Goal: Task Accomplishment & Management: Complete application form

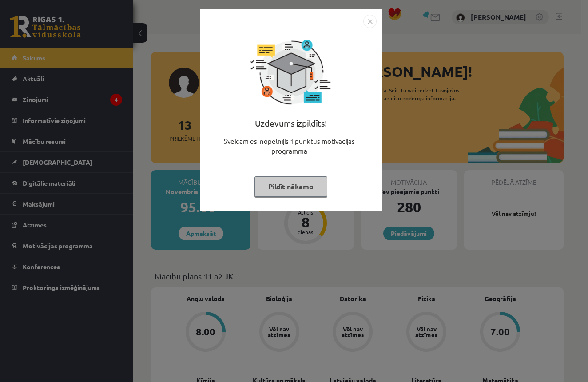
click at [299, 193] on button "Pildīt nākamo" at bounding box center [290, 186] width 73 height 20
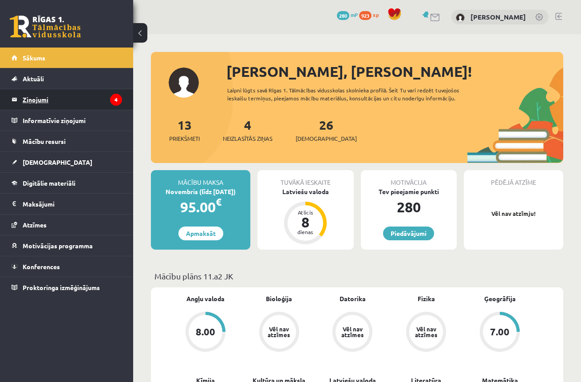
click at [54, 105] on legend "Ziņojumi 4" at bounding box center [72, 99] width 99 height 20
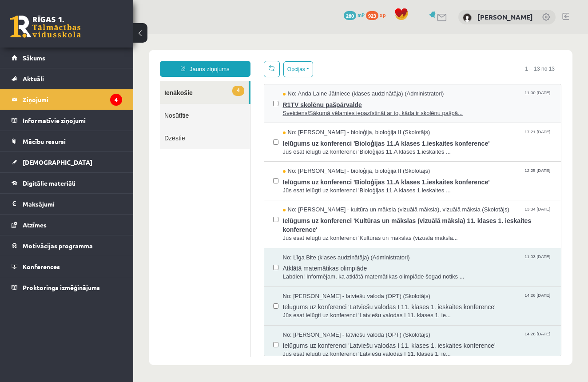
click at [327, 104] on span "R1TV skolēnu pašpārvalde" at bounding box center [417, 103] width 269 height 11
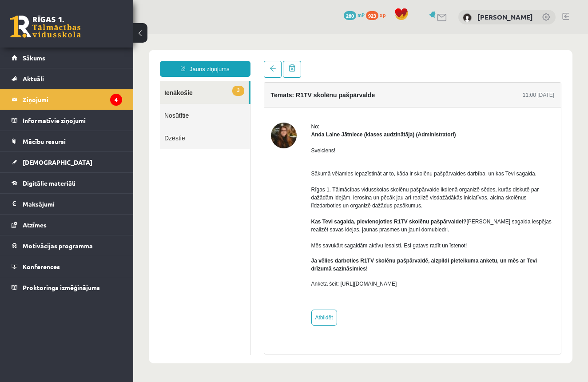
click at [178, 95] on link "3 Ienākošie" at bounding box center [204, 92] width 89 height 23
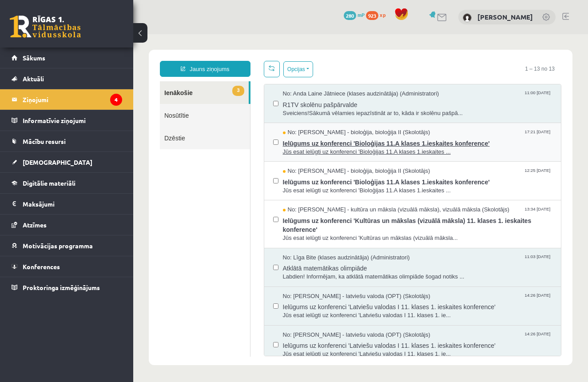
click at [317, 140] on span "Ielūgums uz konferenci 'Bioloģijas 11.A klases 1.ieskaites konference'" at bounding box center [417, 142] width 269 height 11
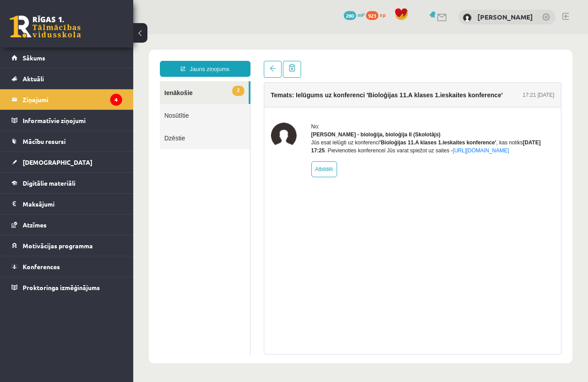
click at [185, 94] on link "2 Ienākošie" at bounding box center [204, 92] width 89 height 23
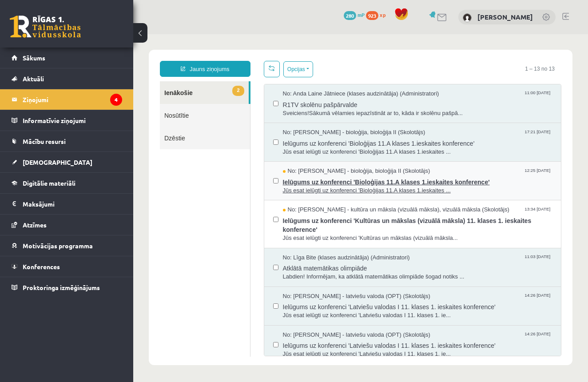
click at [317, 184] on span "Ielūgums uz konferenci 'Bioloģijas 11.A klases 1.ieskaites konference'" at bounding box center [417, 180] width 269 height 11
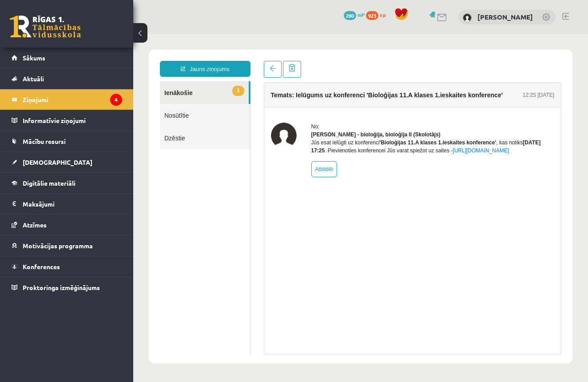
click at [190, 92] on link "1 Ienākošie" at bounding box center [204, 92] width 89 height 23
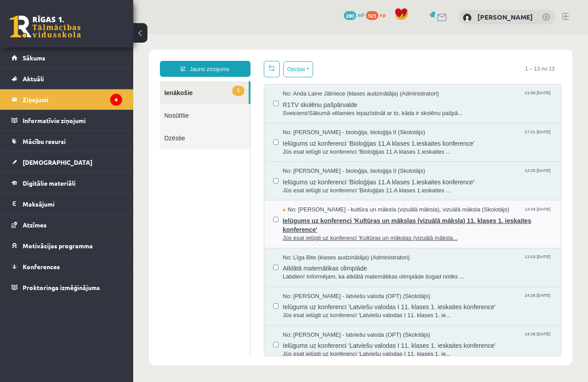
click at [322, 217] on span "Ielūgums uz konferenci 'Kultūras un mākslas (vizuālā māksla) 11. klases 1. iesk…" at bounding box center [417, 224] width 269 height 20
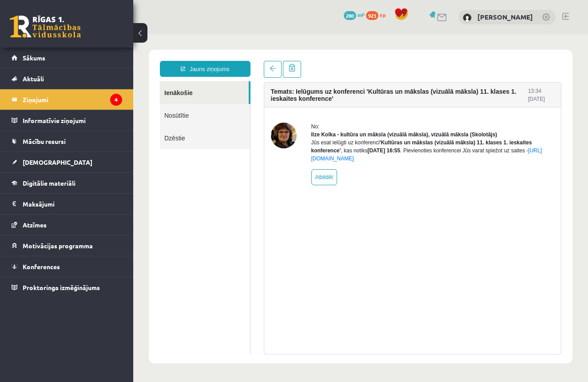
click at [192, 94] on link "Ienākošie" at bounding box center [204, 92] width 89 height 23
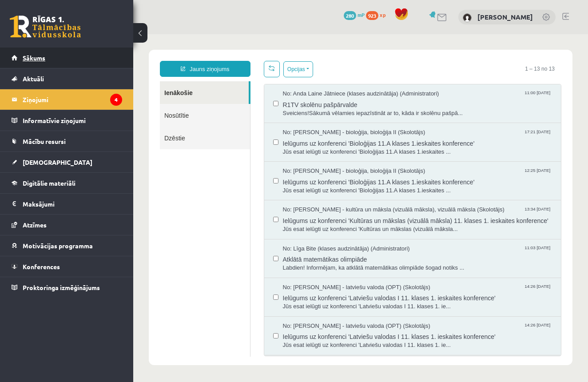
click at [36, 59] on span "Sākums" at bounding box center [34, 58] width 23 height 8
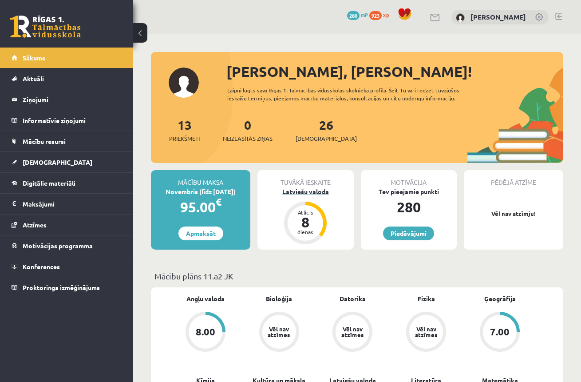
click at [307, 221] on div "8" at bounding box center [305, 222] width 27 height 14
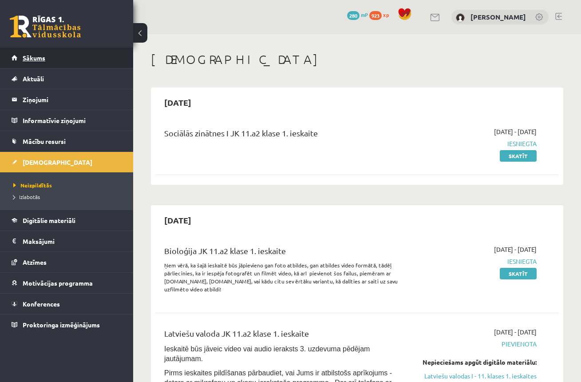
click at [37, 58] on span "Sākums" at bounding box center [34, 58] width 23 height 8
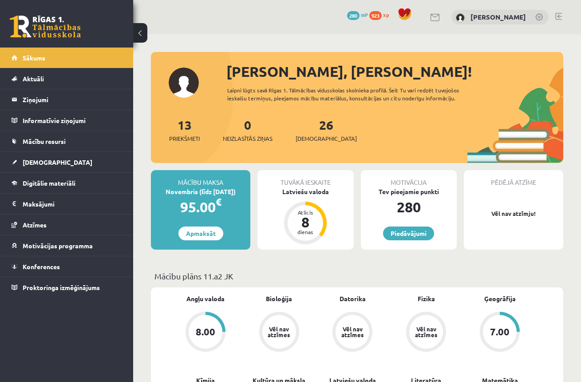
click at [43, 28] on link at bounding box center [45, 27] width 71 height 22
click at [306, 216] on div "8" at bounding box center [305, 222] width 27 height 14
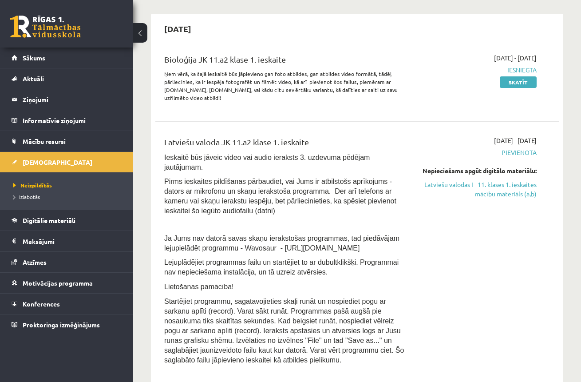
scroll to position [203, 0]
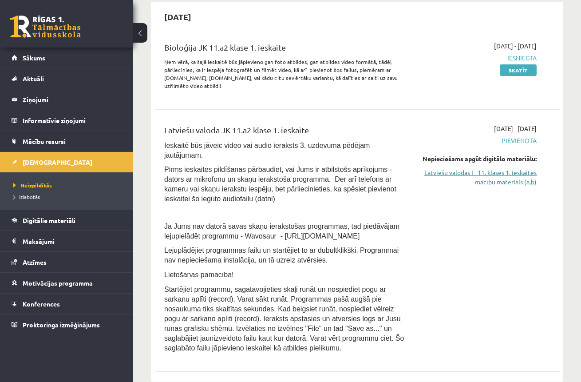
click at [486, 180] on link "Latviešu valodas I - 11. klases 1. ieskaites mācību materiāls (a,b)" at bounding box center [478, 177] width 115 height 19
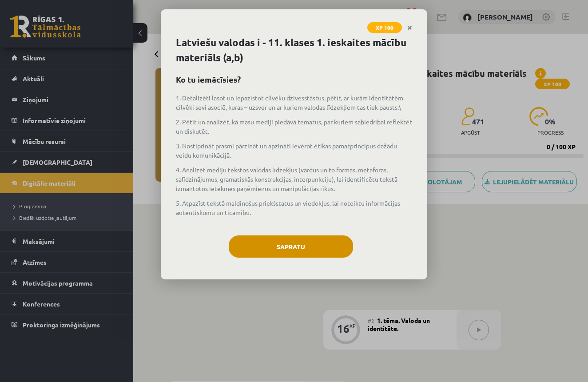
click at [295, 250] on button "Sapratu" at bounding box center [291, 246] width 124 height 22
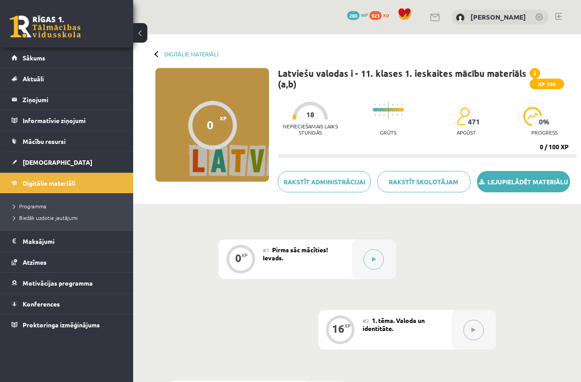
click at [516, 183] on link "Lejupielādēt materiālu" at bounding box center [523, 181] width 93 height 21
click at [372, 262] on button at bounding box center [374, 259] width 20 height 20
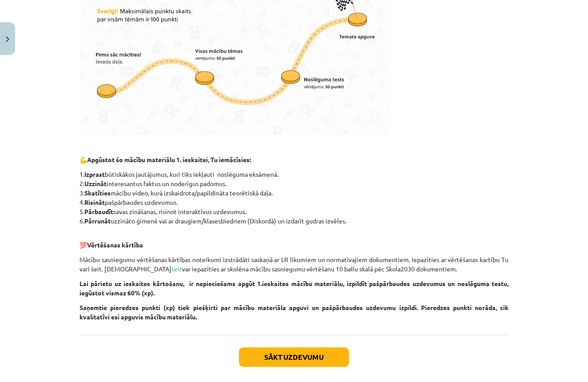
scroll to position [336, 0]
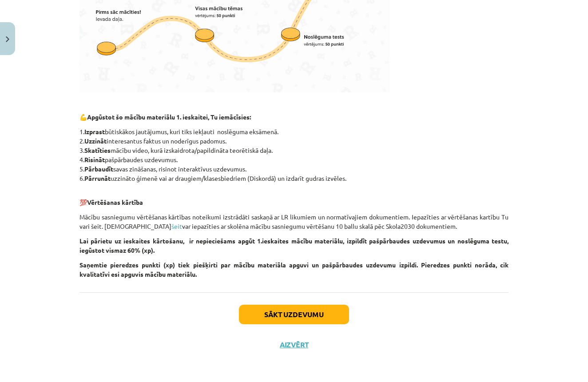
click at [289, 317] on button "Sākt uzdevumu" at bounding box center [294, 315] width 110 height 20
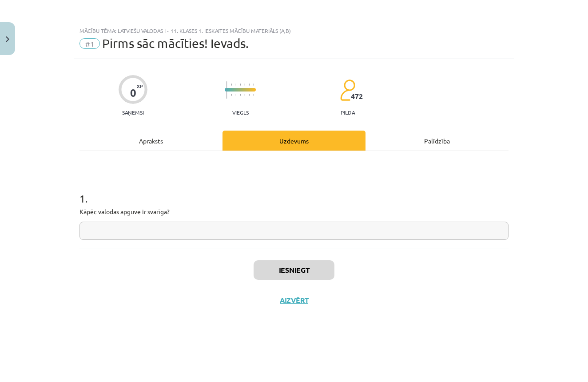
scroll to position [0, 0]
click at [104, 233] on input "text" at bounding box center [293, 231] width 429 height 18
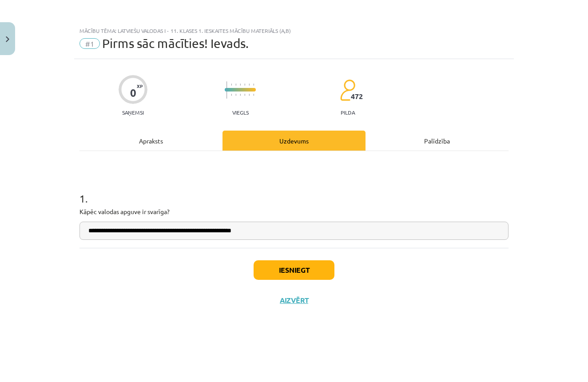
type input "**********"
click at [295, 273] on button "Iesniegt" at bounding box center [293, 270] width 81 height 20
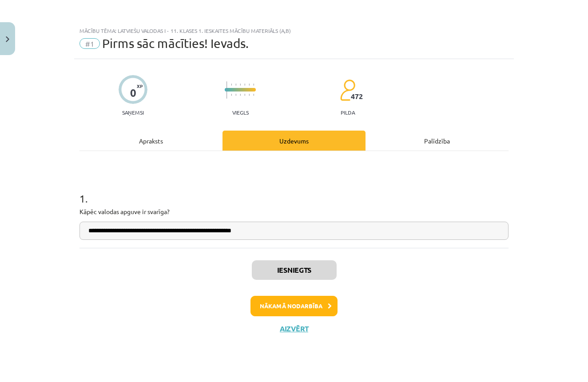
click at [293, 306] on button "Nākamā nodarbība" at bounding box center [293, 306] width 87 height 20
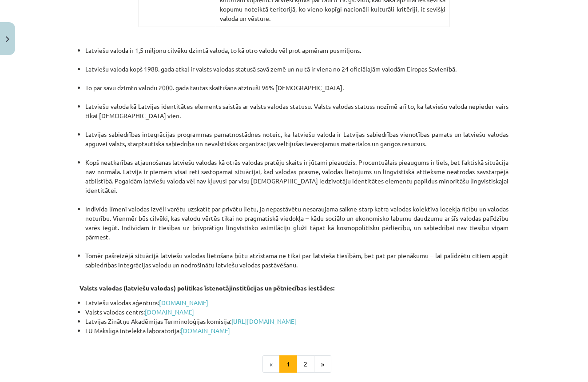
scroll to position [1809, 0]
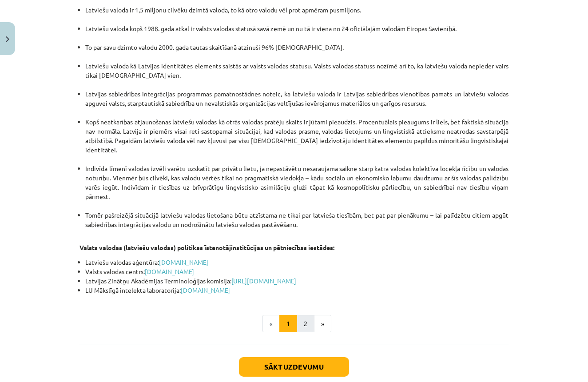
click at [301, 315] on button "2" at bounding box center [306, 324] width 18 height 18
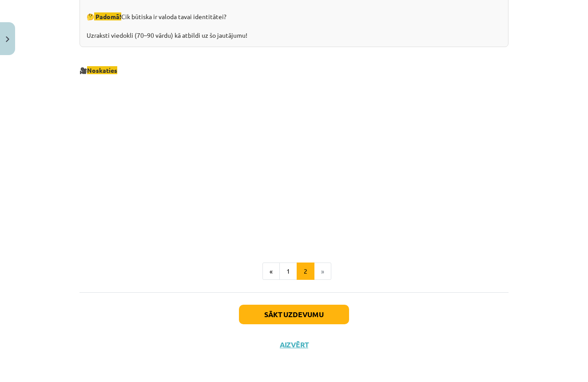
scroll to position [908, 0]
click at [307, 317] on button "Sākt uzdevumu" at bounding box center [294, 315] width 110 height 20
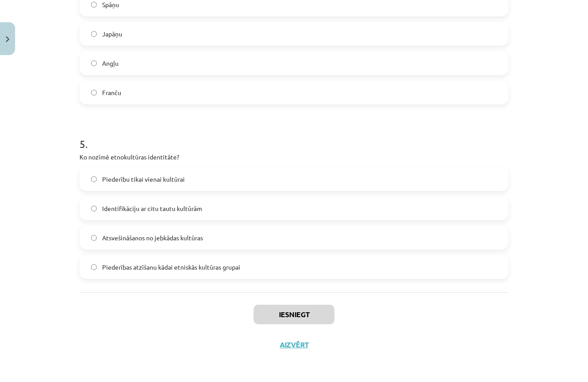
scroll to position [754, 0]
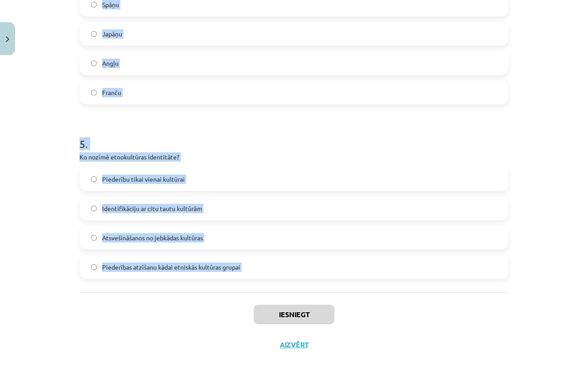
drag, startPoint x: 41, startPoint y: 281, endPoint x: 158, endPoint y: 315, distance: 121.2
click at [158, 315] on div "Mācību tēma: Latviešu valodas i - 11. klases 1. ieskaites mācību materiāls (a,b…" at bounding box center [294, 191] width 588 height 382
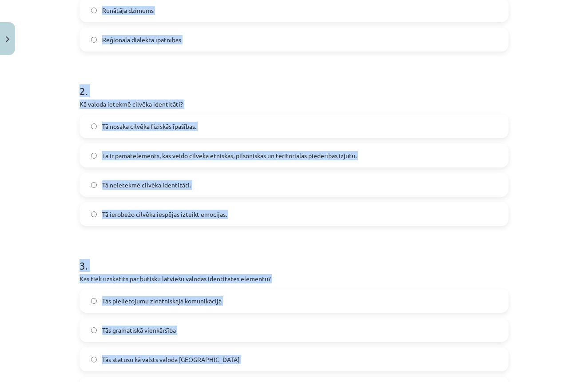
scroll to position [75, 0]
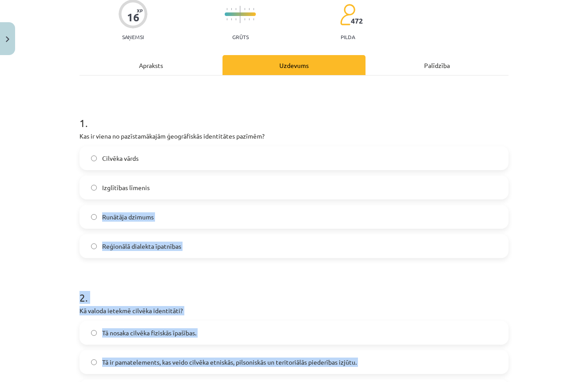
copy form "Runātāja dzimums Reģionālā dialekta īpatnības 2 . Kā valoda ietekmē cilvēka ide…"
click at [539, 123] on div "Mācību tēma: Latviešu valodas i - 11. klases 1. ieskaites mācību materiāls (a,b…" at bounding box center [294, 191] width 588 height 382
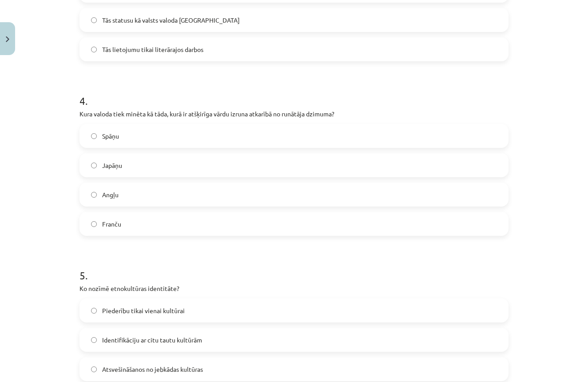
scroll to position [731, 0]
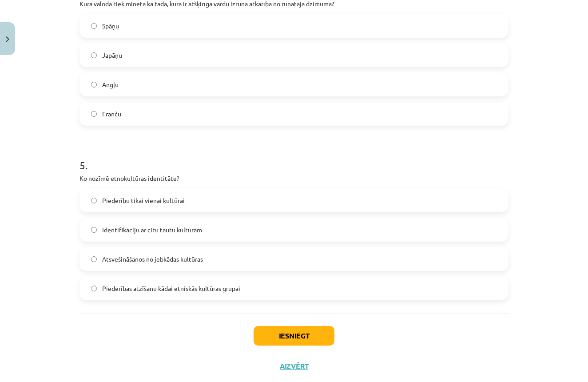
click at [84, 287] on label "Piederības atzīšanu kādai etniskās kultūras grupai" at bounding box center [293, 288] width 427 height 22
click at [282, 337] on button "Iesniegt" at bounding box center [293, 336] width 81 height 20
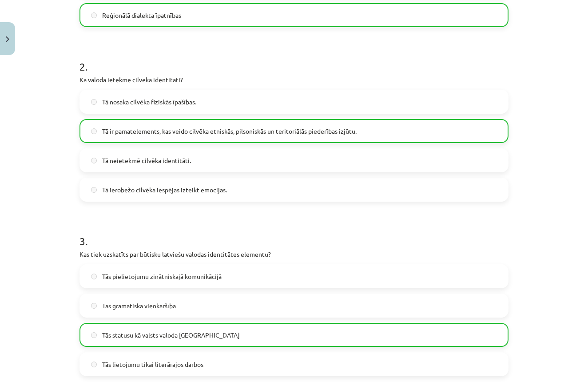
scroll to position [782, 0]
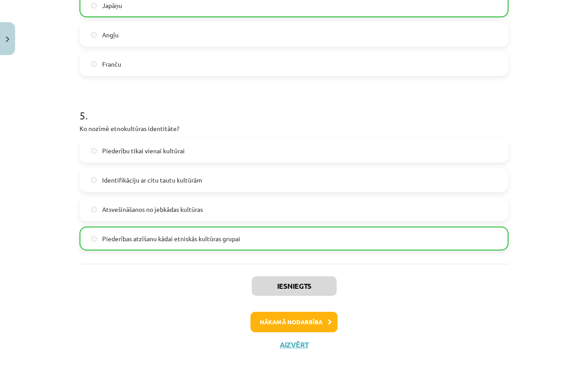
click at [289, 324] on button "Nākamā nodarbība" at bounding box center [293, 322] width 87 height 20
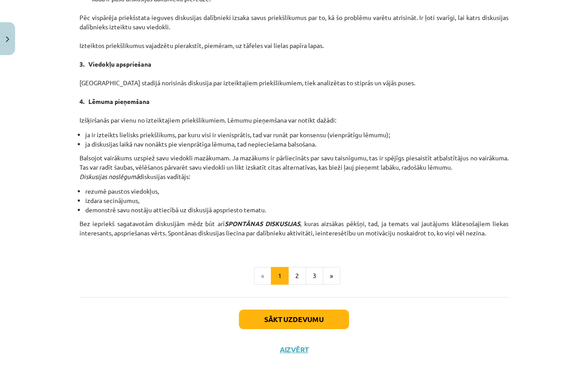
scroll to position [748, 0]
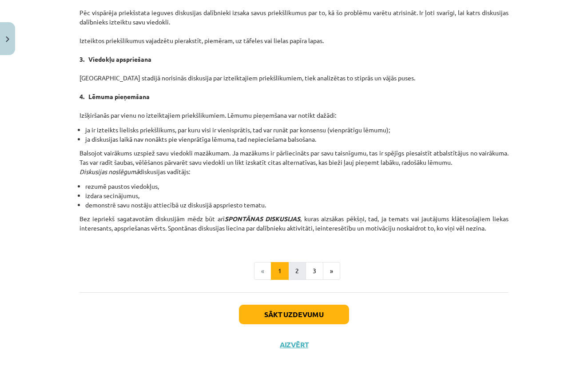
click at [298, 272] on button "2" at bounding box center [297, 271] width 18 height 18
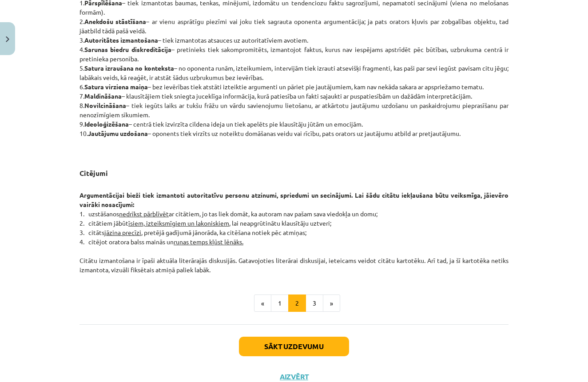
scroll to position [657, 0]
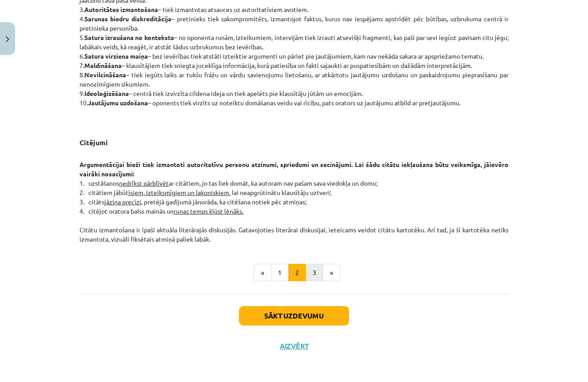
click at [315, 273] on button "3" at bounding box center [314, 273] width 18 height 18
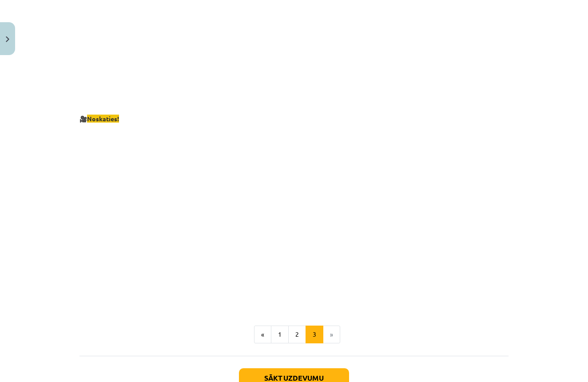
scroll to position [1544, 0]
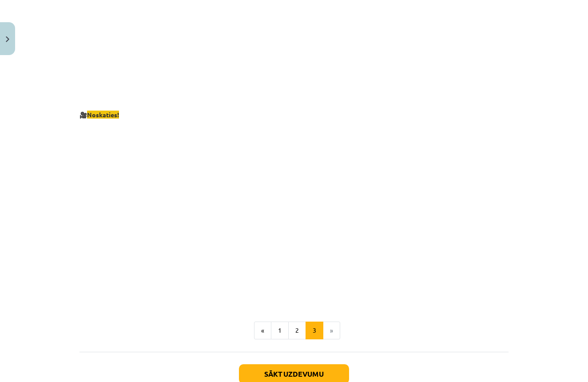
click at [281, 365] on button "Sākt uzdevumu" at bounding box center [294, 374] width 110 height 20
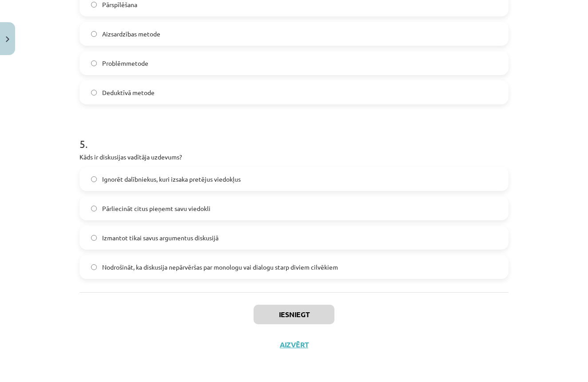
scroll to position [754, 0]
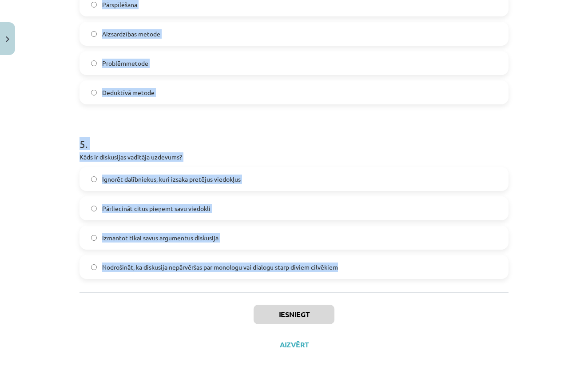
drag, startPoint x: 38, startPoint y: 290, endPoint x: 190, endPoint y: 281, distance: 152.1
click at [192, 284] on div "Mācību tēma: Latviešu valodas i - 11. klases 1. ieskaites mācību materiāls (a,b…" at bounding box center [294, 191] width 588 height 382
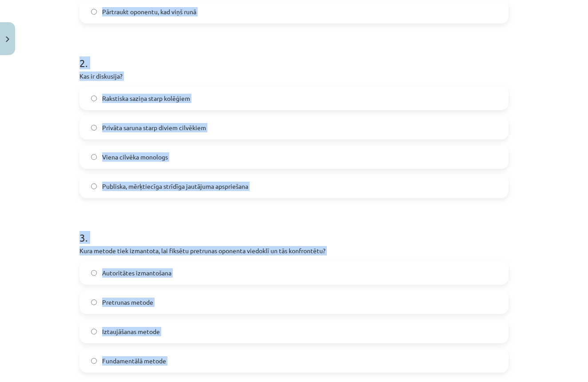
scroll to position [431, 0]
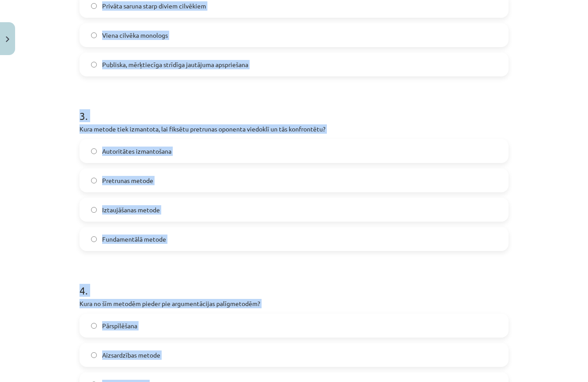
copy form "Aizmirst personīgas nesaskaņas Pārtraukt oponentu, kad viņš runā 2 . Kas ir dis…"
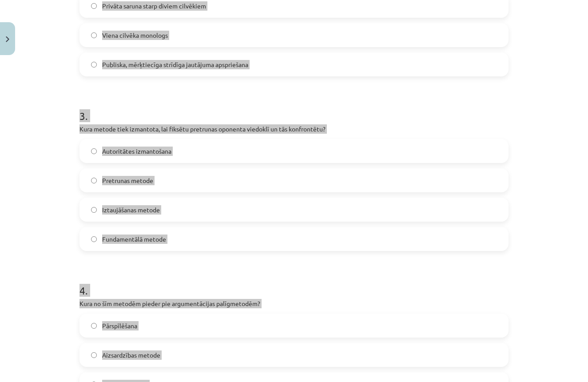
click at [388, 142] on label "Autoritātes izmantošana" at bounding box center [293, 151] width 427 height 22
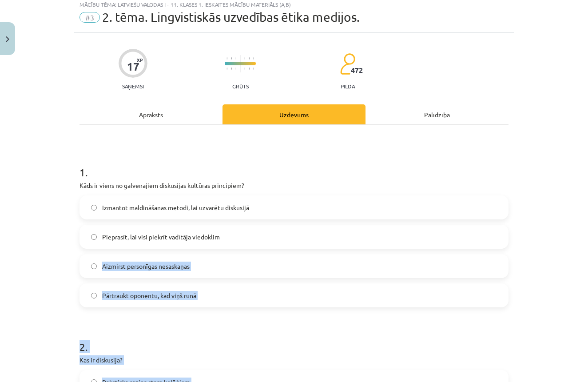
scroll to position [0, 0]
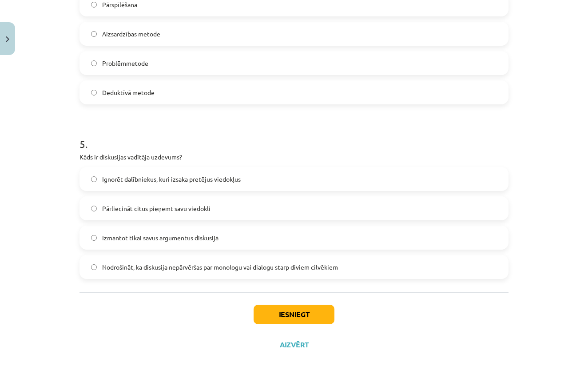
scroll to position [46, 0]
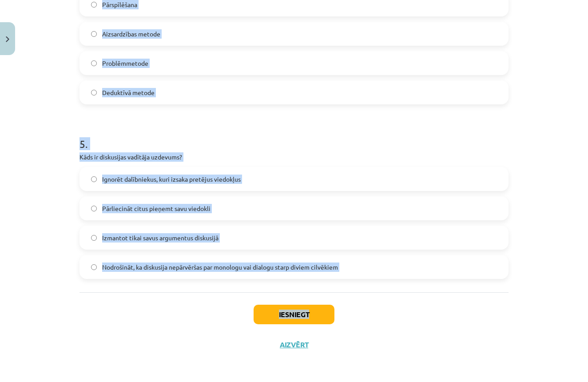
drag, startPoint x: 55, startPoint y: 131, endPoint x: 393, endPoint y: 321, distance: 388.0
click at [393, 321] on div "Mācību tēma: Latviešu valodas i - 11. klases 1. ieskaites mācību materiāls (a,b…" at bounding box center [294, 191] width 588 height 382
copy div "Apraksts Uzdevums Palīdzība 1 . Kāds ir viens no galvenajiem diskusijas kultūra…"
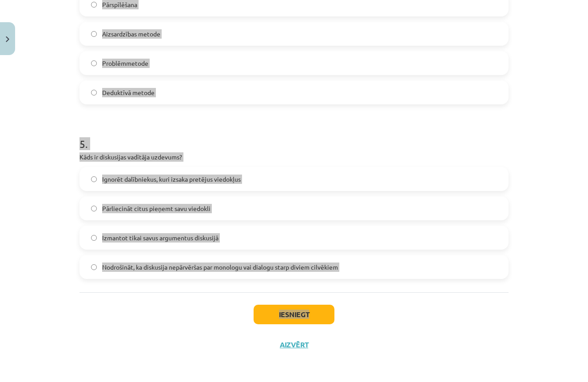
click at [499, 310] on div "Iesniegt Aizvērt" at bounding box center [293, 323] width 429 height 62
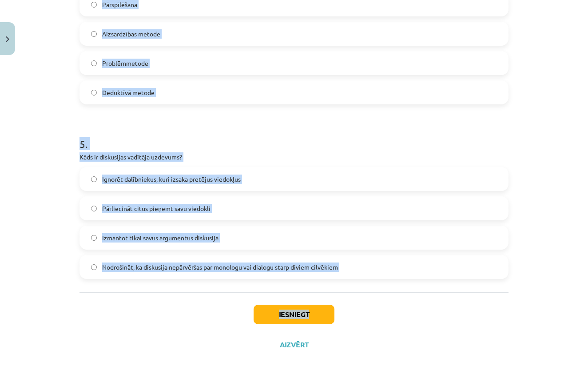
click at [477, 320] on div "Iesniegt Aizvērt" at bounding box center [293, 323] width 429 height 62
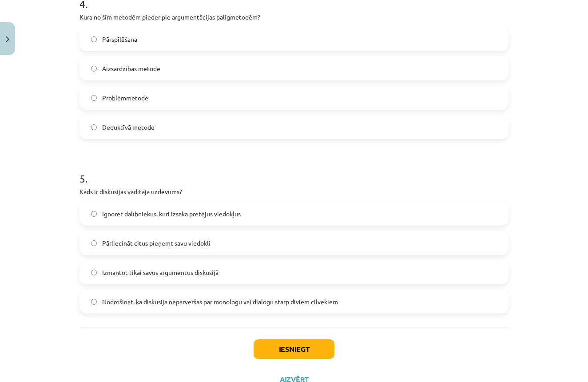
scroll to position [754, 0]
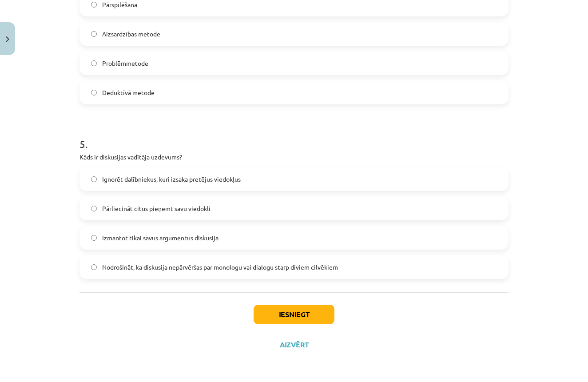
click at [280, 315] on button "Iesniegt" at bounding box center [293, 315] width 81 height 20
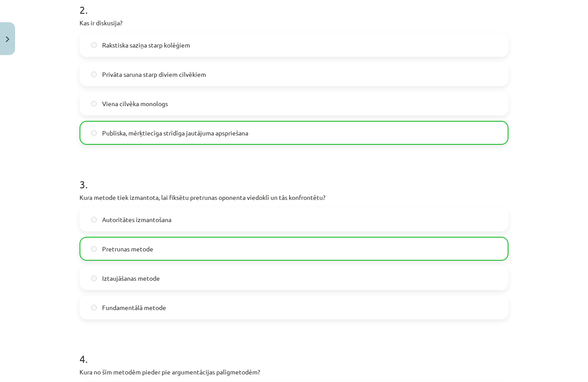
scroll to position [782, 0]
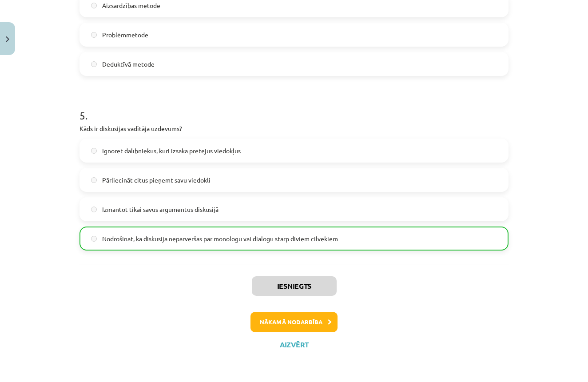
click at [298, 323] on button "Nākamā nodarbība" at bounding box center [293, 322] width 87 height 20
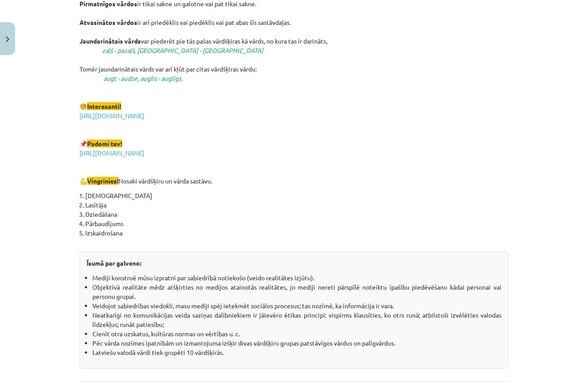
scroll to position [1516, 0]
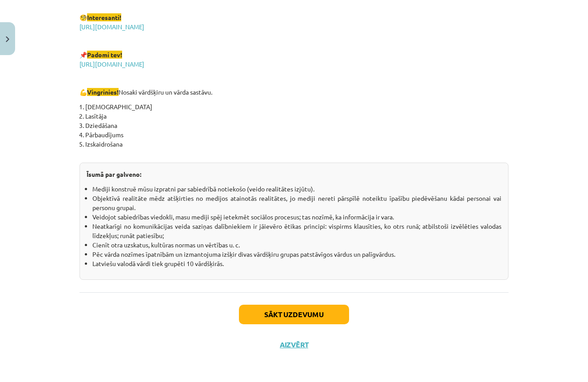
click at [285, 312] on button "Sākt uzdevumu" at bounding box center [294, 315] width 110 height 20
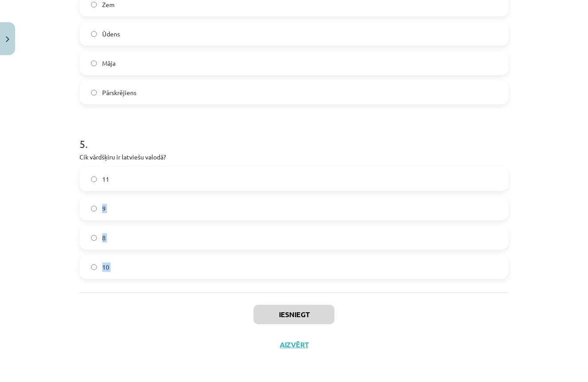
drag, startPoint x: 107, startPoint y: 297, endPoint x: 459, endPoint y: 178, distance: 372.3
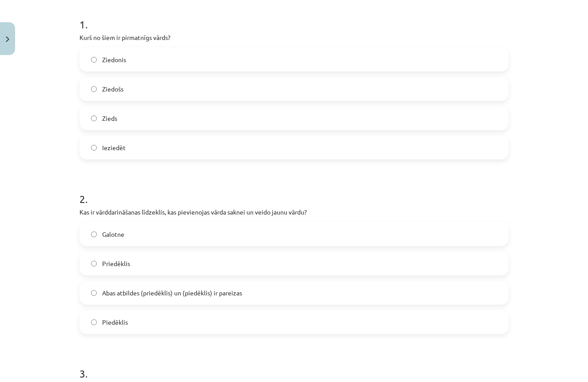
scroll to position [0, 0]
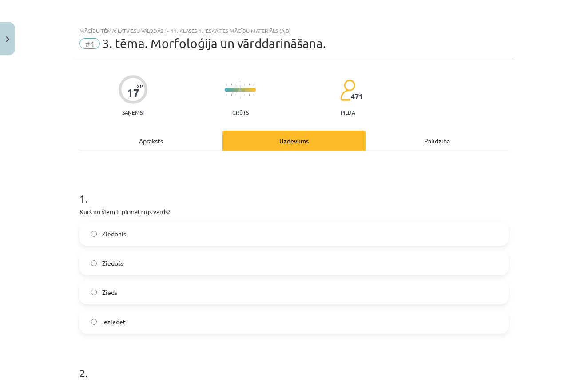
drag, startPoint x: 185, startPoint y: 176, endPoint x: 403, endPoint y: 261, distance: 234.6
click at [297, 186] on h1 "1 ." at bounding box center [293, 191] width 429 height 28
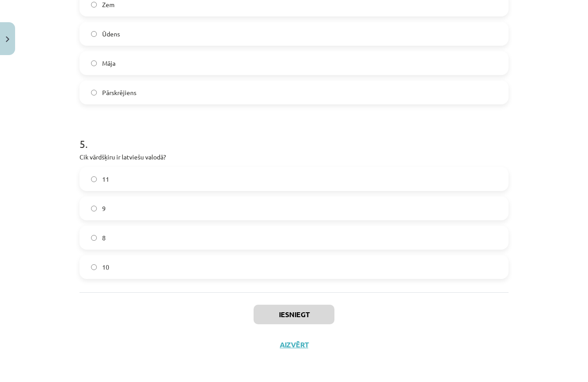
scroll to position [425, 0]
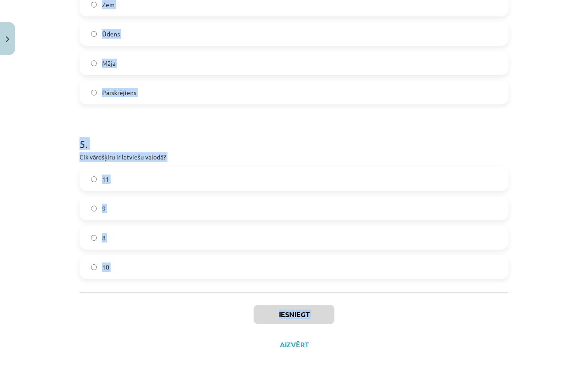
drag, startPoint x: 276, startPoint y: 222, endPoint x: 416, endPoint y: 325, distance: 174.6
click at [416, 325] on div "Mācību tēma: Latviešu valodas i - 11. klases 1. ieskaites mācību materiāls (a,b…" at bounding box center [294, 191] width 588 height 382
copy div "1 . Kurš no šiem ir pirmatnīgs vārds? Ziedonis Ziedošs Zieds Ieziedēt 2 . Kas i…"
click at [428, 330] on div "Iesniegt Aizvērt" at bounding box center [293, 323] width 429 height 62
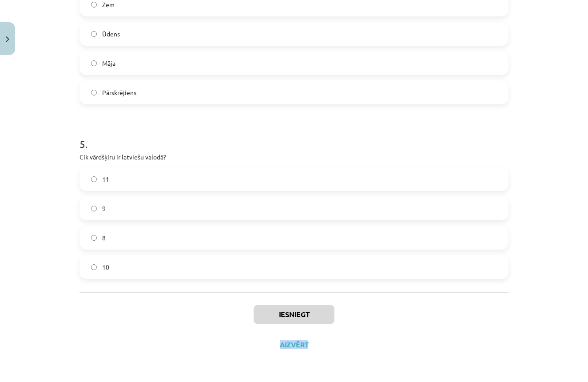
drag, startPoint x: 320, startPoint y: 333, endPoint x: 428, endPoint y: 330, distance: 108.8
click at [428, 330] on div "Iesniegt Aizvērt" at bounding box center [293, 323] width 429 height 62
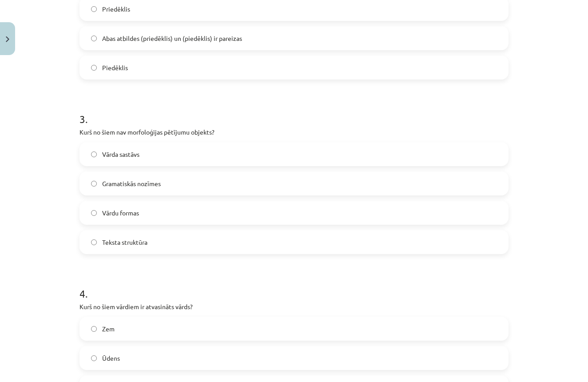
scroll to position [754, 0]
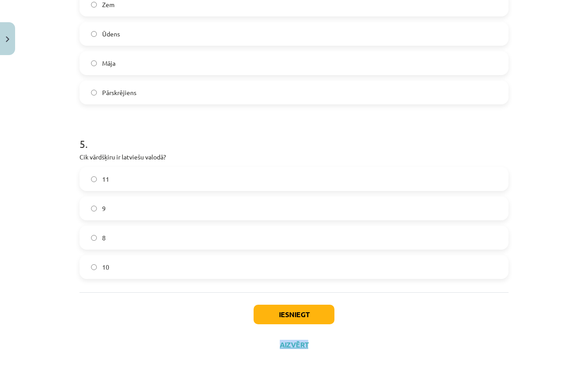
click at [304, 313] on button "Iesniegt" at bounding box center [293, 315] width 81 height 20
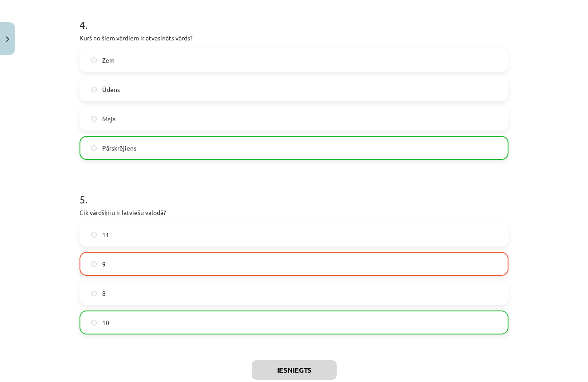
scroll to position [781, 0]
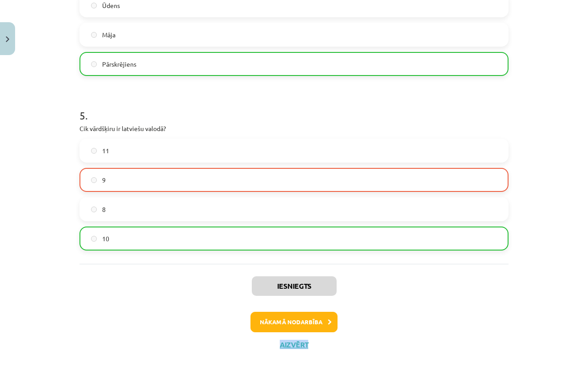
click at [291, 323] on button "Nākamā nodarbība" at bounding box center [293, 322] width 87 height 20
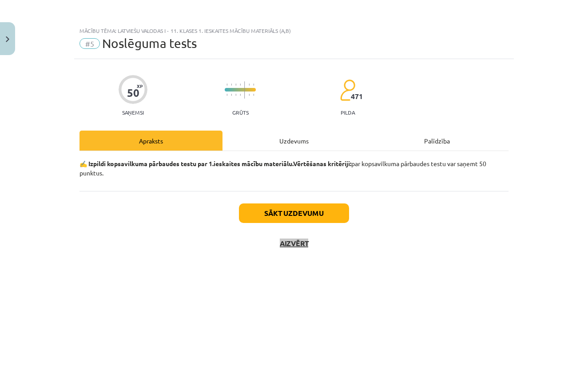
click at [527, 276] on div "Mācību tēma: Latviešu valodas i - 11. klases 1. ieskaites mācību materiāls (a,b…" at bounding box center [294, 191] width 588 height 382
click at [333, 212] on button "Sākt uzdevumu" at bounding box center [294, 213] width 110 height 20
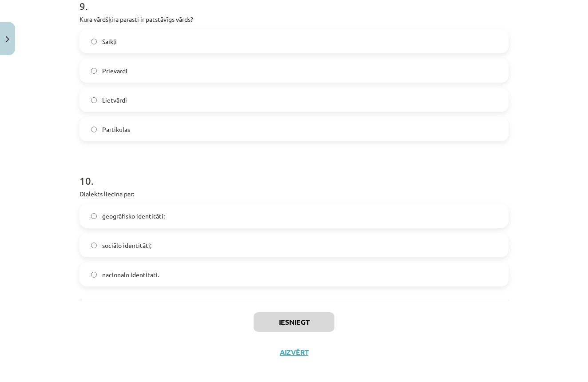
scroll to position [1488, 0]
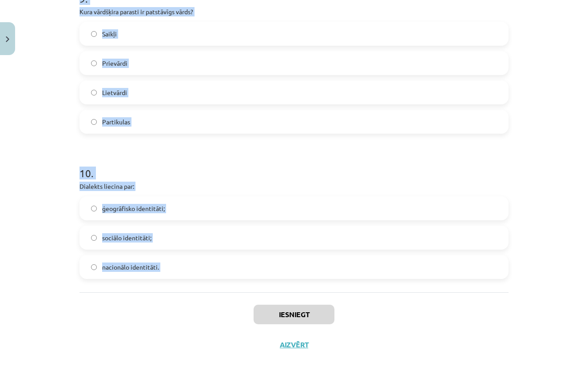
drag, startPoint x: 56, startPoint y: 182, endPoint x: 337, endPoint y: 305, distance: 306.5
click at [337, 305] on div "Mācību tēma: Latviešu valodas i - 11. klases 1. ieskaites mācību materiāls (a,b…" at bounding box center [294, 191] width 588 height 382
copy form "1 . Priedēklis atrodas aiz vārda galotnes starp sakni un galotni vārda priekšā …"
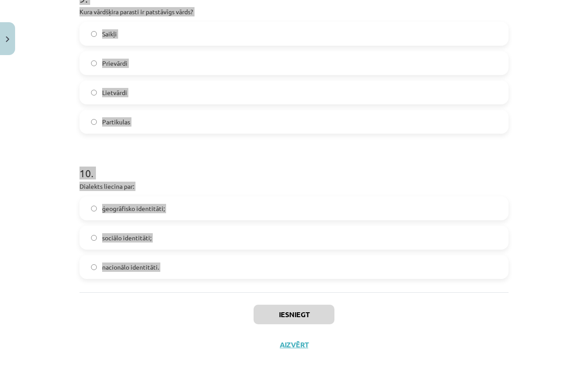
drag, startPoint x: 334, startPoint y: 253, endPoint x: 523, endPoint y: 327, distance: 203.1
click at [523, 327] on div "Mācību tēma: Latviešu valodas i - 11. klases 1. ieskaites mācību materiāls (a,b…" at bounding box center [294, 191] width 588 height 382
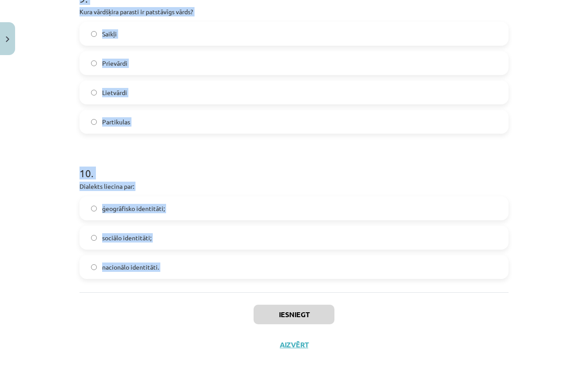
click at [388, 323] on div "Iesniegt Aizvērt" at bounding box center [293, 323] width 429 height 62
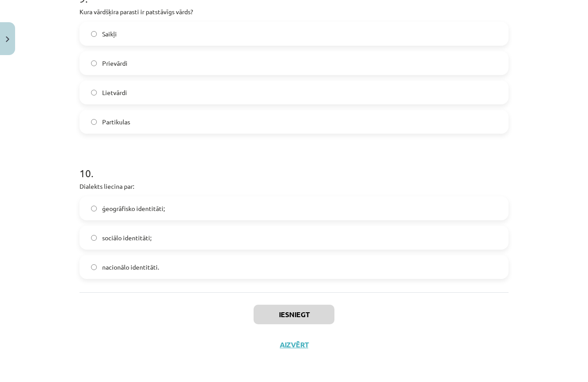
click at [469, 325] on div "Iesniegt Aizvērt" at bounding box center [293, 323] width 429 height 62
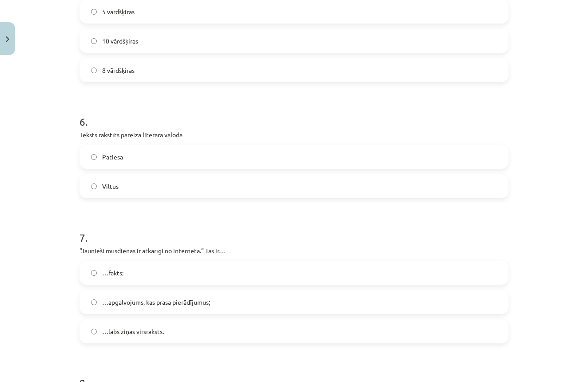
scroll to position [862, 0]
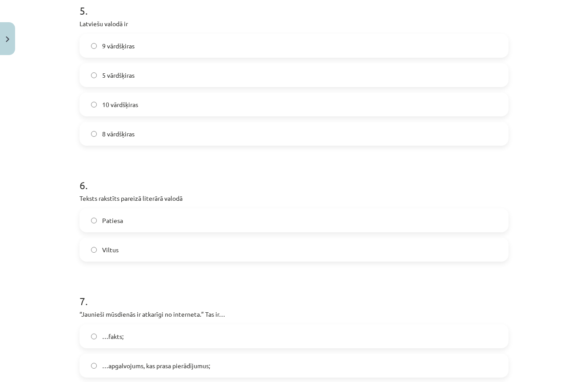
click at [95, 219] on label "Patiesa" at bounding box center [293, 220] width 427 height 22
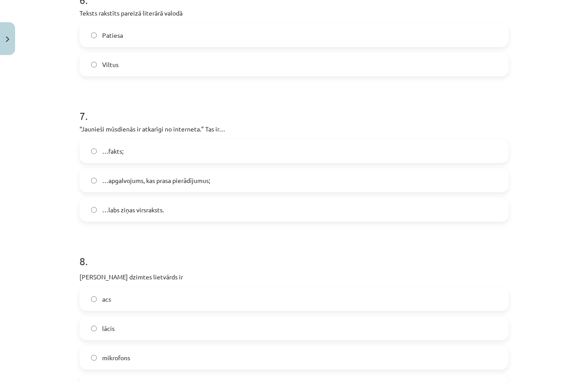
scroll to position [1488, 0]
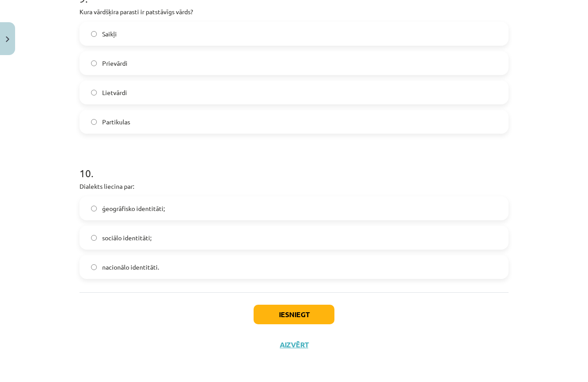
click at [302, 314] on button "Iesniegt" at bounding box center [293, 315] width 81 height 20
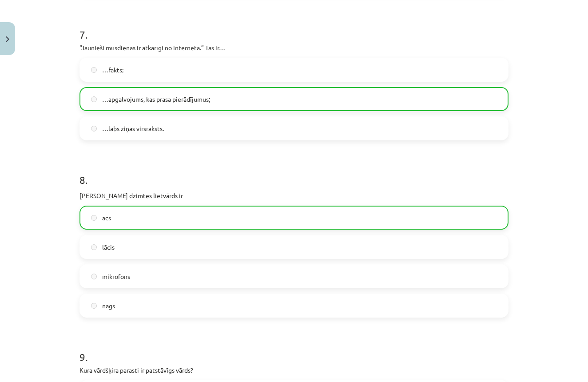
scroll to position [1516, 0]
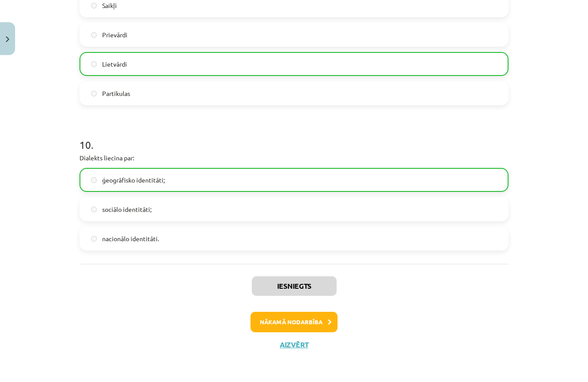
click at [296, 319] on button "Nākamā nodarbība" at bounding box center [293, 322] width 87 height 20
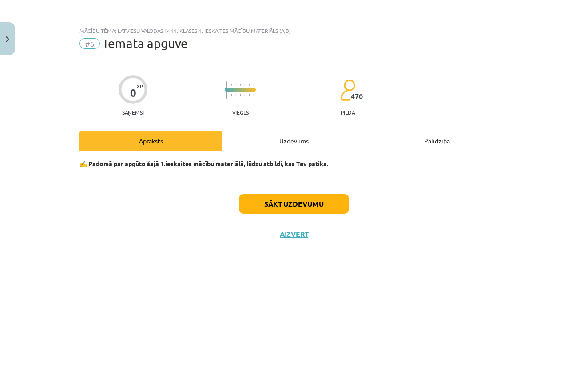
scroll to position [0, 0]
click at [284, 201] on button "Sākt uzdevumu" at bounding box center [294, 204] width 110 height 20
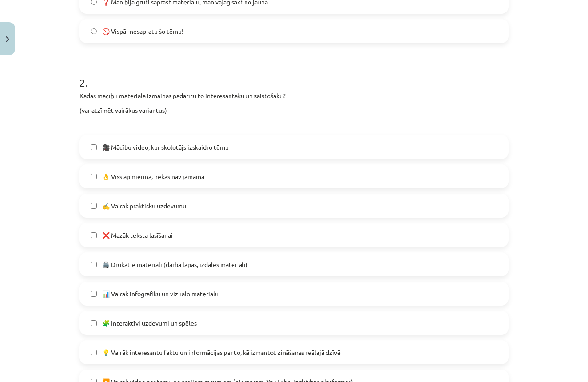
scroll to position [494, 0]
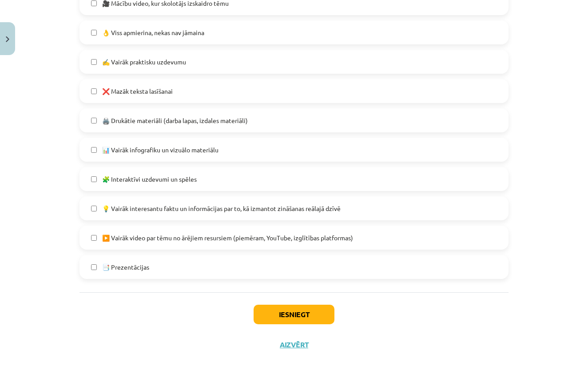
click at [296, 315] on button "Iesniegt" at bounding box center [293, 315] width 81 height 20
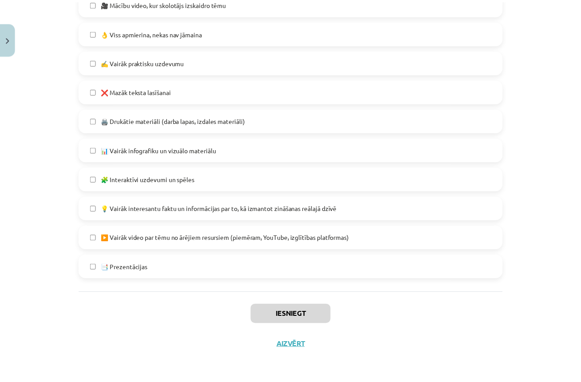
scroll to position [405, 0]
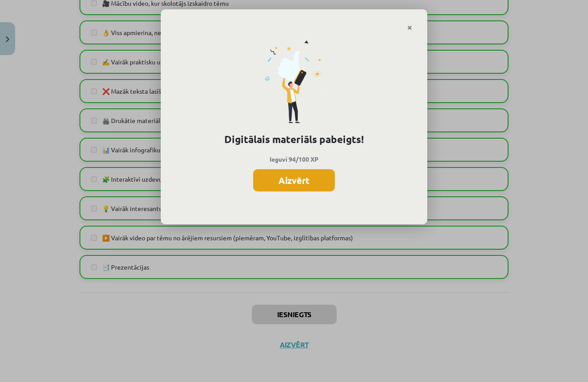
click at [301, 182] on button "Aizvērt" at bounding box center [294, 180] width 82 height 22
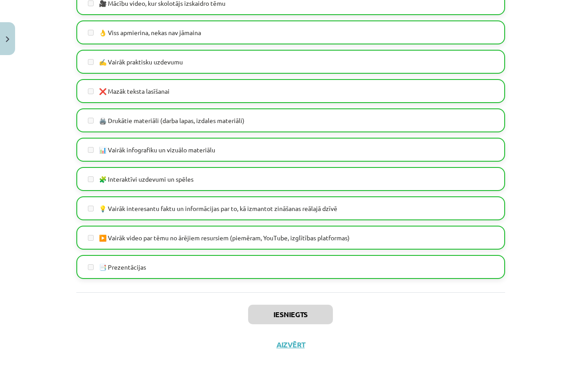
click at [285, 345] on button "Aizvērt" at bounding box center [291, 344] width 34 height 9
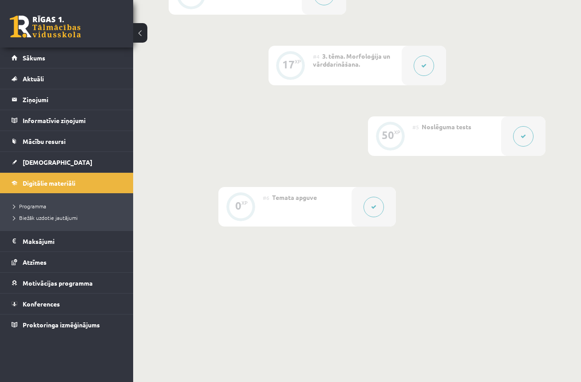
click at [52, 33] on link at bounding box center [45, 27] width 71 height 22
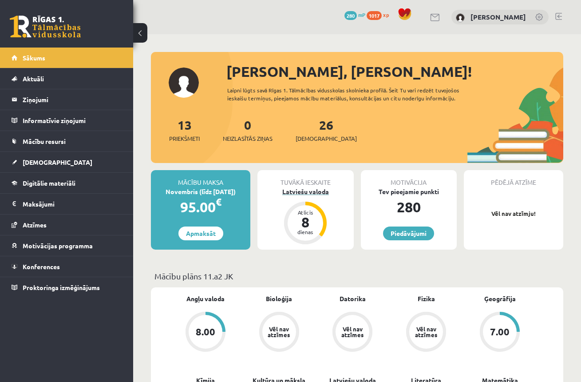
click at [307, 222] on div "8" at bounding box center [305, 222] width 27 height 14
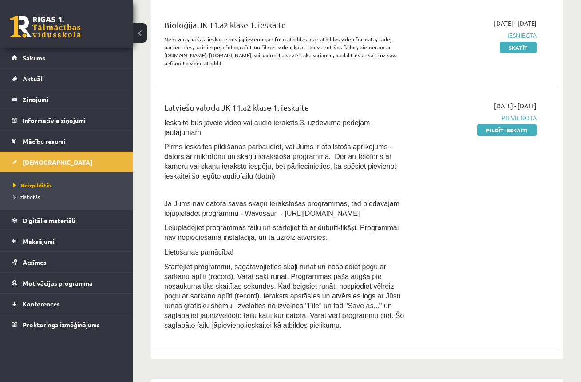
scroll to position [232, 0]
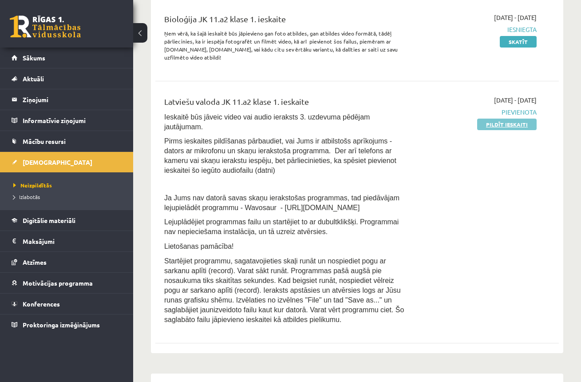
click at [507, 125] on link "Pildīt ieskaiti" at bounding box center [506, 125] width 59 height 12
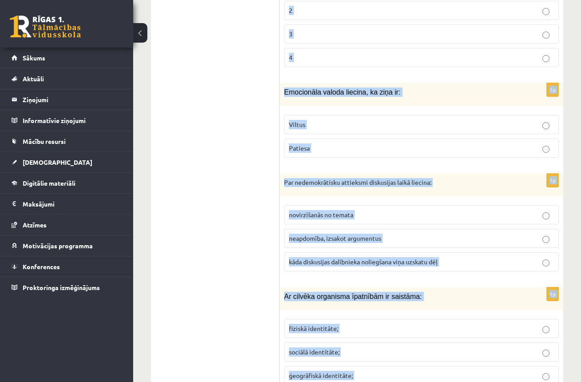
scroll to position [4229, 0]
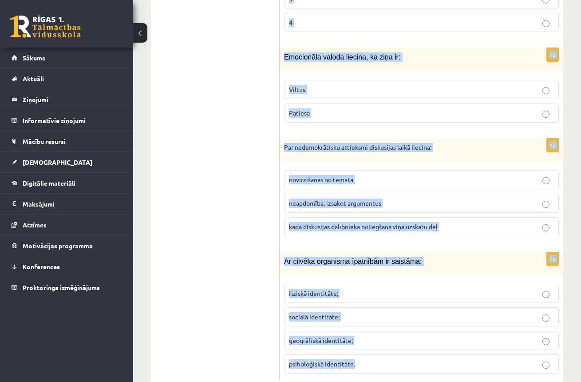
drag, startPoint x: 284, startPoint y: 97, endPoint x: 578, endPoint y: 410, distance: 429.6
copy form "Lorem ipsumdolor: sitametcons adipiscing elitse doeiusmodte incidi ut labo etdo…"
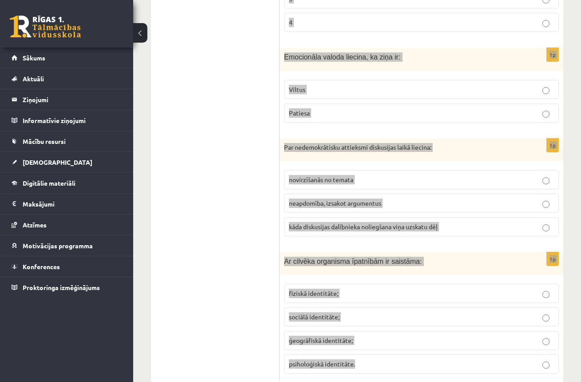
click at [512, 139] on div "Par nedemokrātisku attieksmi diskusijas laikā liecina:" at bounding box center [422, 150] width 284 height 23
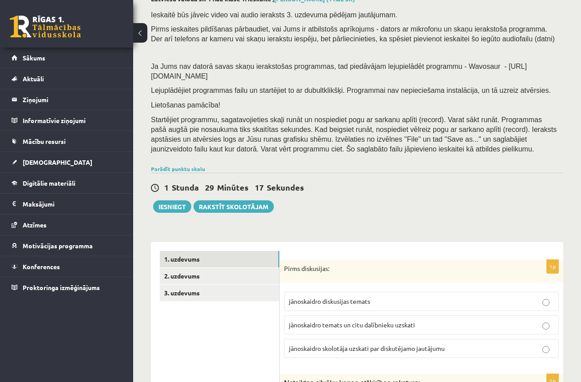
scroll to position [0, 0]
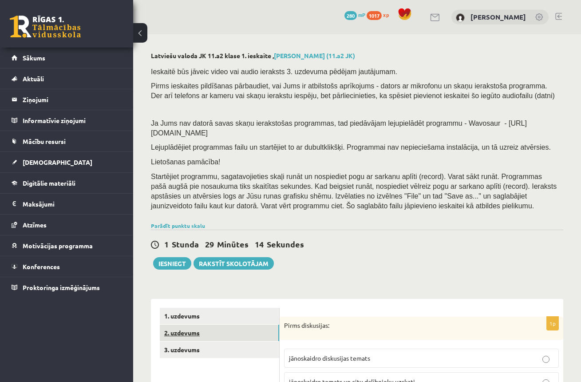
click at [176, 328] on link "2. uzdevums" at bounding box center [219, 333] width 119 height 16
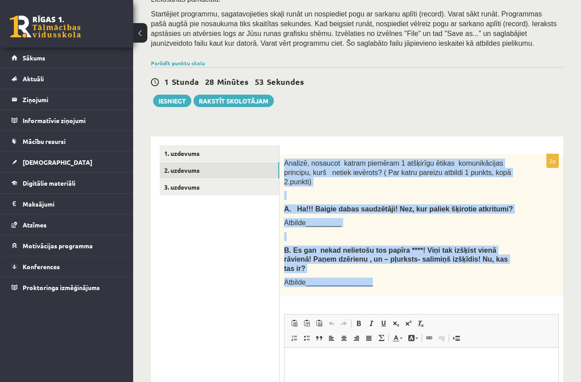
drag, startPoint x: 286, startPoint y: 158, endPoint x: 442, endPoint y: 282, distance: 199.0
click at [442, 282] on div "Analizē, nosaucot katram piemēram 1 atšķirīgu ētikas komunikācijas principu, ku…" at bounding box center [422, 225] width 284 height 142
copy div "Analizē, nosaucot katram piemēram 1 atšķirīgu ētikas komunikācijas principu, ku…"
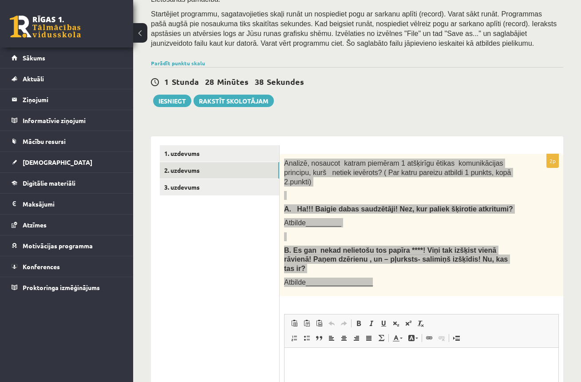
click at [537, 227] on div "Analizē, nosaucot katram piemēram 1 atšķirīgu ētikas komunikācijas principu, ku…" at bounding box center [422, 225] width 284 height 142
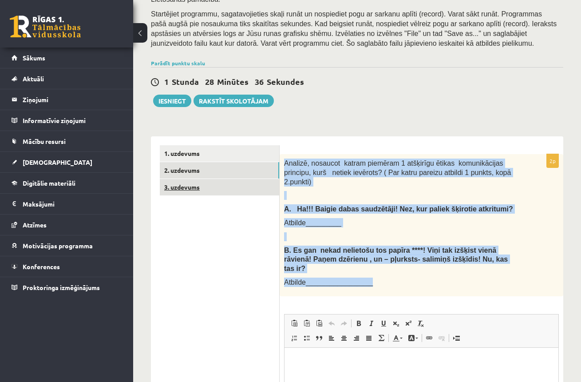
click at [196, 183] on link "3. uzdevums" at bounding box center [219, 187] width 119 height 16
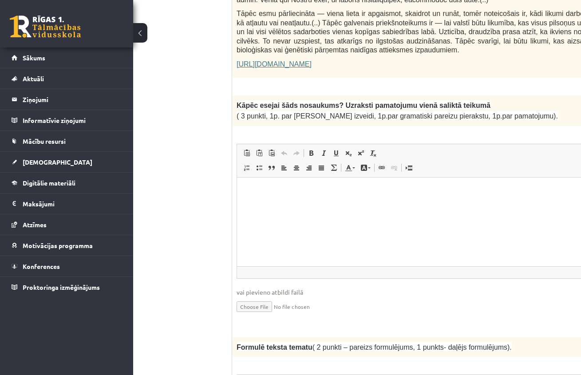
scroll to position [664, 55]
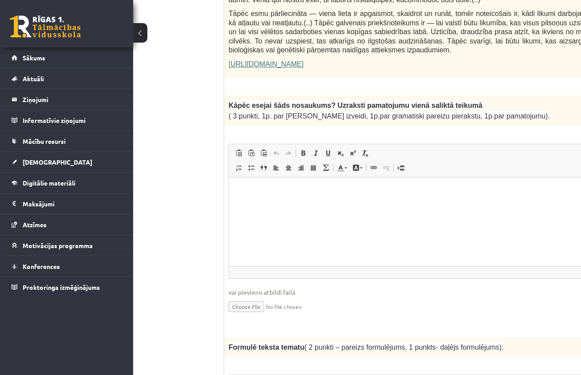
drag, startPoint x: 291, startPoint y: 125, endPoint x: 546, endPoint y: 107, distance: 255.0
copy form "lorem ipsumd! Sitamet co adipisci elitseddoei! Temp 04 incidi 0u Laboreetd ma A…"
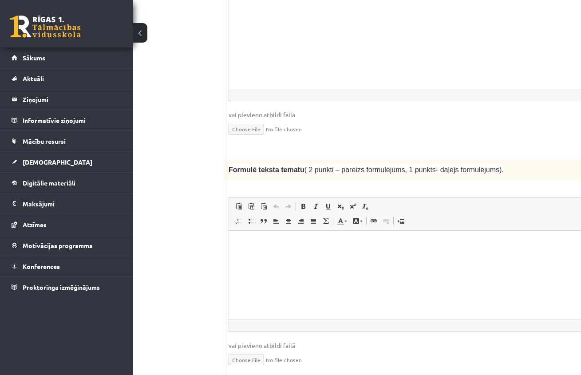
scroll to position [922, 55]
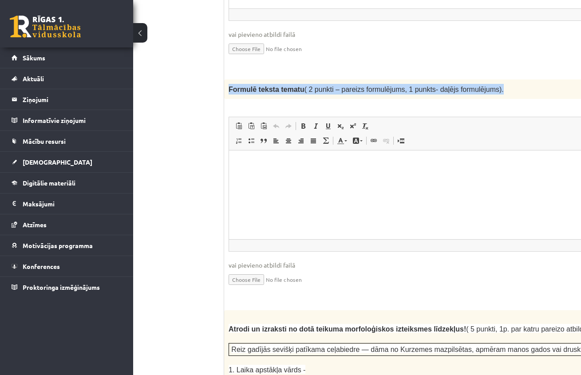
drag, startPoint x: 229, startPoint y: 73, endPoint x: 513, endPoint y: 71, distance: 283.7
click at [513, 84] on p "Formulē teksta tematu ( 2 punkti – pareizs formulējums, 1 punkts- daļējs formul…" at bounding box center [440, 89] width 423 height 11
copy span "Formulē teksta tematu ( 2 punkti – pareizs formulējums, 1 punkts- daļējs formul…"
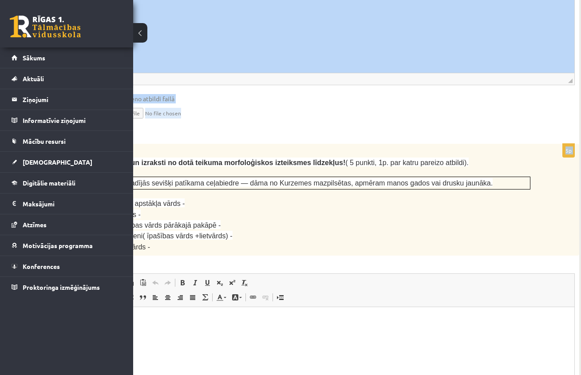
scroll to position [1094, 117]
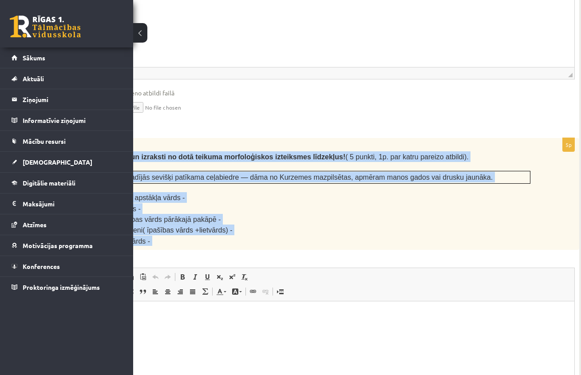
drag, startPoint x: 230, startPoint y: 309, endPoint x: 498, endPoint y: 255, distance: 273.8
click at [498, 255] on div "5p Atrodi un izraksti no dotā teikuma morfoloģiskos izteiksmes līdzekļus! ( 5 p…" at bounding box center [341, 295] width 476 height 314
copy div "Atrodi un izraksti no dotā teikuma morfoloģiskos izteiksmes līdzekļus! ( 5 punk…"
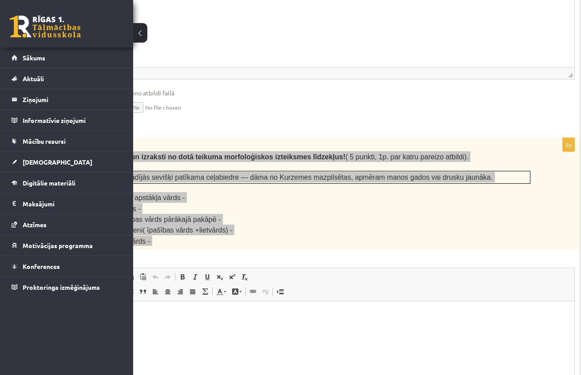
click at [557, 190] on div "Atrodi un izraksti no dotā teikuma morfoloģiskos izteiksmes līdzekļus! ( 5 punk…" at bounding box center [341, 194] width 476 height 112
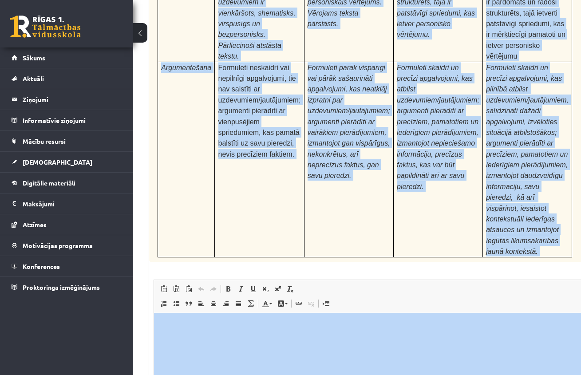
scroll to position [2822, 71]
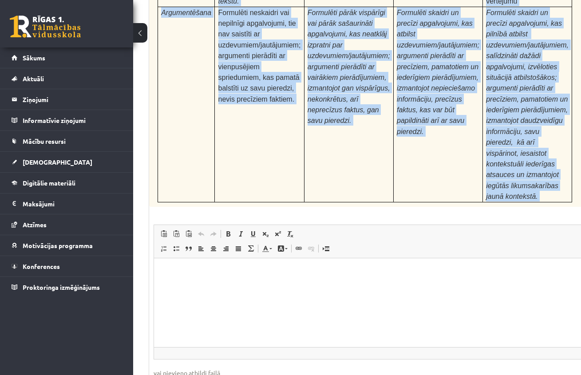
drag, startPoint x: 151, startPoint y: 282, endPoint x: 491, endPoint y: 139, distance: 368.4
copy form "Nosaki dotajiem vārdiem sastāvu ( Kopā 5 punkti, 1p. par katru pareizu atbildi)…"
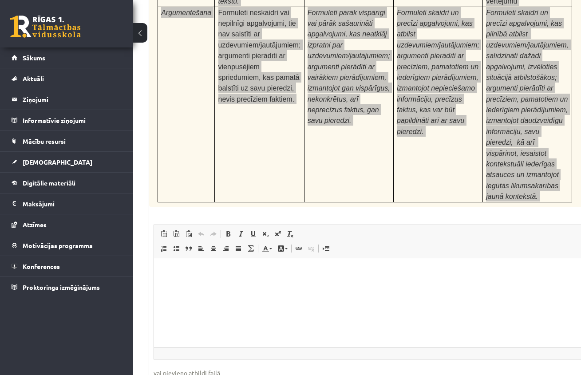
click at [377, 285] on html at bounding box center [387, 271] width 466 height 27
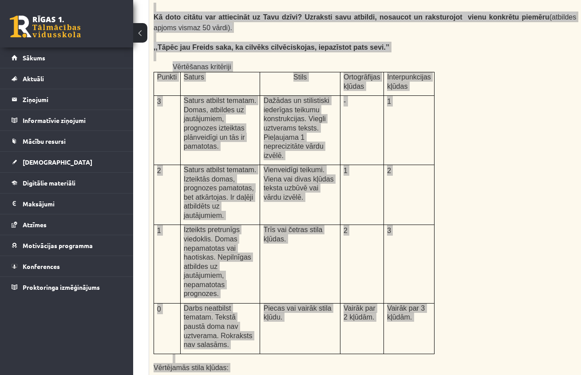
scroll to position [1370, 71]
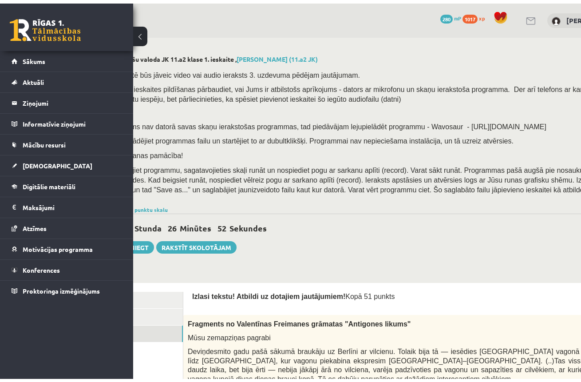
scroll to position [0, 0]
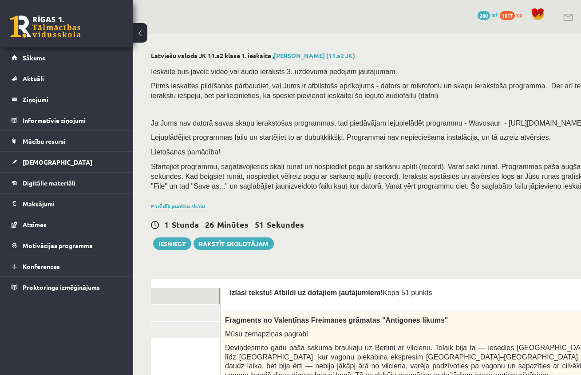
click at [204, 292] on link "1. uzdevums" at bounding box center [160, 296] width 119 height 16
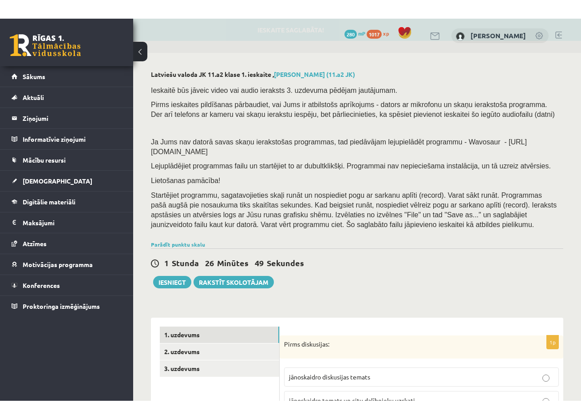
scroll to position [179, 0]
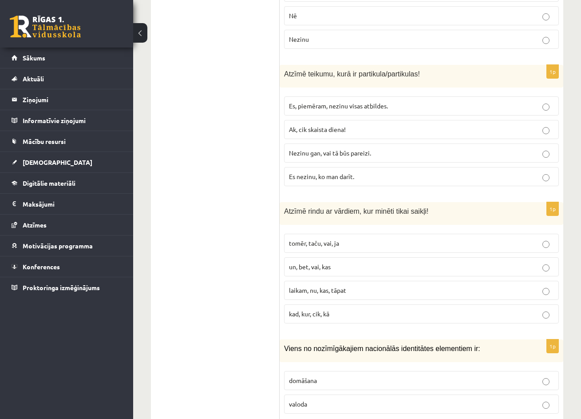
scroll to position [1017, 0]
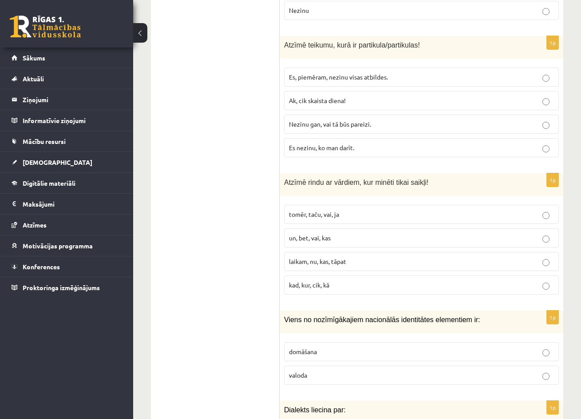
click at [550, 370] on p "valoda" at bounding box center [421, 374] width 265 height 9
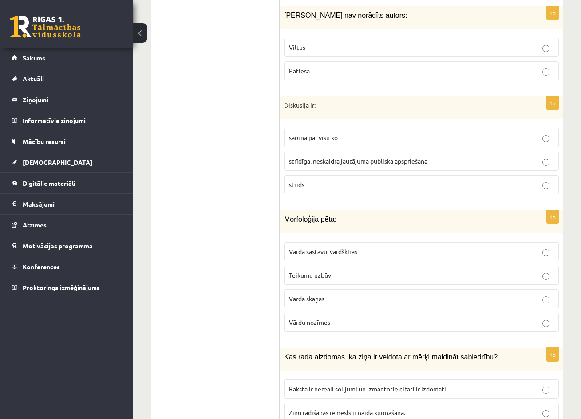
scroll to position [2425, 0]
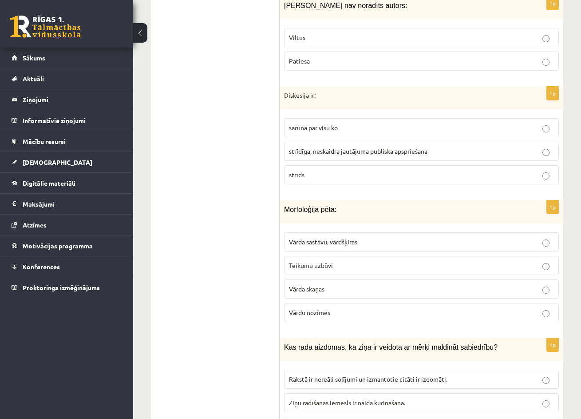
click at [551, 146] on p "strīdīga, neskaidra jautājuma publiska apspriešana" at bounding box center [421, 150] width 265 height 9
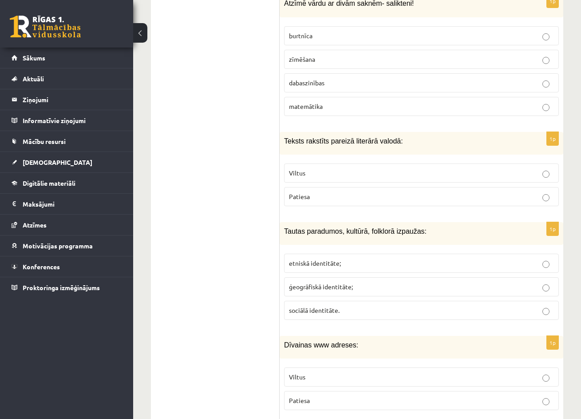
scroll to position [3237, 0]
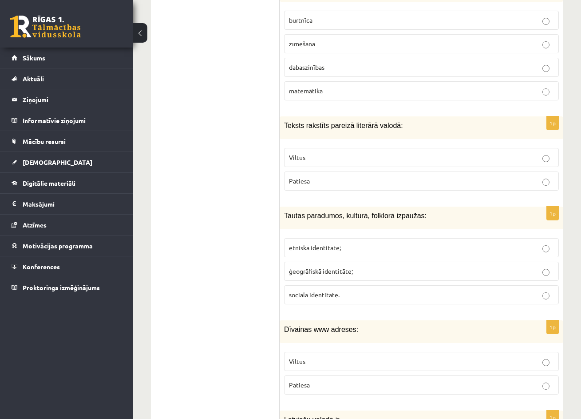
click at [547, 171] on label "Patiesa" at bounding box center [421, 180] width 275 height 19
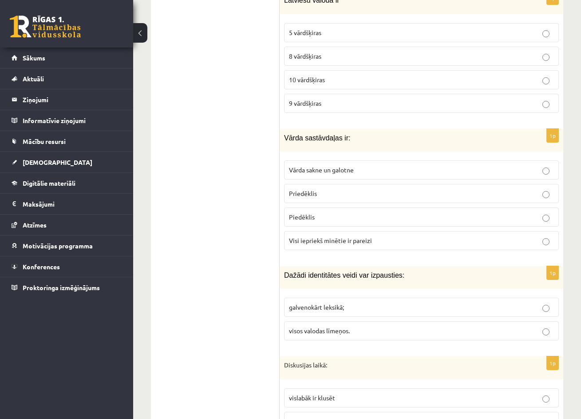
scroll to position [3665, 0]
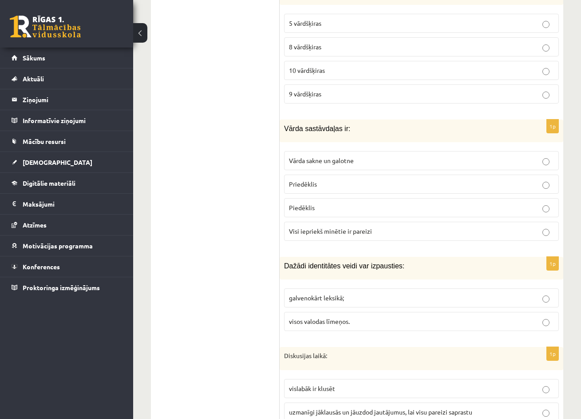
click at [551, 226] on p "Visi iepriekš minētie ir pareizi" at bounding box center [421, 230] width 265 height 9
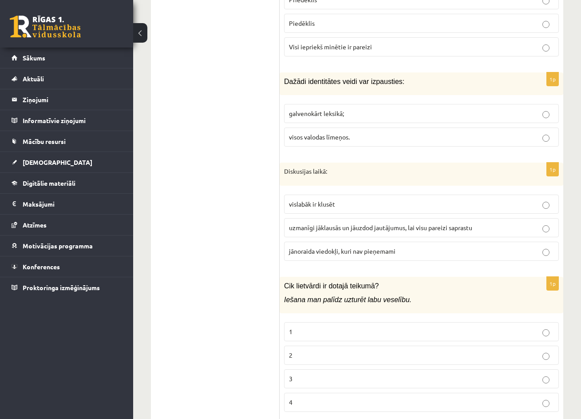
scroll to position [3851, 0]
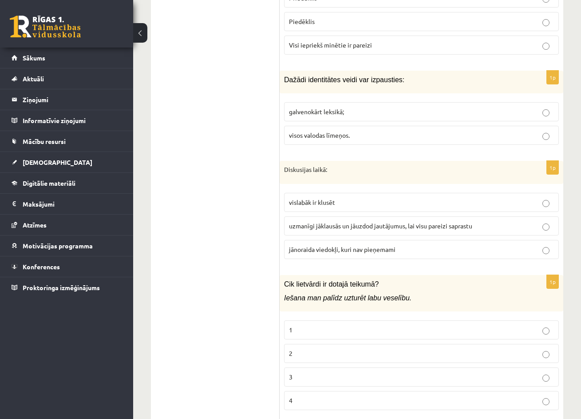
click at [550, 221] on p "uzmanīgi jāklausās un jāuzdod jautājumus, lai visu pareizi saprastu" at bounding box center [421, 225] width 265 height 9
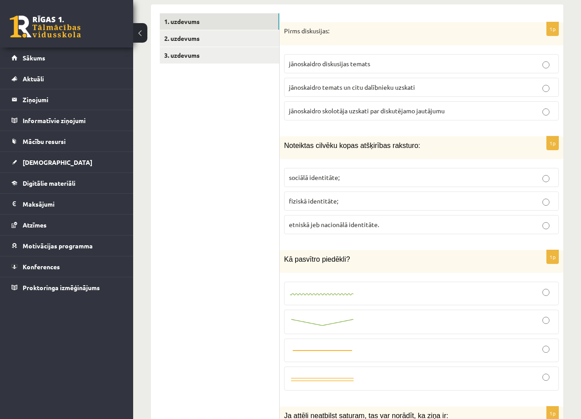
scroll to position [11, 0]
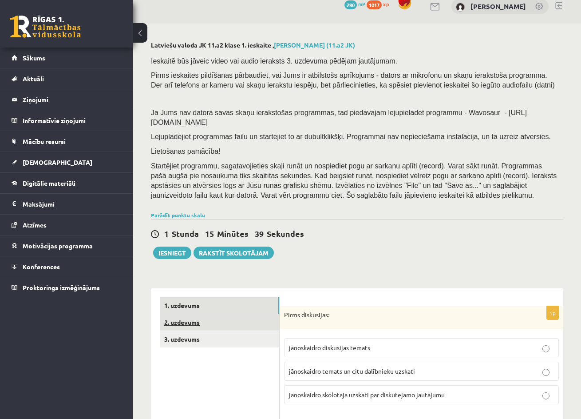
click at [186, 317] on link "2. uzdevums" at bounding box center [219, 322] width 119 height 16
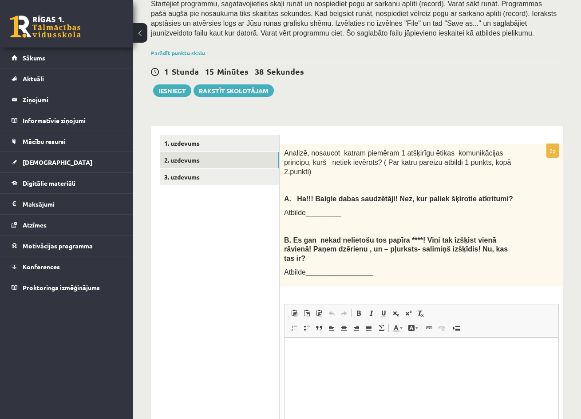
scroll to position [241, 0]
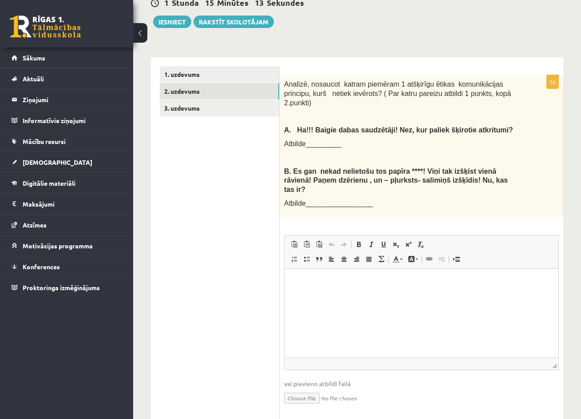
click at [309, 277] on p "Rich Text Editor, wiswyg-editor-user-answer-47434000051200" at bounding box center [421, 281] width 256 height 9
click at [458, 280] on p "**********" at bounding box center [421, 281] width 256 height 9
click at [548, 283] on p "**********" at bounding box center [421, 281] width 256 height 9
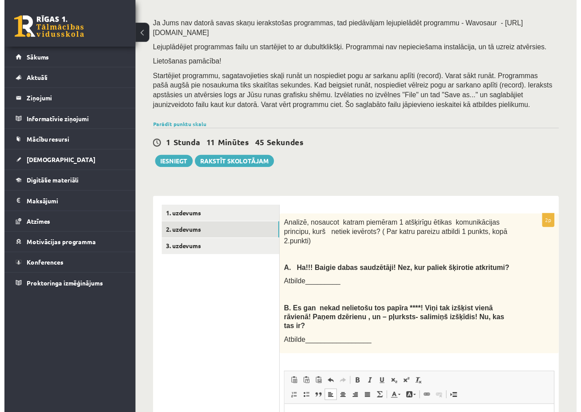
scroll to position [261, 0]
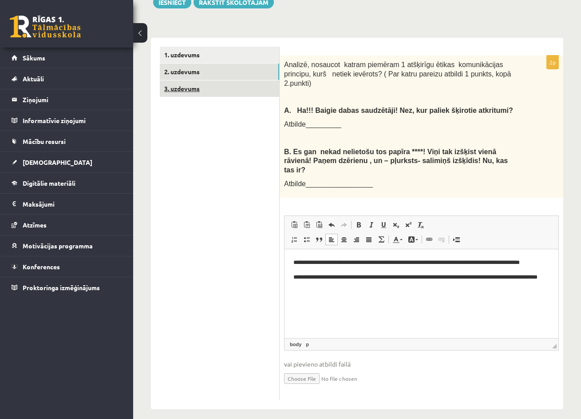
click at [183, 85] on link "3. uzdevums" at bounding box center [219, 88] width 119 height 16
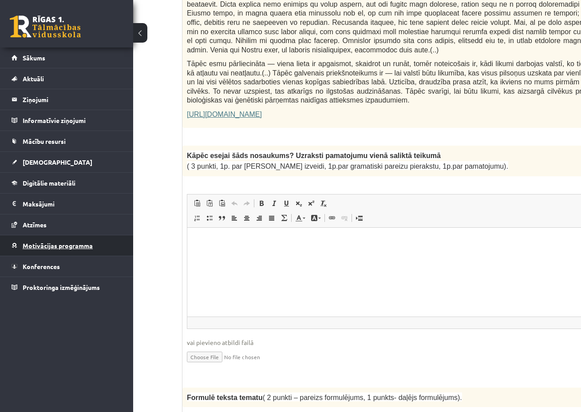
scroll to position [0, 0]
click at [224, 243] on p "Rich Text Editor, wiswyg-editor-user-answer-47433949453720" at bounding box center [420, 240] width 448 height 9
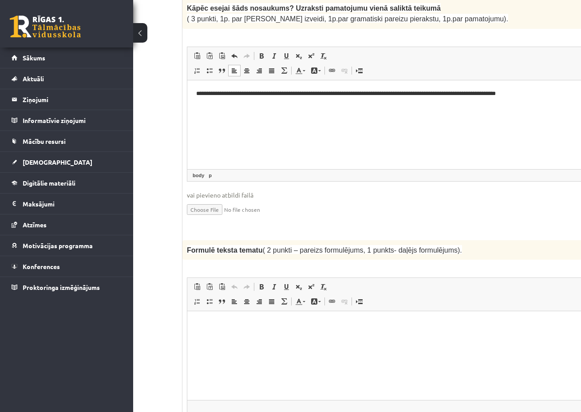
scroll to position [822, 97]
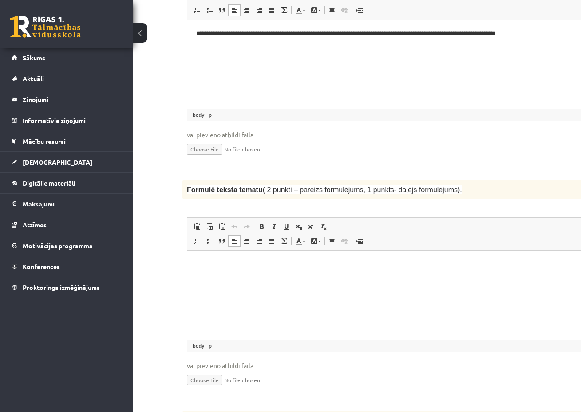
click at [228, 272] on html at bounding box center [420, 264] width 466 height 27
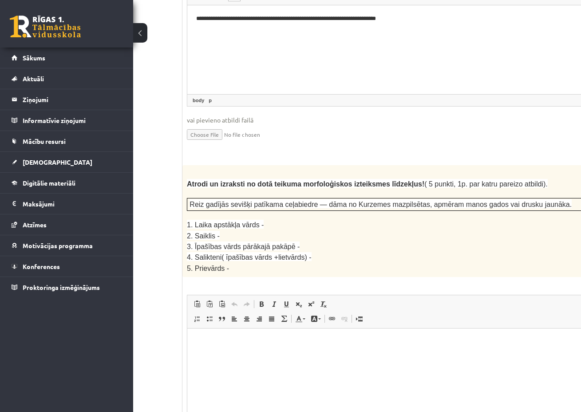
scroll to position [1075, 97]
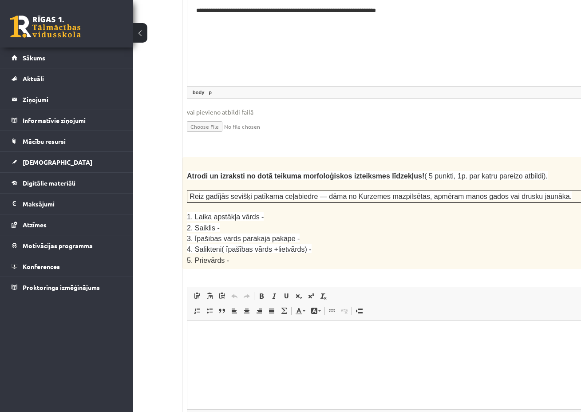
click at [219, 336] on p "Rich Text Editor, wiswyg-editor-user-answer-47433999034860" at bounding box center [420, 333] width 448 height 9
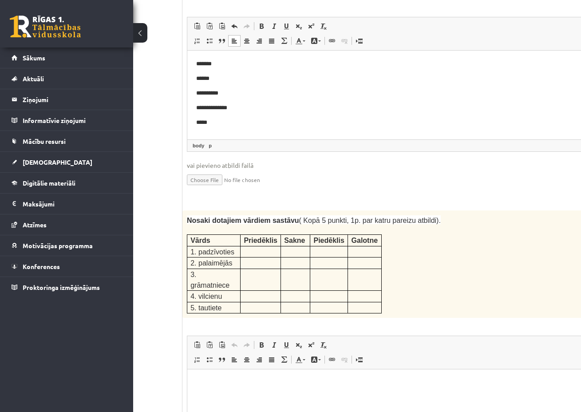
scroll to position [1397, 97]
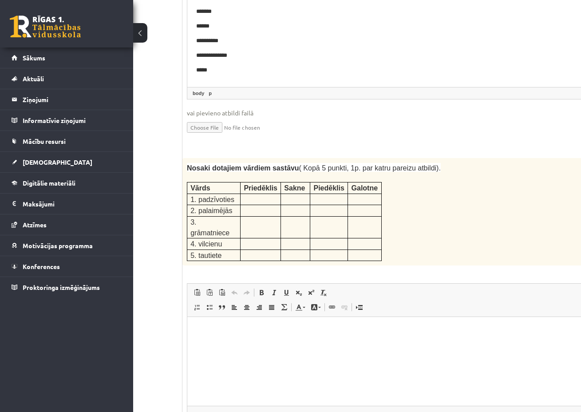
click at [204, 331] on p "Rich Text Editor, wiswyg-editor-user-answer-47434005528620" at bounding box center [420, 330] width 448 height 9
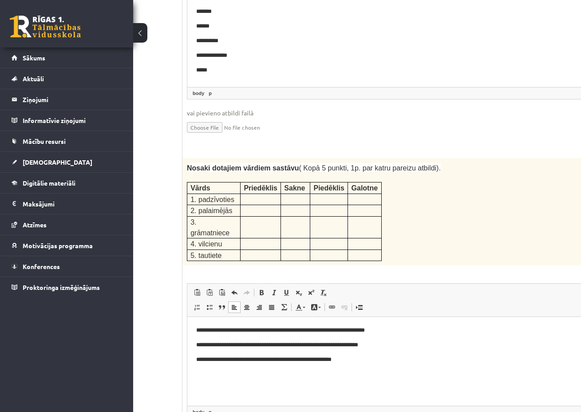
click at [274, 360] on p "**********" at bounding box center [420, 359] width 448 height 9
click at [351, 362] on p "**********" at bounding box center [420, 359] width 448 height 9
click at [380, 368] on html "**********" at bounding box center [420, 345] width 466 height 56
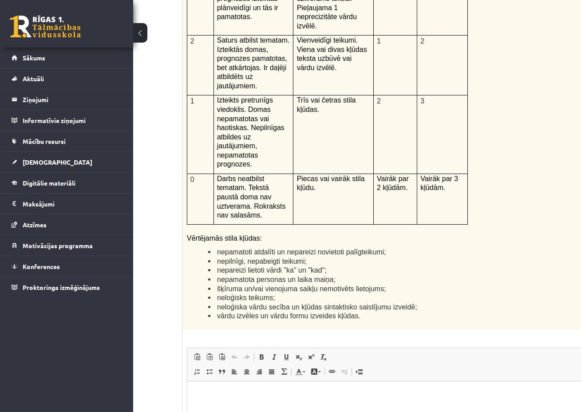
scroll to position [2007, 97]
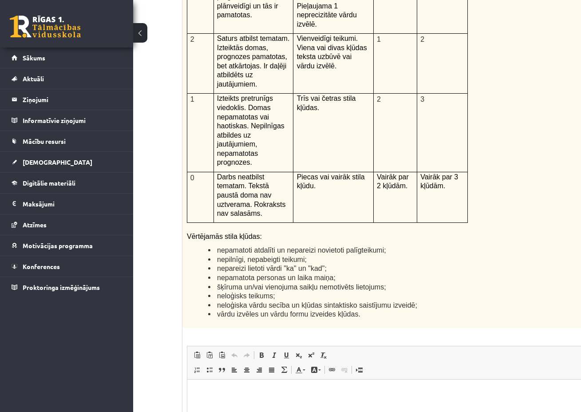
click at [222, 381] on p "Rich Text Editor, wiswyg-editor-user-answer-47433970308720" at bounding box center [420, 392] width 448 height 9
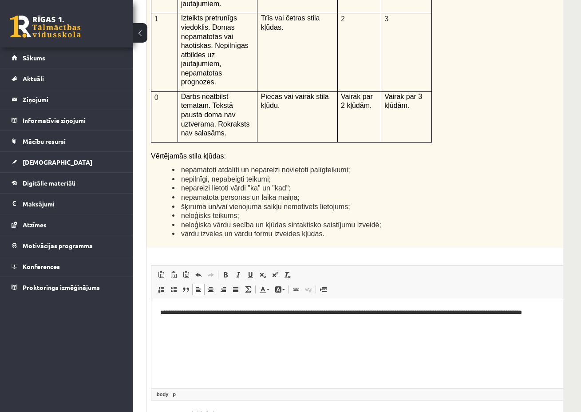
scroll to position [0, 59]
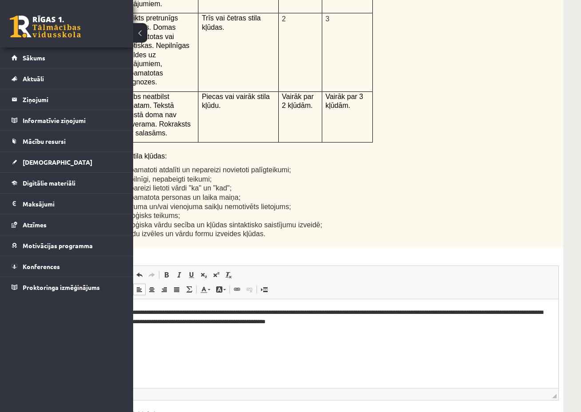
click at [288, 322] on p "**********" at bounding box center [325, 317] width 448 height 18
click at [338, 321] on p "**********" at bounding box center [325, 317] width 448 height 18
click at [376, 321] on p "**********" at bounding box center [325, 317] width 448 height 18
click at [403, 322] on p "**********" at bounding box center [325, 317] width 448 height 18
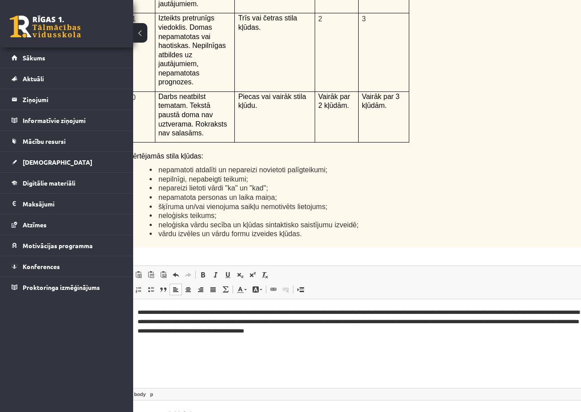
scroll to position [2088, 96]
click at [459, 321] on p "**********" at bounding box center [363, 321] width 448 height 27
click at [332, 343] on html "**********" at bounding box center [363, 321] width 466 height 44
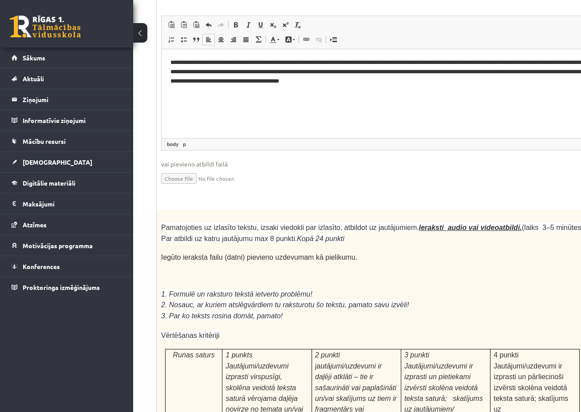
scroll to position [2338, 133]
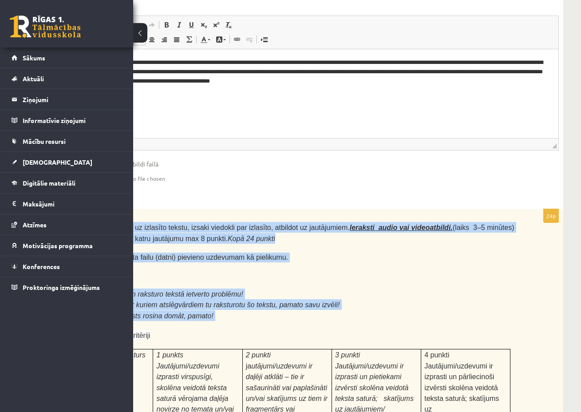
drag, startPoint x: 213, startPoint y: 182, endPoint x: 432, endPoint y: 274, distance: 237.4
copy div "Pamatojoties uz izlasīto tekstu, izsaki viedokli par izlasīto, atbildot uz jaut…"
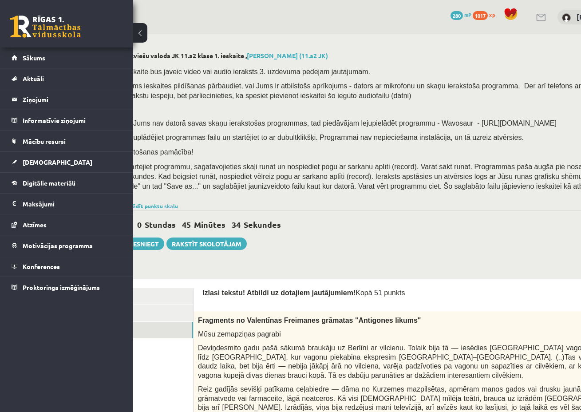
scroll to position [0, 0]
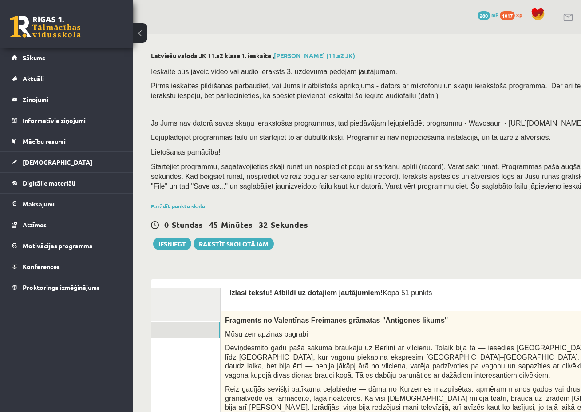
click at [186, 325] on link "3. uzdevums" at bounding box center [160, 330] width 119 height 16
click at [183, 306] on link "2. uzdevums" at bounding box center [160, 313] width 119 height 16
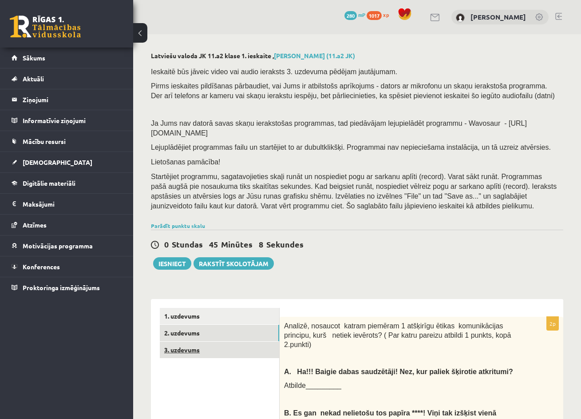
click at [185, 348] on link "3. uzdevums" at bounding box center [219, 349] width 119 height 16
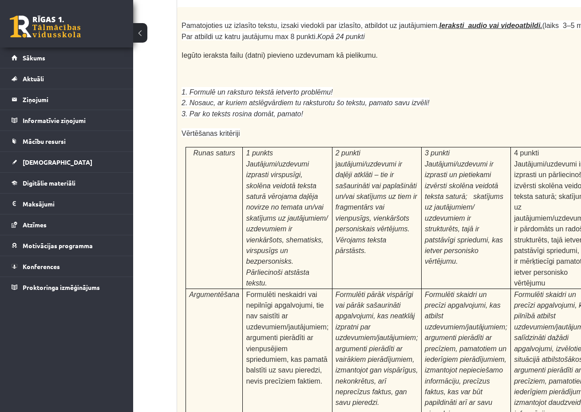
scroll to position [2785, 103]
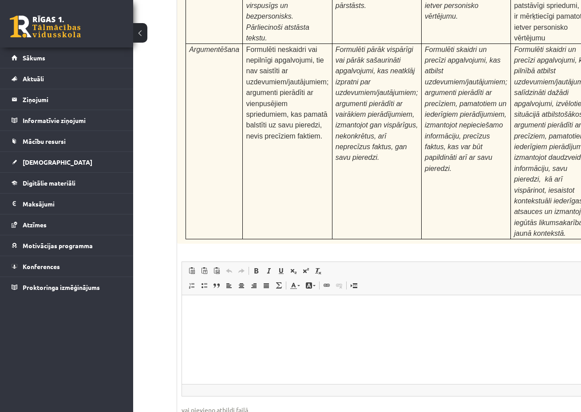
type input "**********"
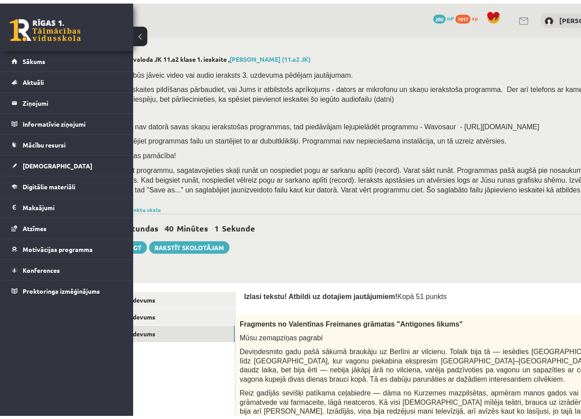
scroll to position [0, 0]
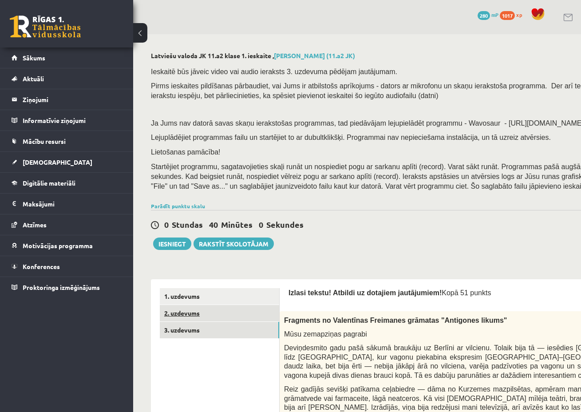
click at [227, 311] on link "2. uzdevums" at bounding box center [219, 313] width 119 height 16
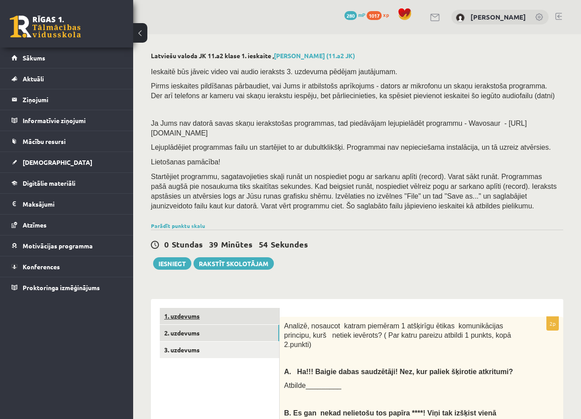
click at [200, 310] on link "1. uzdevums" at bounding box center [219, 316] width 119 height 16
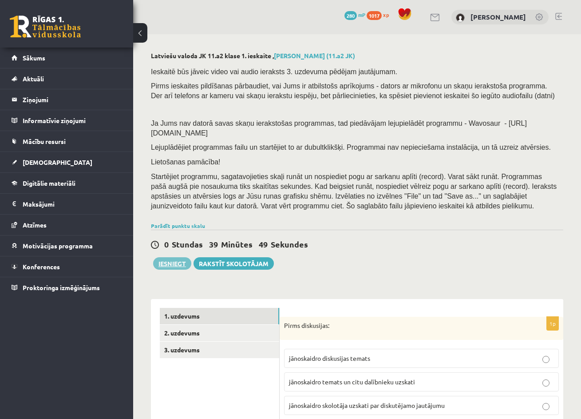
click at [180, 259] on button "Iesniegt" at bounding box center [172, 263] width 38 height 12
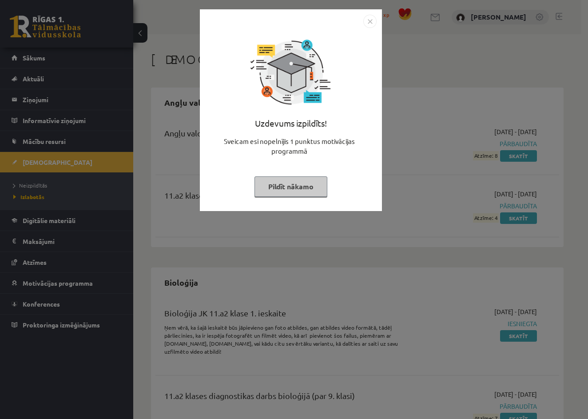
click at [308, 188] on button "Pildīt nākamo" at bounding box center [290, 186] width 73 height 20
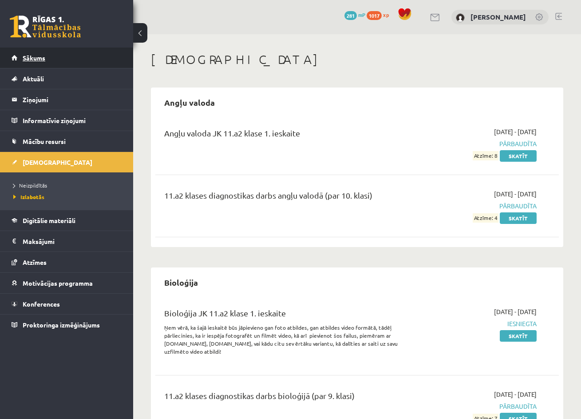
click at [32, 60] on span "Sākums" at bounding box center [34, 58] width 23 height 8
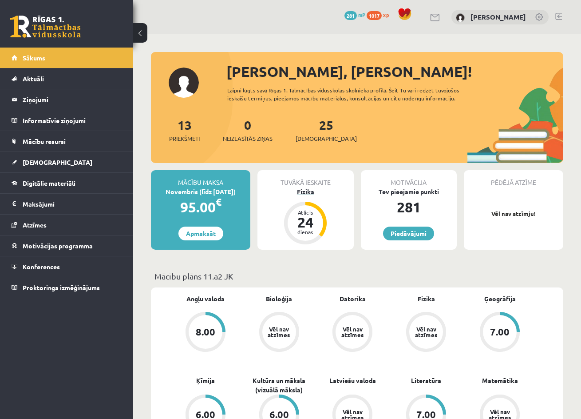
click at [311, 216] on div "24" at bounding box center [305, 222] width 27 height 14
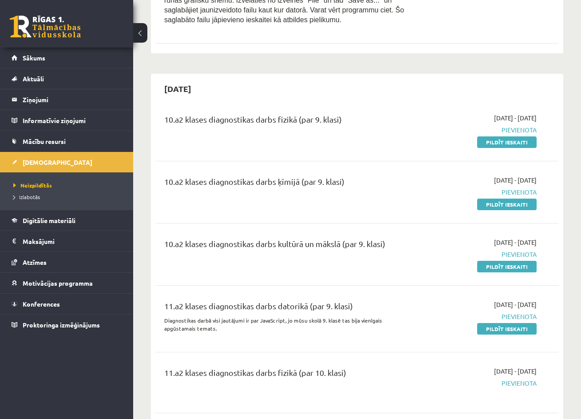
scroll to position [551, 0]
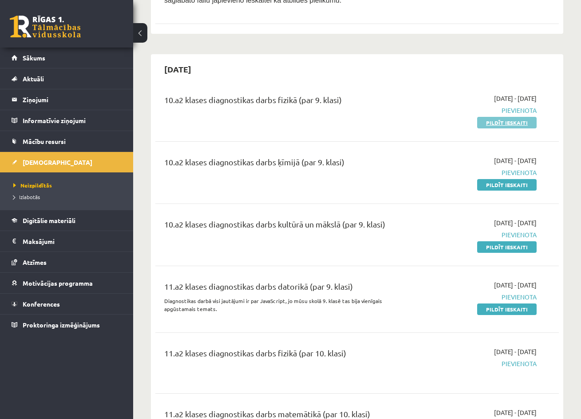
click at [502, 117] on link "Pildīt ieskaiti" at bounding box center [506, 123] width 59 height 12
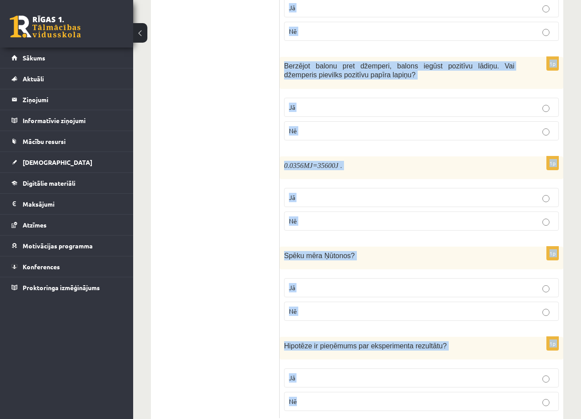
scroll to position [1360, 0]
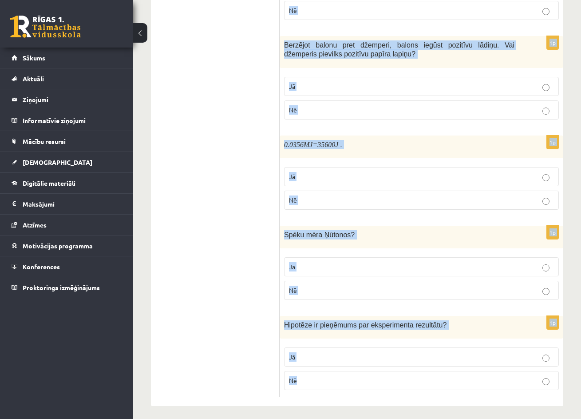
drag, startPoint x: 289, startPoint y: 161, endPoint x: 585, endPoint y: 439, distance: 406.4
copy form "Vai apgalvojums ir patiess? 1p Svaru apzīmē ar burtu S ? Jā Nē 1p Decimālais pr…"
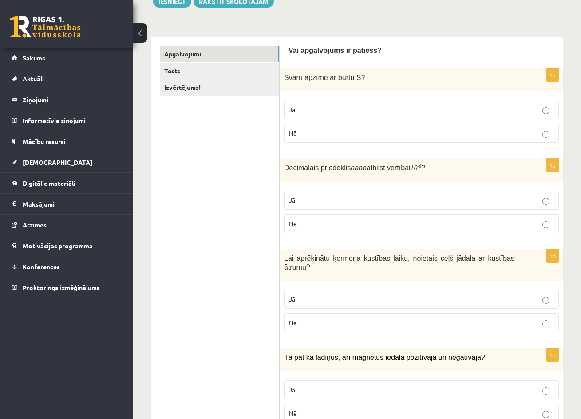
scroll to position [112, 0]
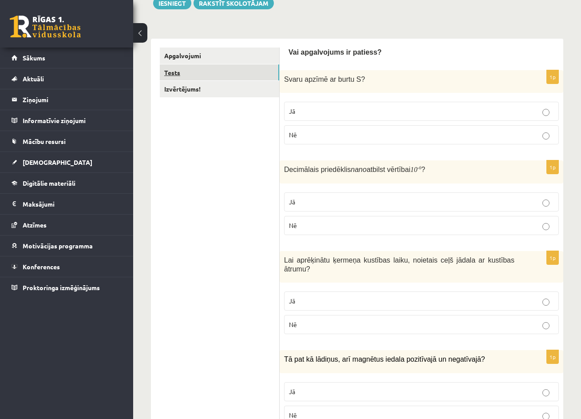
click at [175, 71] on link "Tests" at bounding box center [219, 72] width 119 height 16
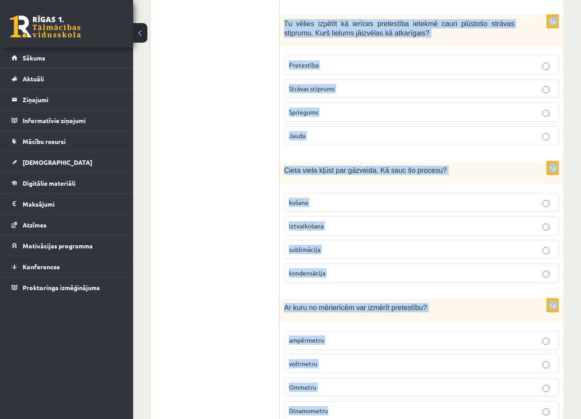
scroll to position [1726, 0]
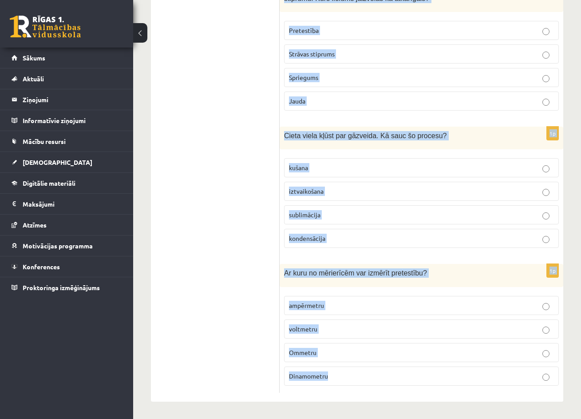
drag, startPoint x: 285, startPoint y: 65, endPoint x: 601, endPoint y: 385, distance: 449.8
copy form "Pārveido uz ! 8.92 0.15 148.6 1926 1p Neatkarīgais lielums ir tas… kuru maina e…"
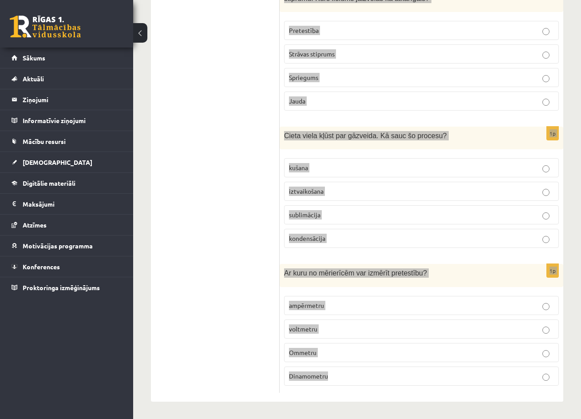
click at [488, 241] on p "kondensācija" at bounding box center [421, 237] width 265 height 9
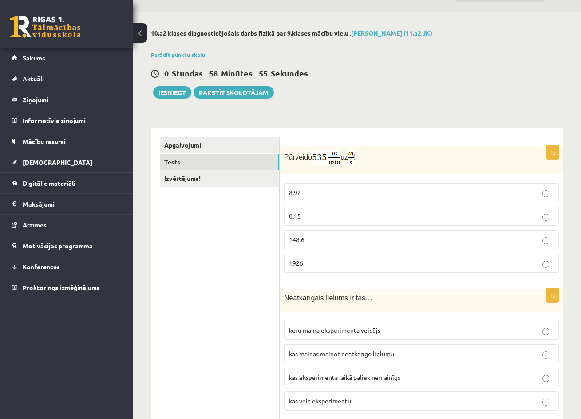
scroll to position [21, 0]
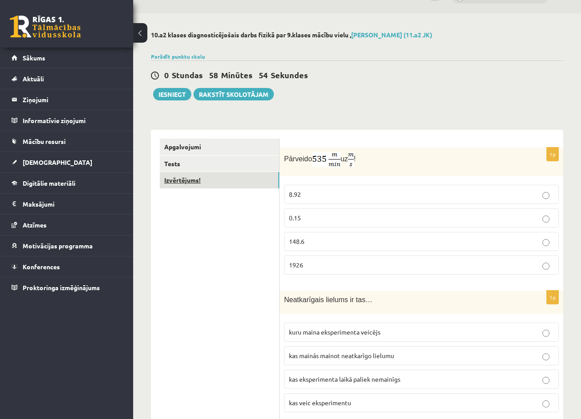
click at [176, 180] on link "Izvērtējums!" at bounding box center [219, 180] width 119 height 16
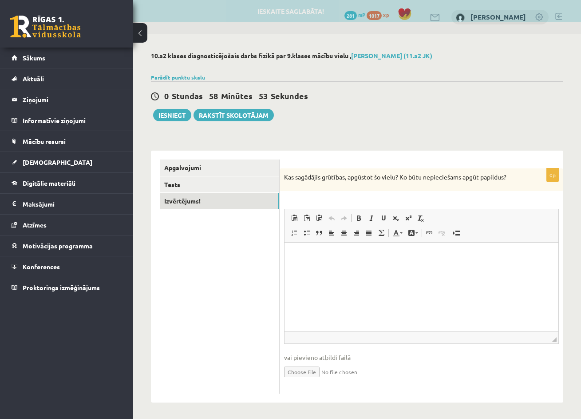
scroll to position [0, 0]
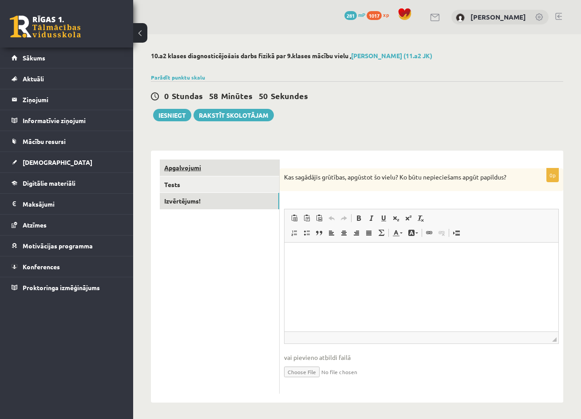
click at [182, 170] on link "Apgalvojumi" at bounding box center [219, 167] width 119 height 16
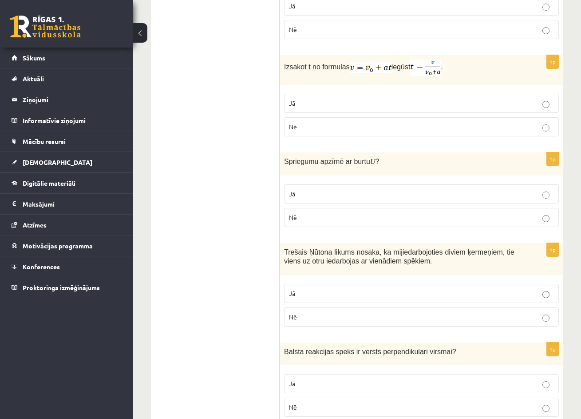
scroll to position [776, 0]
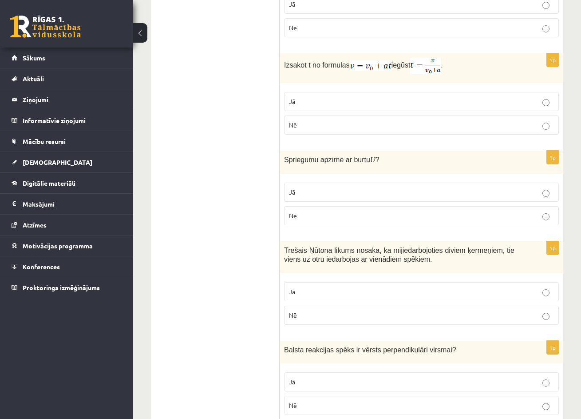
click at [550, 190] on p "Jā" at bounding box center [421, 191] width 265 height 9
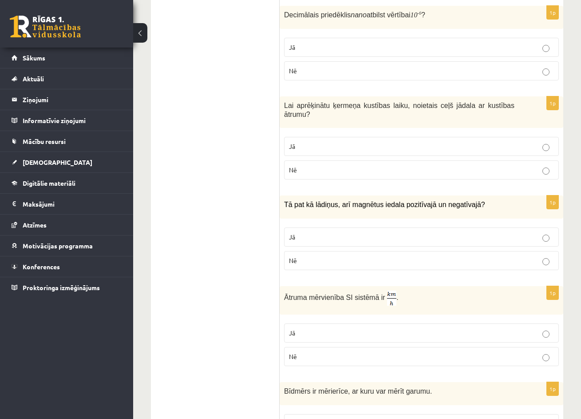
scroll to position [0, 0]
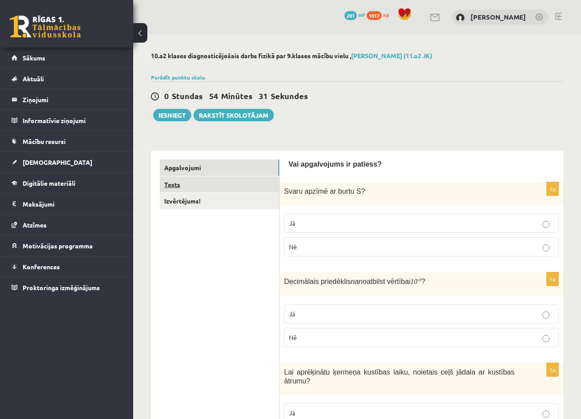
click at [178, 183] on link "Tests" at bounding box center [219, 184] width 119 height 16
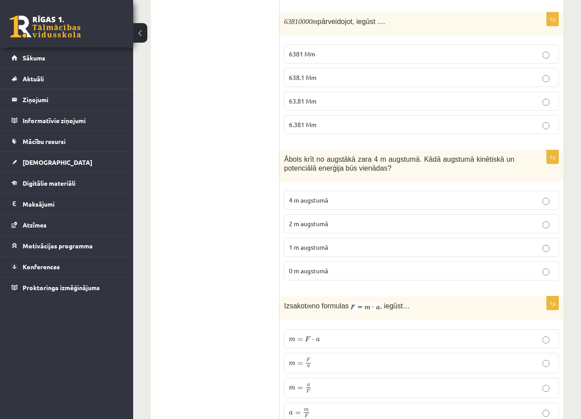
scroll to position [791, 0]
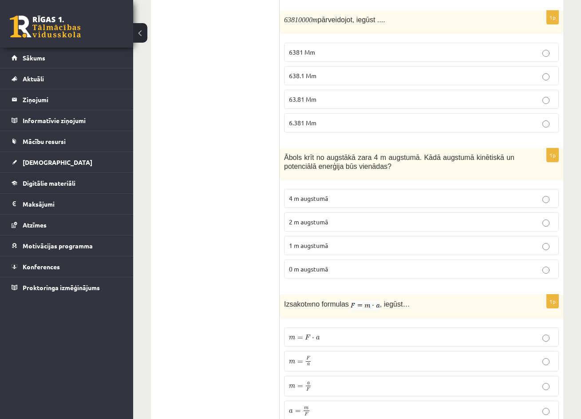
click at [550, 221] on p "2 m augstumā" at bounding box center [421, 221] width 265 height 9
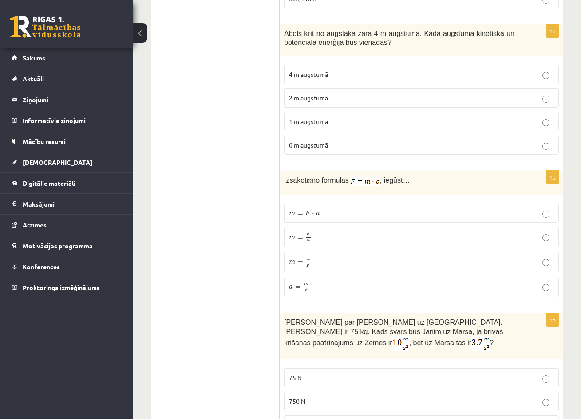
scroll to position [965, 0]
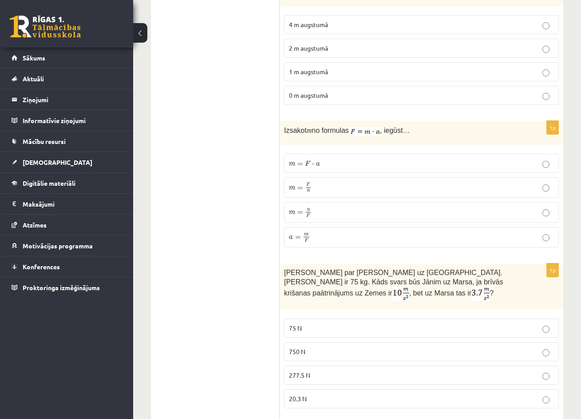
click at [550, 186] on p "m = F a m = F a" at bounding box center [421, 187] width 265 height 11
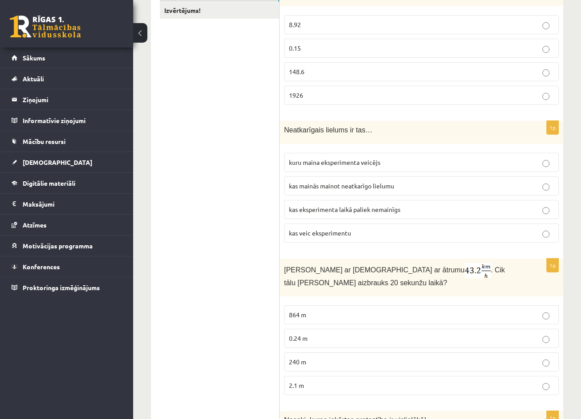
scroll to position [0, 0]
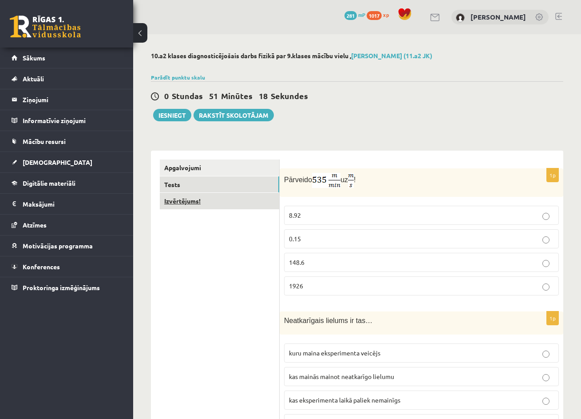
click at [186, 202] on link "Izvērtējums!" at bounding box center [219, 201] width 119 height 16
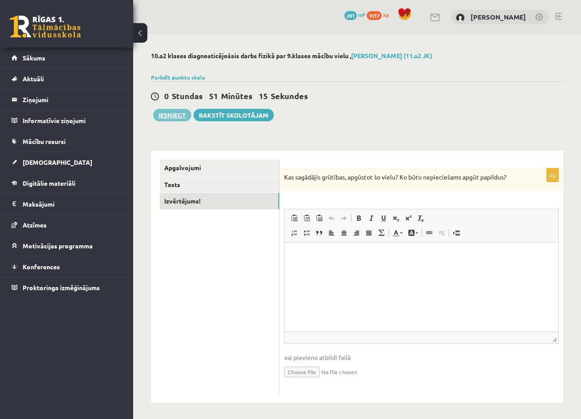
click at [176, 117] on button "Iesniegt" at bounding box center [172, 115] width 38 height 12
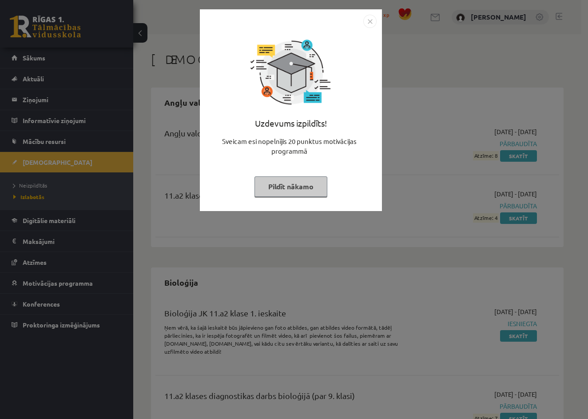
click at [302, 191] on button "Pildīt nākamo" at bounding box center [290, 186] width 73 height 20
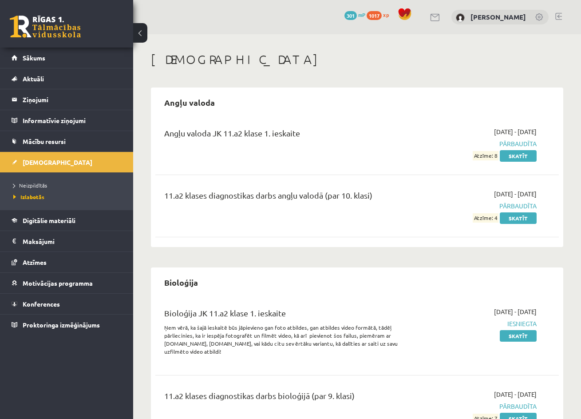
click at [66, 31] on link at bounding box center [45, 27] width 71 height 22
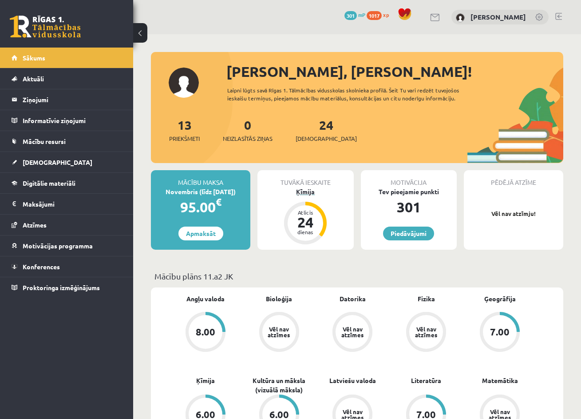
click at [303, 218] on div "24" at bounding box center [305, 222] width 27 height 14
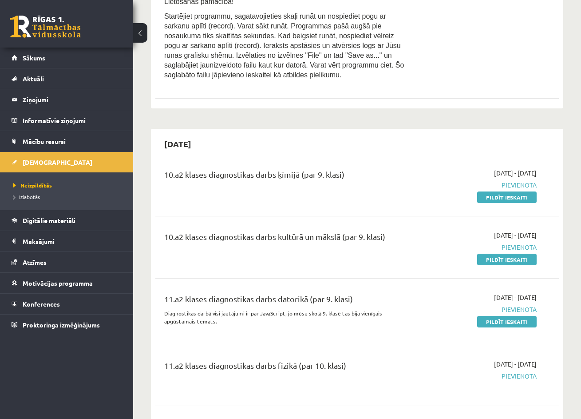
scroll to position [485, 0]
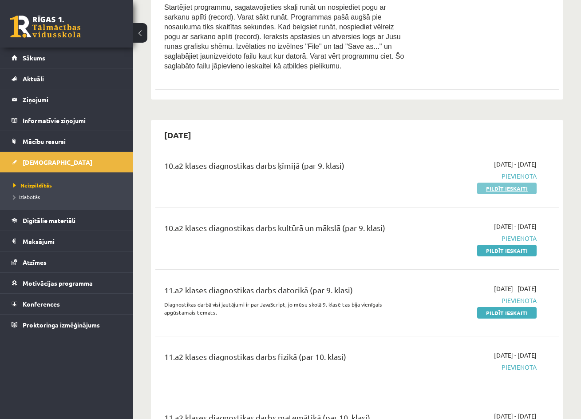
click at [511, 182] on link "Pildīt ieskaiti" at bounding box center [506, 188] width 59 height 12
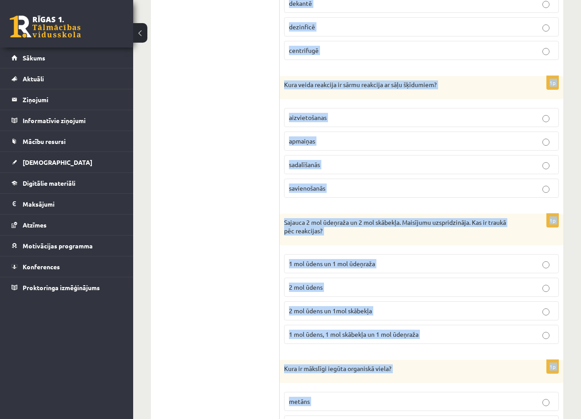
scroll to position [4048, 0]
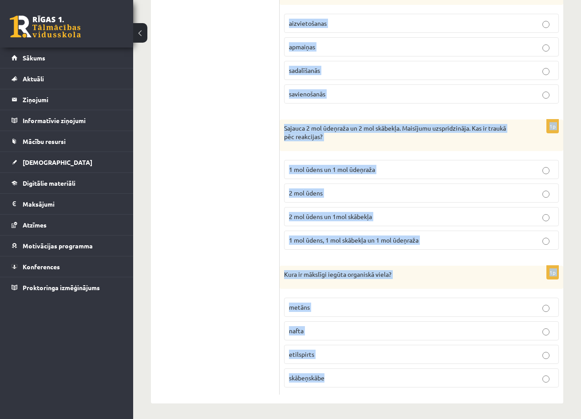
drag, startPoint x: 284, startPoint y: 175, endPoint x: 607, endPoint y: 463, distance: 432.4
copy form "l) Ipsum do sitametcons ad elitseddoe tempori, u) labor etd magn aliqu enimad m…"
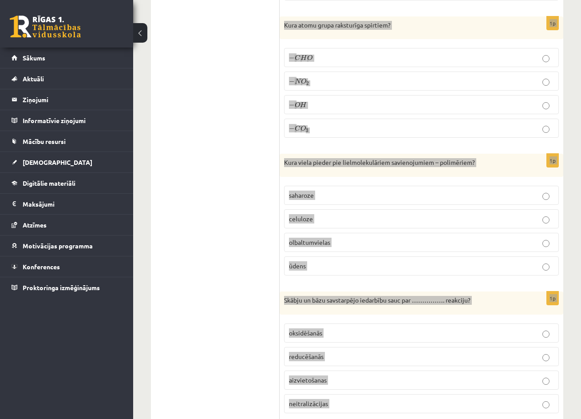
scroll to position [0, 0]
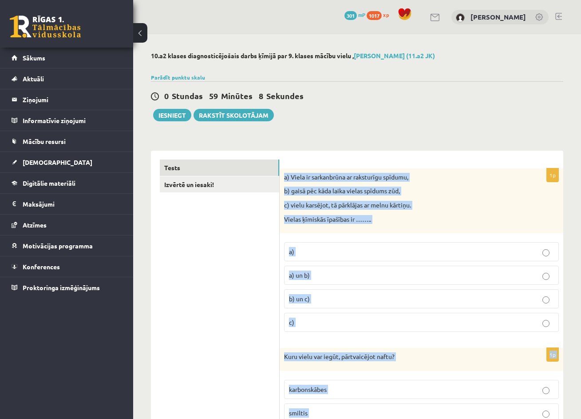
click at [496, 114] on div "0 Stundas 59 Minūtes 8 Sekundes Ieskaite saglabāta! Iesniegt Rakstīt skolotājam" at bounding box center [357, 101] width 412 height 40
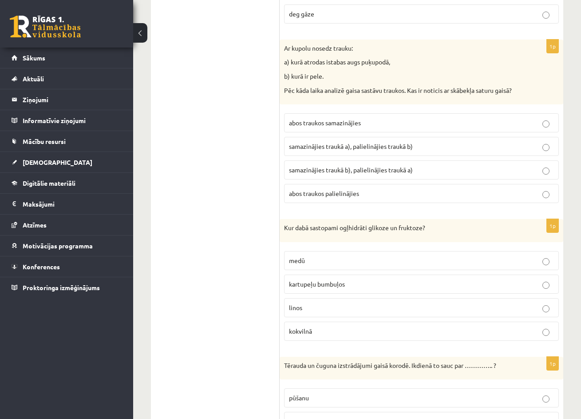
scroll to position [1665, 0]
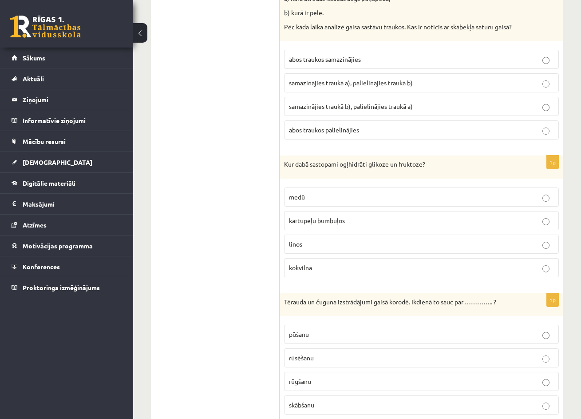
click at [550, 198] on p "medū" at bounding box center [421, 196] width 265 height 9
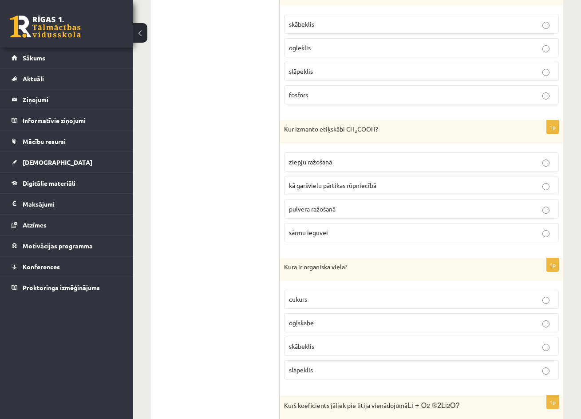
scroll to position [2114, 0]
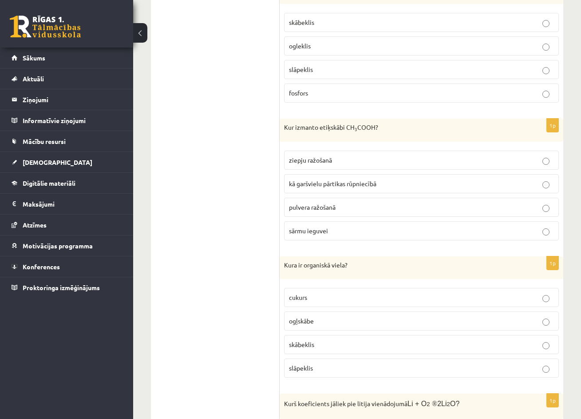
click at [551, 188] on p "kā garšvielu pārtikas rūpniecībā" at bounding box center [421, 183] width 265 height 9
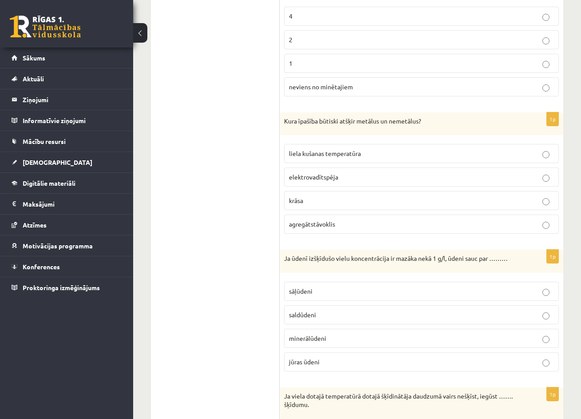
scroll to position [2537, 0]
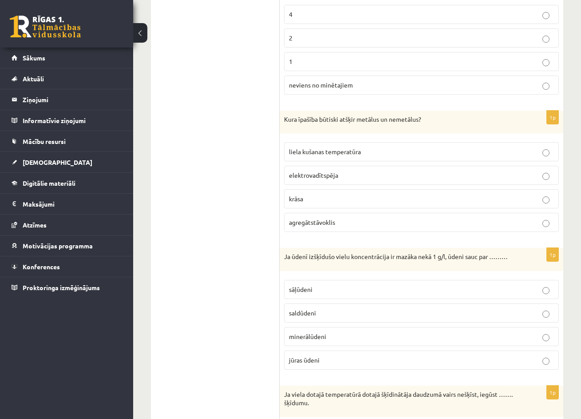
click at [548, 182] on label "elektrovadītspēja" at bounding box center [421, 175] width 275 height 19
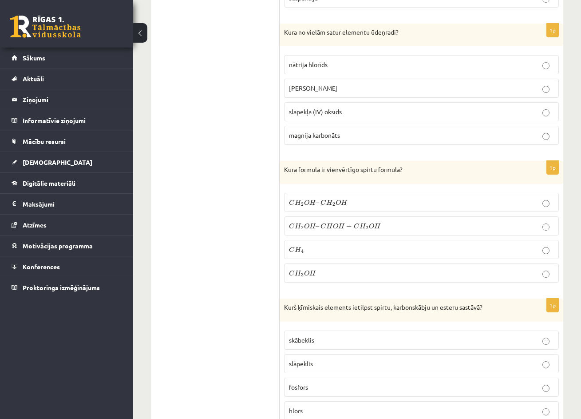
scroll to position [3459, 0]
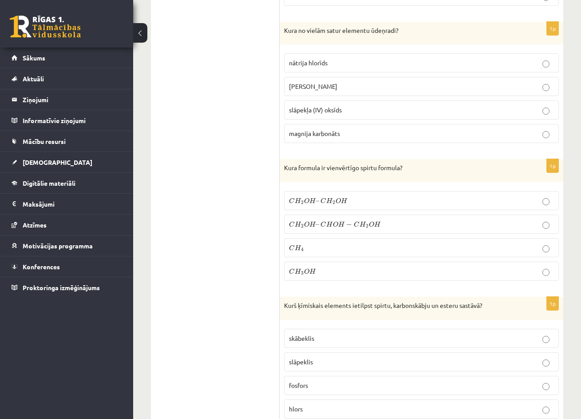
click at [550, 273] on p "C H 3 O H C H 3 O H" at bounding box center [421, 270] width 265 height 9
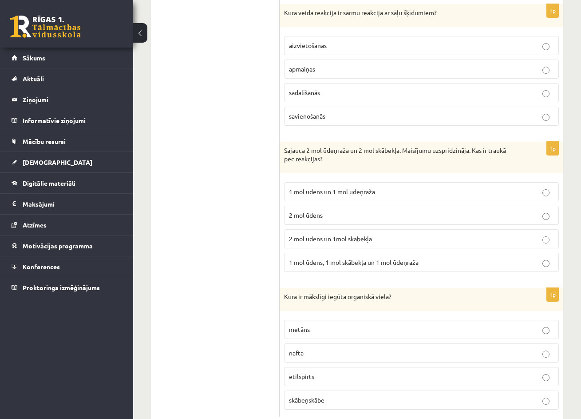
scroll to position [4048, 0]
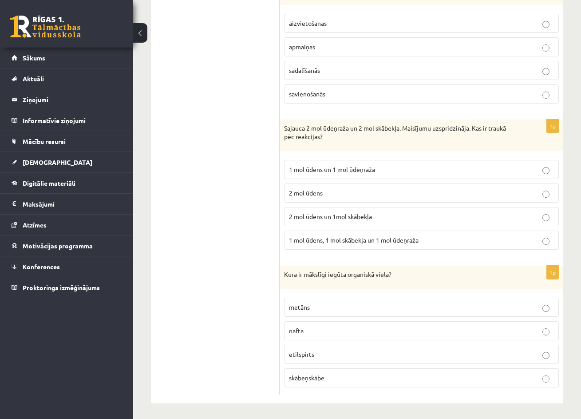
click at [550, 216] on p "2 mol ūdens un 1mol skābekļa" at bounding box center [421, 216] width 265 height 9
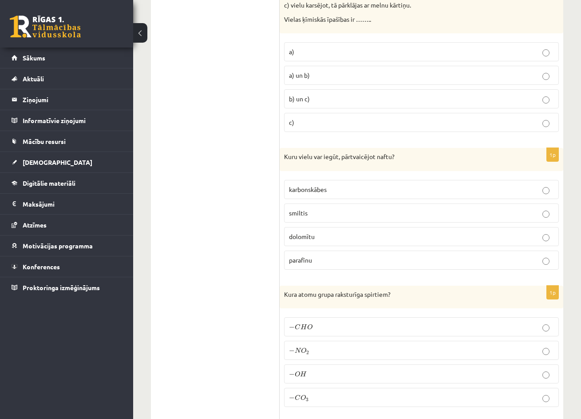
scroll to position [0, 0]
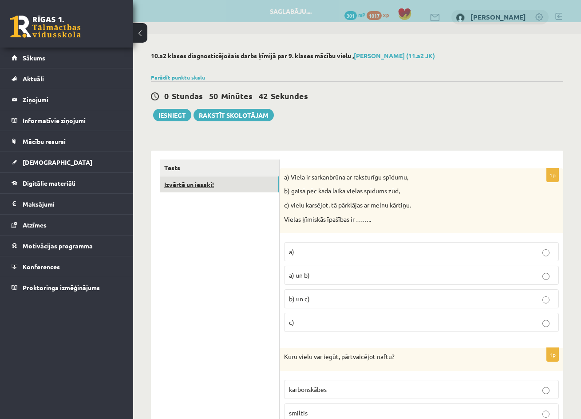
click at [198, 189] on link "Izvērtē un iesaki!" at bounding box center [219, 184] width 119 height 16
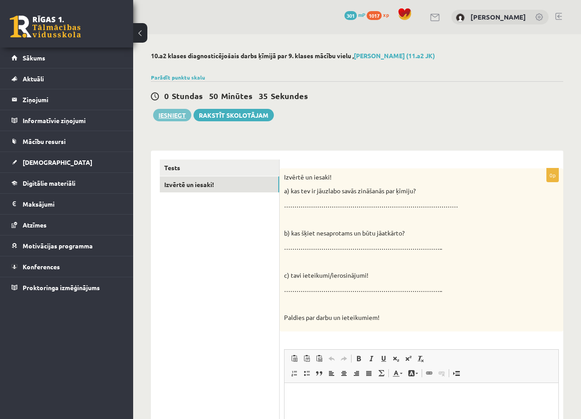
click at [177, 119] on button "Iesniegt" at bounding box center [172, 115] width 38 height 12
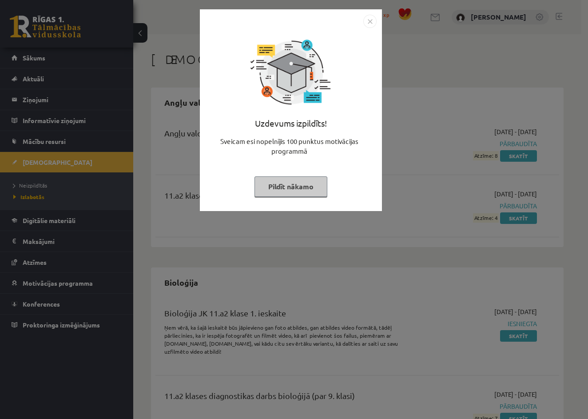
click at [317, 185] on button "Pildīt nākamo" at bounding box center [290, 186] width 73 height 20
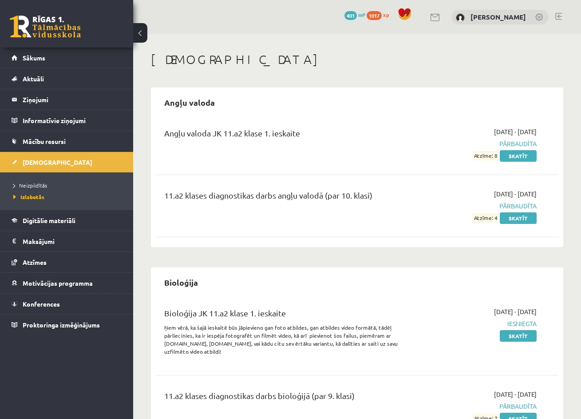
click at [55, 25] on link at bounding box center [45, 27] width 71 height 22
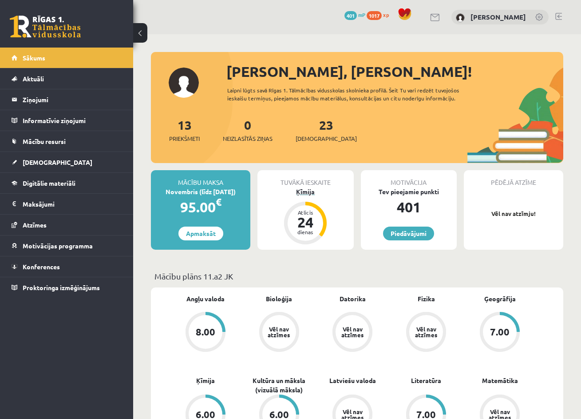
click at [313, 223] on div "24" at bounding box center [305, 222] width 27 height 14
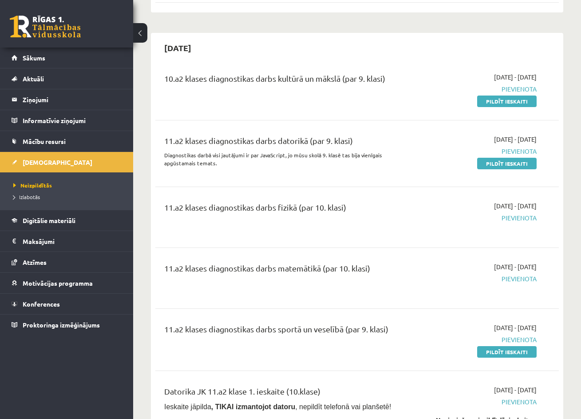
scroll to position [506, 0]
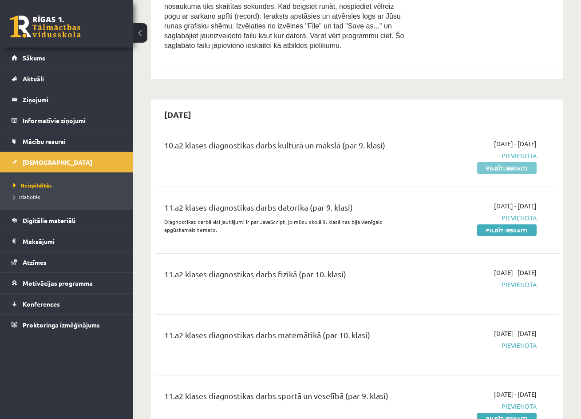
click at [518, 162] on link "Pildīt ieskaiti" at bounding box center [506, 168] width 59 height 12
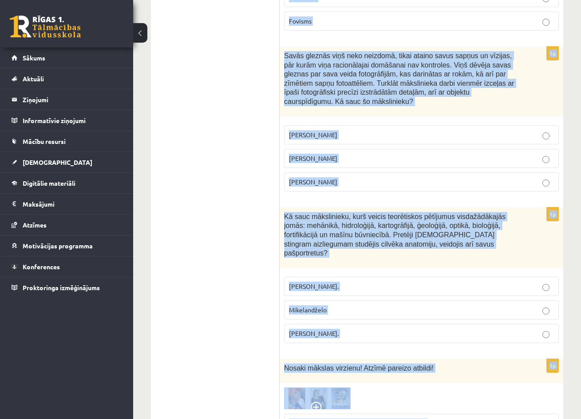
scroll to position [4140, 0]
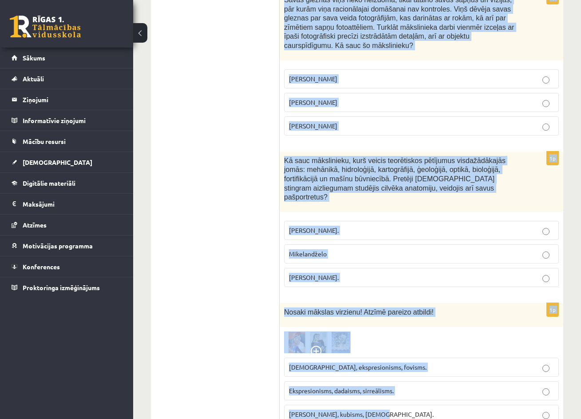
drag, startPoint x: 285, startPoint y: 176, endPoint x: 570, endPoint y: 442, distance: 389.1
copy form "zvēlies pareizās atbildes par laikmetīgo mākslu! Laikmetīgā māksla dažkārt var …"
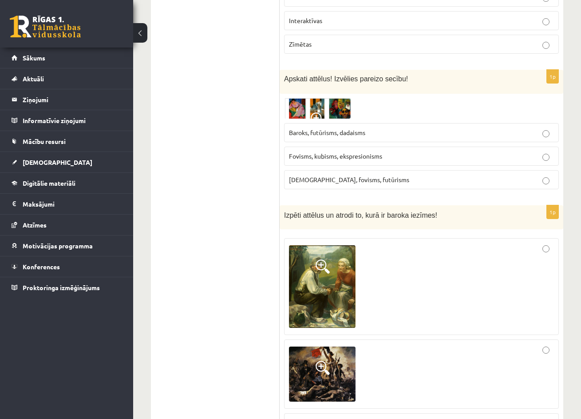
scroll to position [1137, 0]
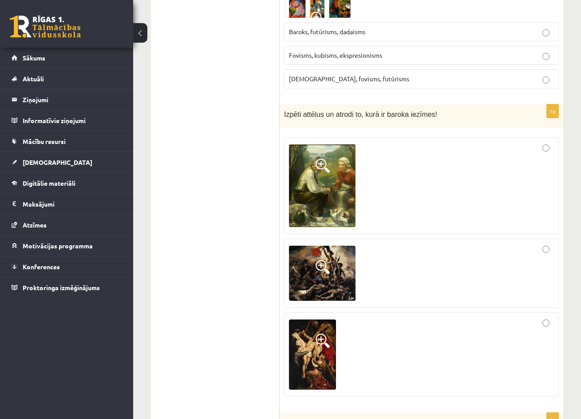
drag, startPoint x: 246, startPoint y: 119, endPoint x: 415, endPoint y: 261, distance: 220.2
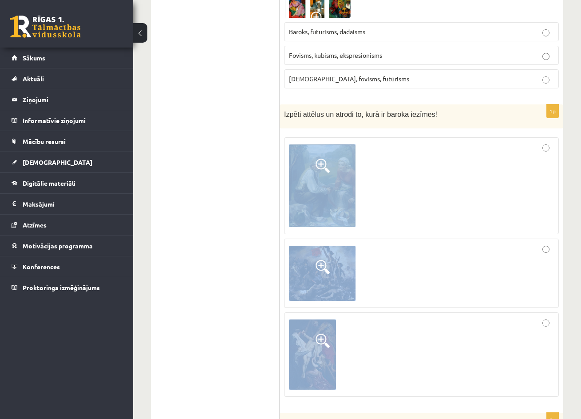
drag, startPoint x: 280, startPoint y: 118, endPoint x: 437, endPoint y: 337, distance: 270.0
click at [437, 337] on div "1p Izpēti attēlus un atrodi to, kurā ir baroka iezīmes!" at bounding box center [422, 253] width 284 height 299
copy fieldset
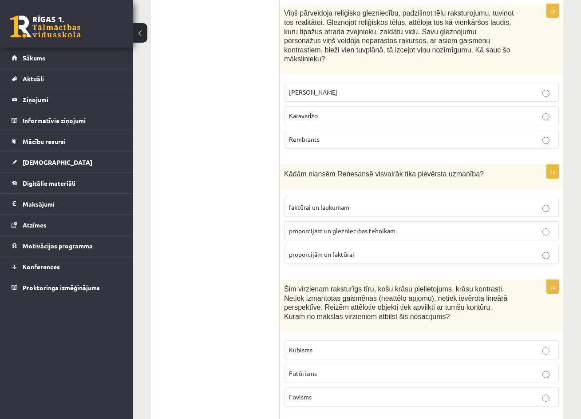
scroll to position [4140, 0]
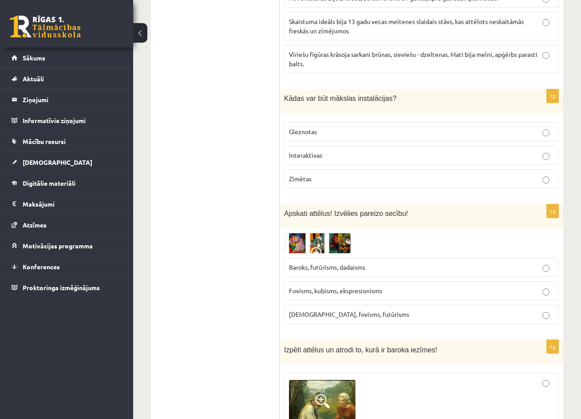
scroll to position [949, 0]
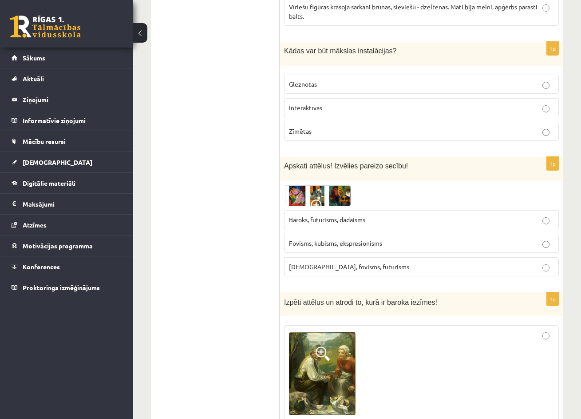
click at [294, 185] on img at bounding box center [317, 195] width 67 height 20
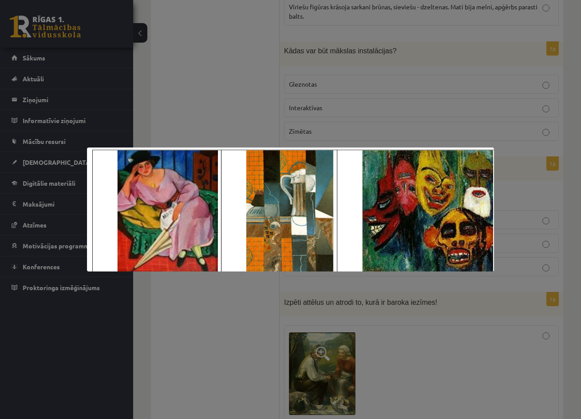
click at [223, 307] on div at bounding box center [290, 209] width 581 height 419
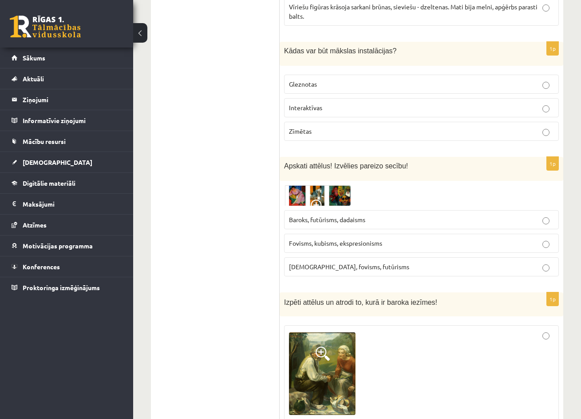
click at [296, 185] on img at bounding box center [317, 195] width 67 height 20
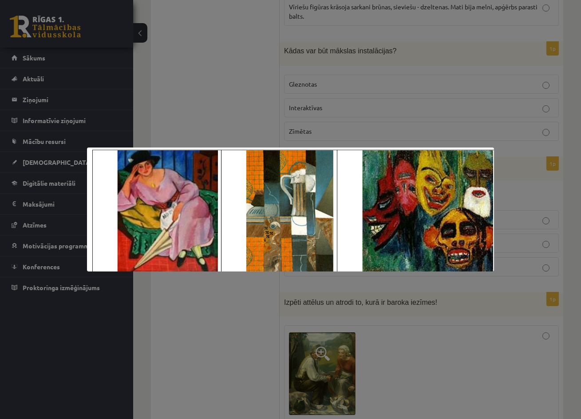
click at [213, 103] on div at bounding box center [290, 209] width 581 height 419
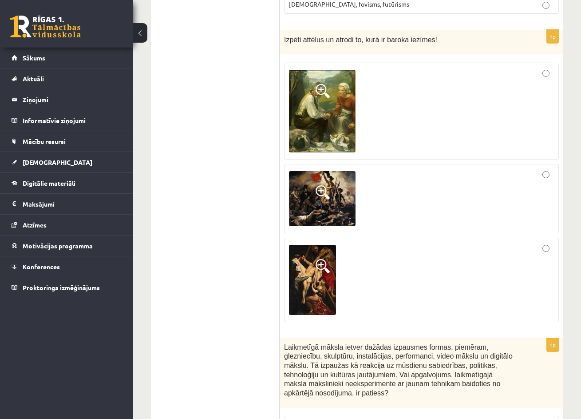
scroll to position [1183, 0]
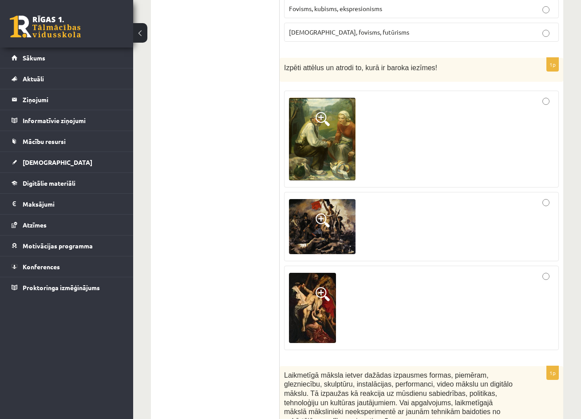
click at [323, 303] on img at bounding box center [312, 308] width 47 height 70
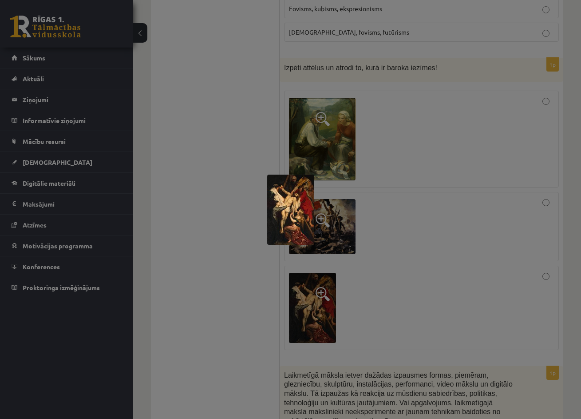
click at [323, 303] on div at bounding box center [290, 209] width 581 height 419
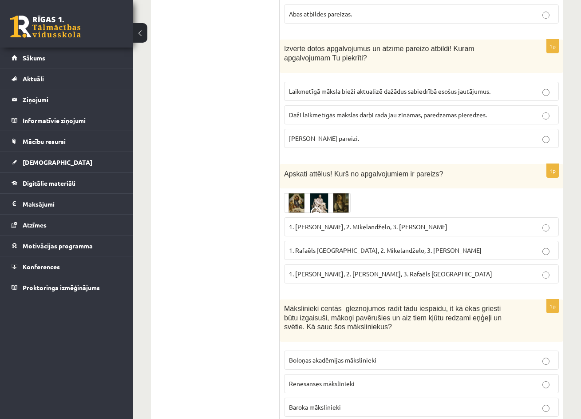
scroll to position [2045, 0]
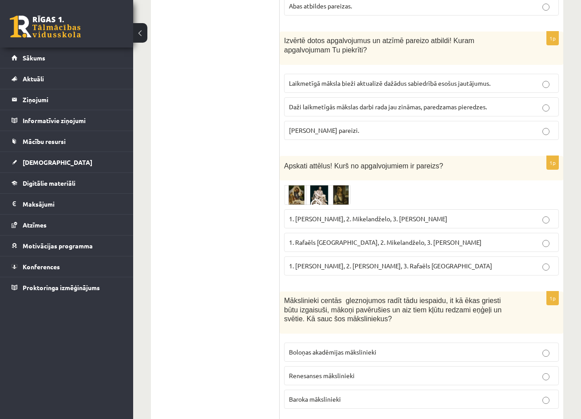
click at [290, 185] on img at bounding box center [317, 195] width 67 height 20
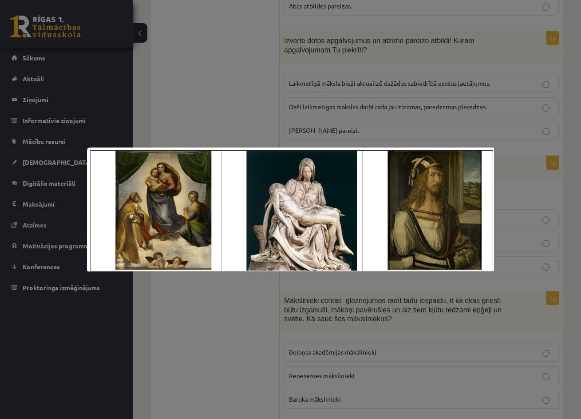
click at [168, 239] on img at bounding box center [290, 209] width 407 height 124
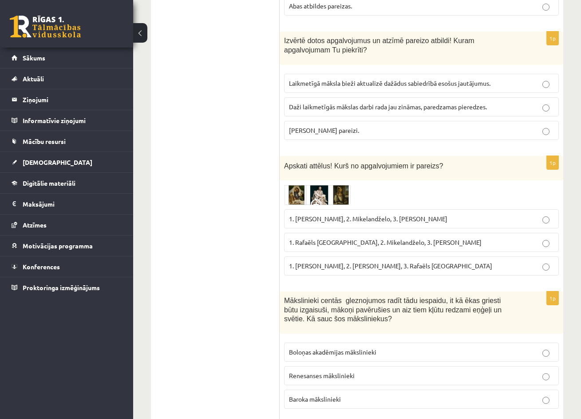
click at [295, 185] on img at bounding box center [317, 195] width 67 height 20
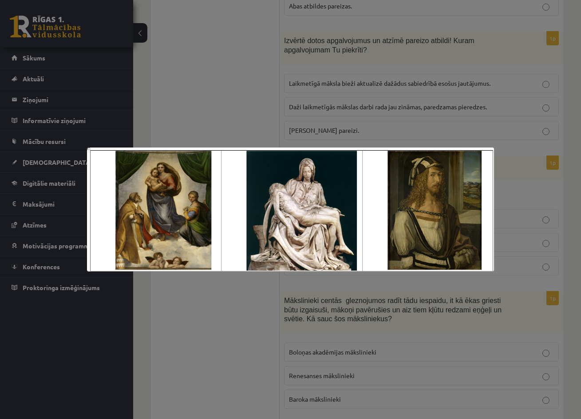
click at [193, 321] on div at bounding box center [290, 209] width 581 height 419
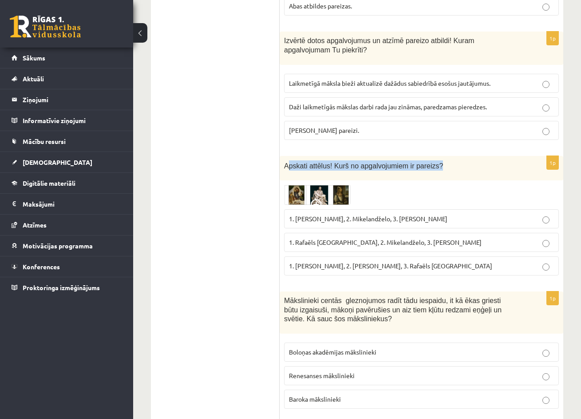
drag, startPoint x: 287, startPoint y: 146, endPoint x: 461, endPoint y: 148, distance: 174.0
click at [461, 160] on p "Apskati attēlus! Kurš no apgalvojumiem ir pareizs?" at bounding box center [399, 165] width 230 height 10
drag, startPoint x: 284, startPoint y: 149, endPoint x: 516, endPoint y: 257, distance: 256.2
click at [516, 257] on div "1p Apskati attēlus! Kurš no apgalvojumiem ir pareizs? 1. Leonardo da Vinči, 2. …" at bounding box center [422, 219] width 284 height 127
copy div "Apskati attēlus! Kurš no apgalvojumiem ir pareizs? 1. Leonardo da Vinči, 2. Mik…"
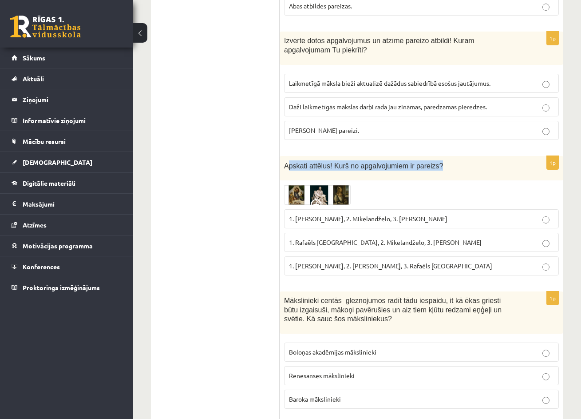
click at [551, 214] on p "1. Leonardo da Vinči, 2. Mikelandželo, 3. Albrehts Dīrers" at bounding box center [421, 218] width 265 height 9
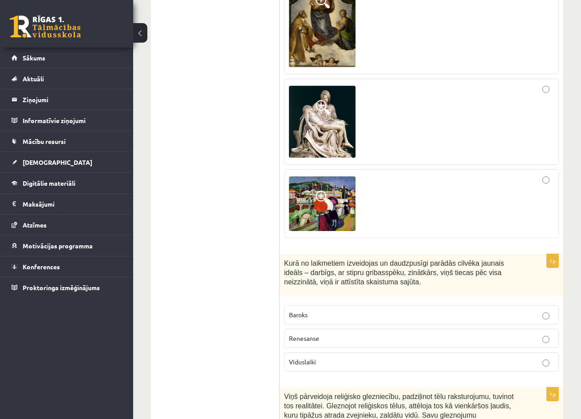
scroll to position [3391, 0]
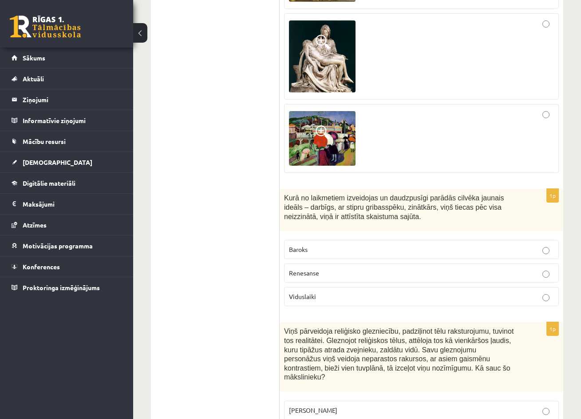
click at [345, 124] on img at bounding box center [322, 138] width 67 height 55
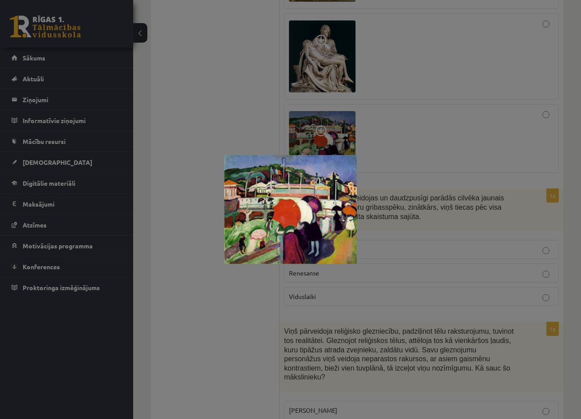
click at [322, 45] on div at bounding box center [290, 209] width 581 height 419
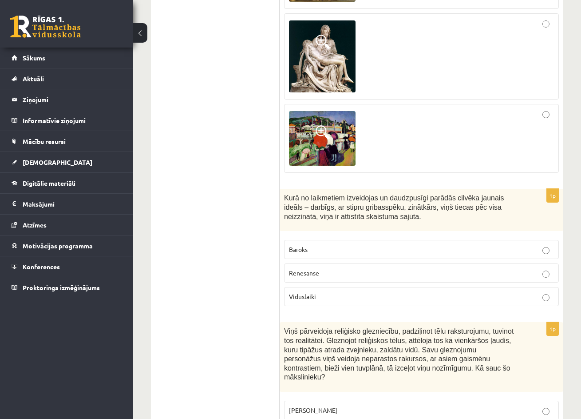
click at [322, 45] on img at bounding box center [322, 56] width 67 height 72
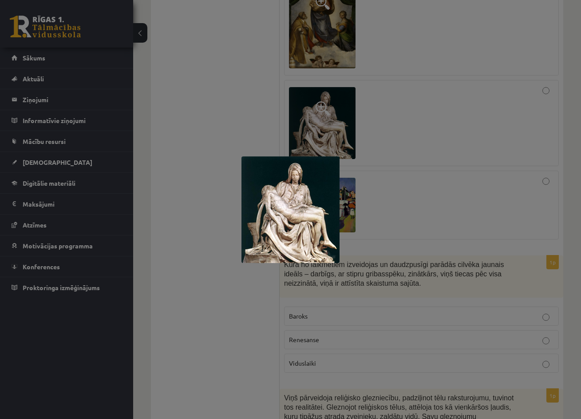
scroll to position [3255, 0]
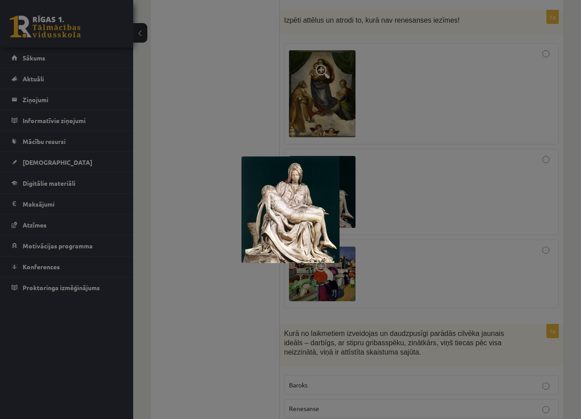
click at [252, 112] on div at bounding box center [290, 209] width 581 height 419
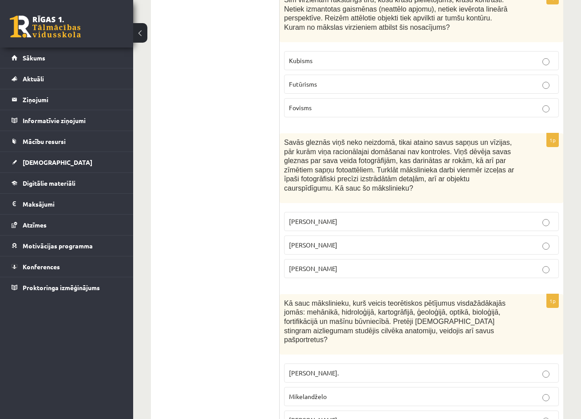
scroll to position [3999, 0]
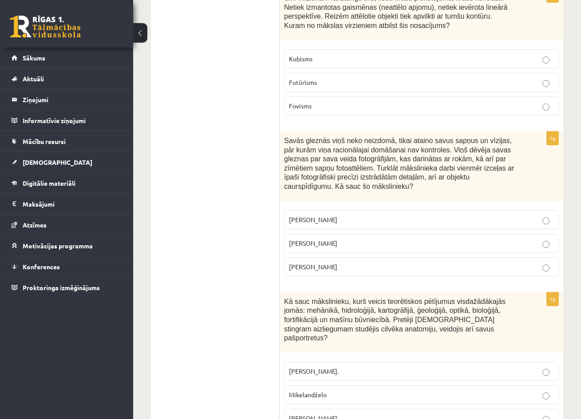
click at [550, 238] on p "Salvadors Dalī" at bounding box center [421, 242] width 265 height 9
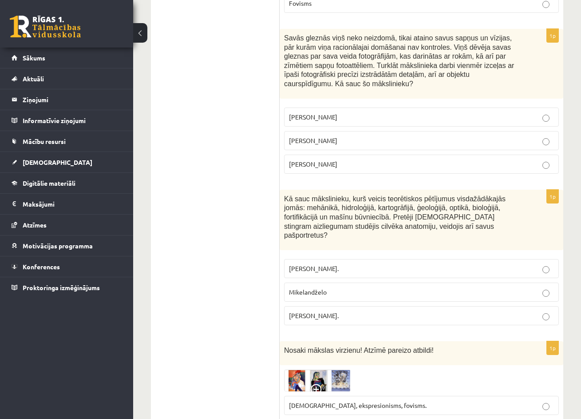
scroll to position [4140, 0]
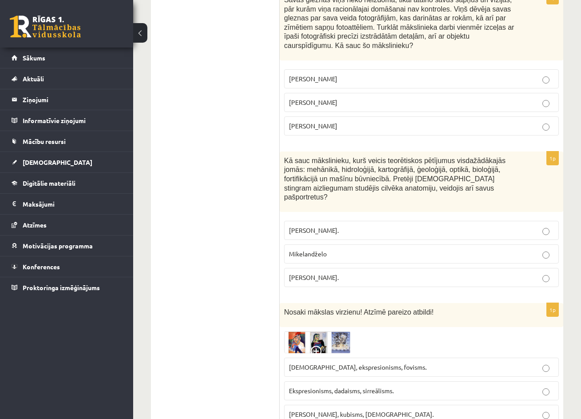
click at [550, 273] on p "Leonardo da Vinči." at bounding box center [421, 277] width 265 height 9
click at [296, 331] on img at bounding box center [317, 342] width 67 height 22
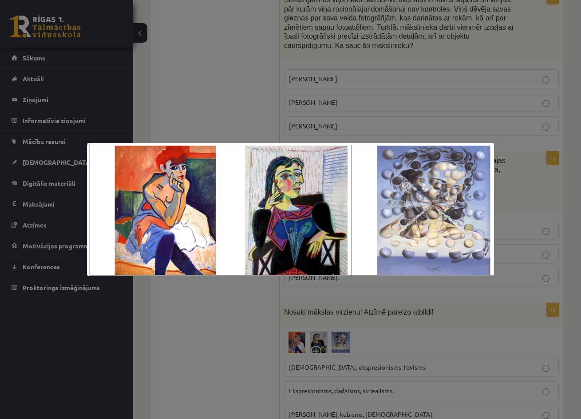
click at [548, 353] on div at bounding box center [290, 209] width 581 height 419
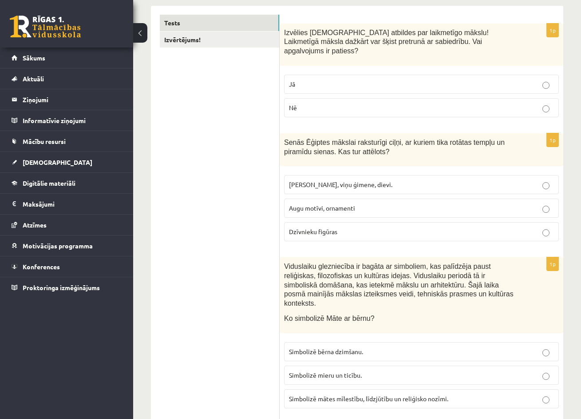
scroll to position [0, 0]
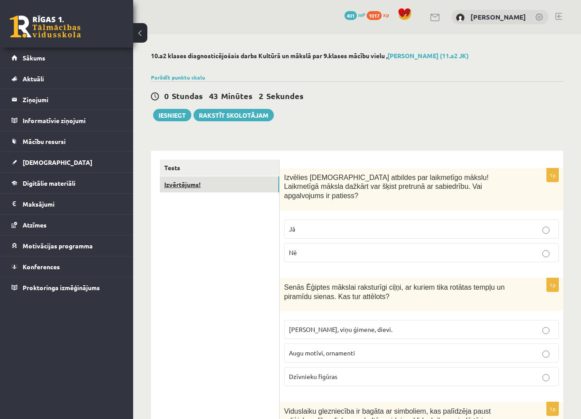
click at [192, 182] on link "Izvērtējums!" at bounding box center [219, 184] width 119 height 16
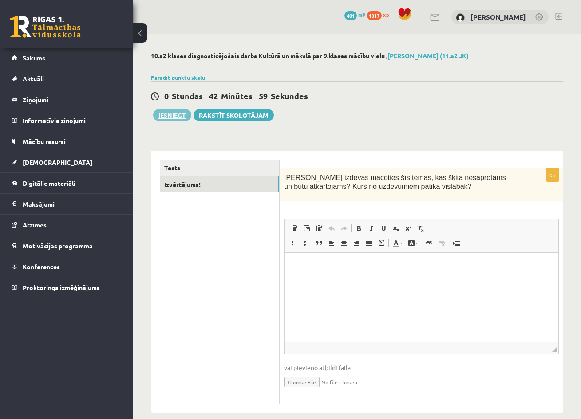
click at [168, 116] on button "Iesniegt" at bounding box center [172, 115] width 38 height 12
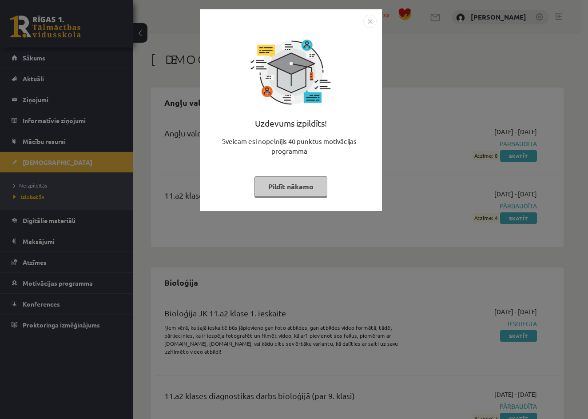
click at [302, 190] on button "Pildīt nākamo" at bounding box center [290, 186] width 73 height 20
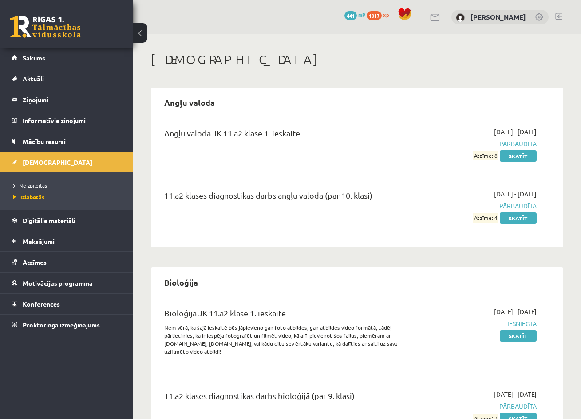
click at [64, 31] on link at bounding box center [45, 27] width 71 height 22
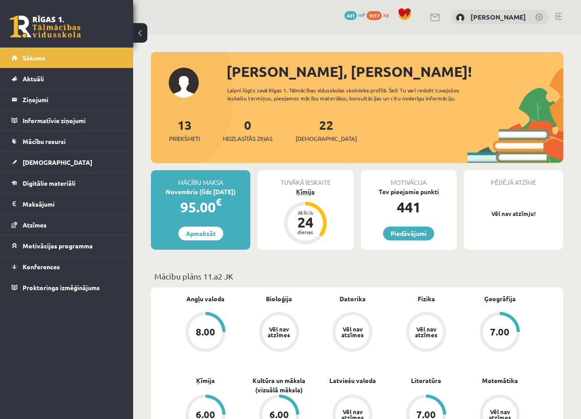
click at [304, 223] on div "24" at bounding box center [305, 222] width 27 height 14
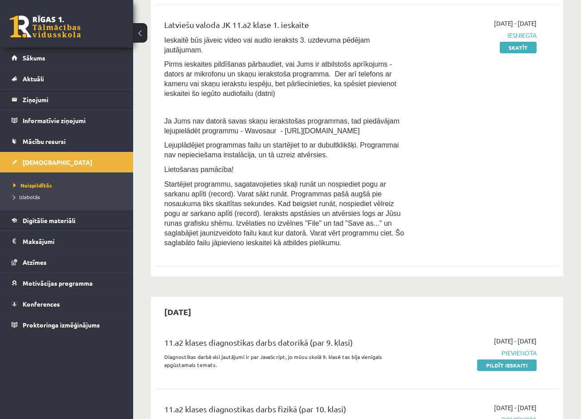
scroll to position [470, 0]
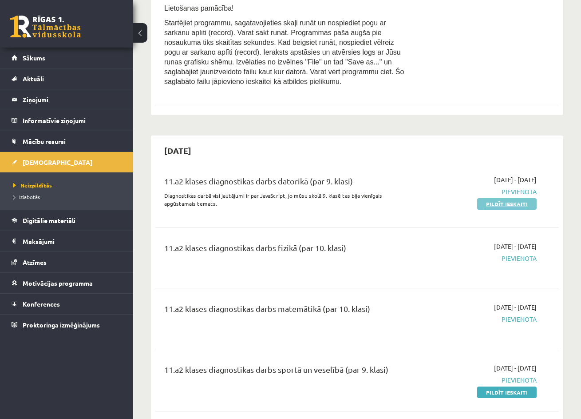
click at [505, 198] on link "Pildīt ieskaiti" at bounding box center [506, 204] width 59 height 12
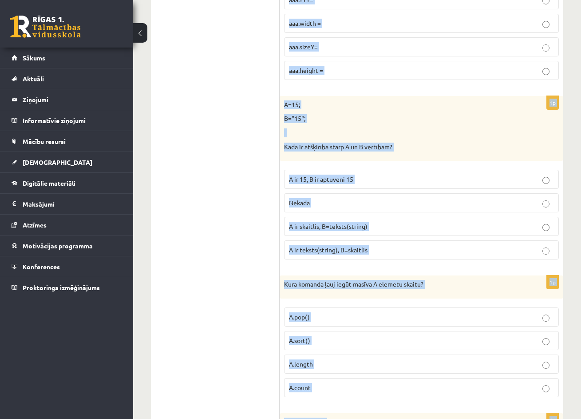
scroll to position [4397, 0]
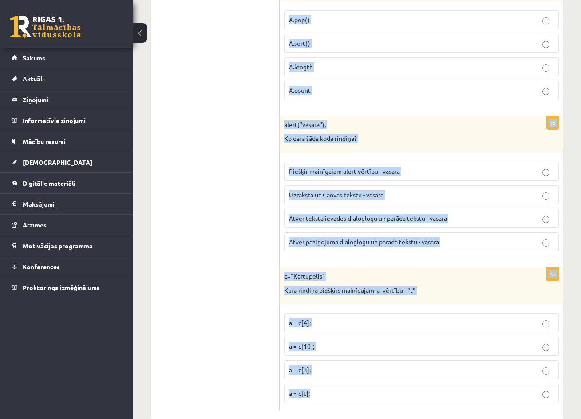
drag, startPoint x: 287, startPoint y: 190, endPoint x: 602, endPoint y: 499, distance: 441.7
copy form "o šajā koda rindiņā izsaka C vērtība? ctx.drawImage(A, B, C); Attēla adrese int…"
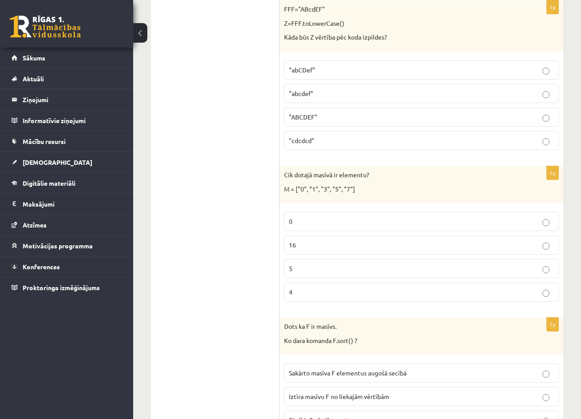
scroll to position [507, 0]
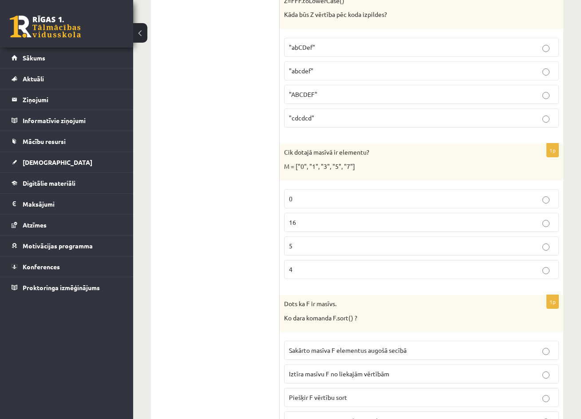
click at [550, 245] on p "5" at bounding box center [421, 245] width 265 height 9
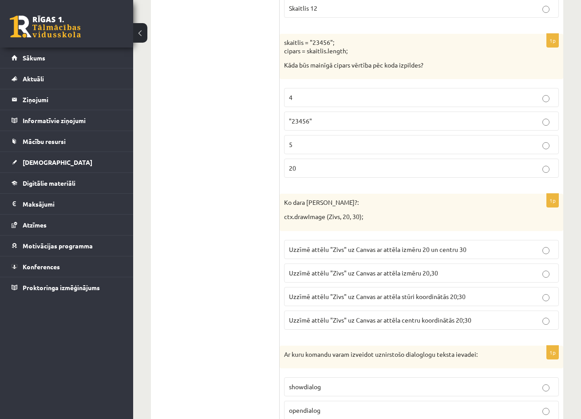
scroll to position [1100, 0]
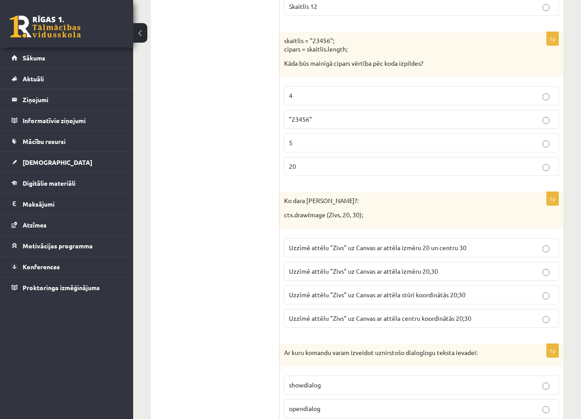
click at [550, 293] on p "Uzzīmē attēlu "Zivs" uz Canvas ar attēla stūri koordinātās 20;30" at bounding box center [421, 294] width 265 height 9
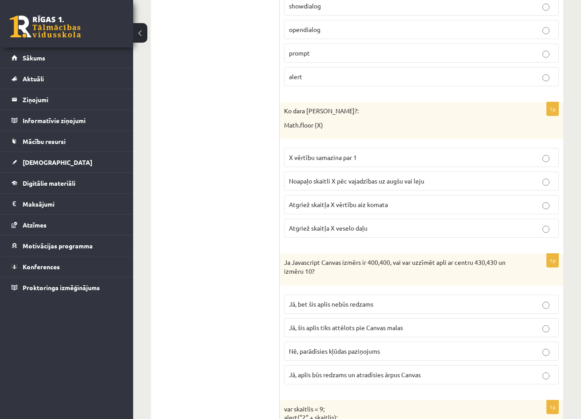
scroll to position [1481, 0]
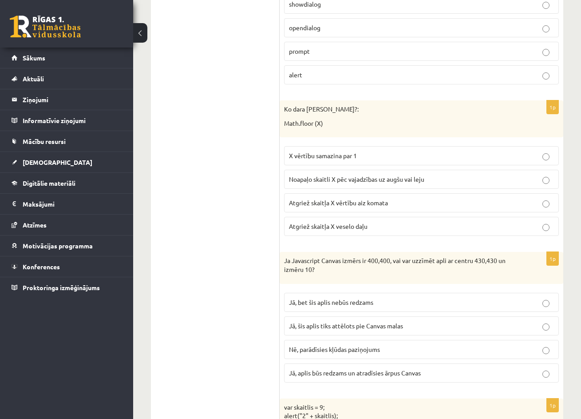
click at [546, 226] on label "Atgriež skaitļa X veselo daļu" at bounding box center [421, 226] width 275 height 19
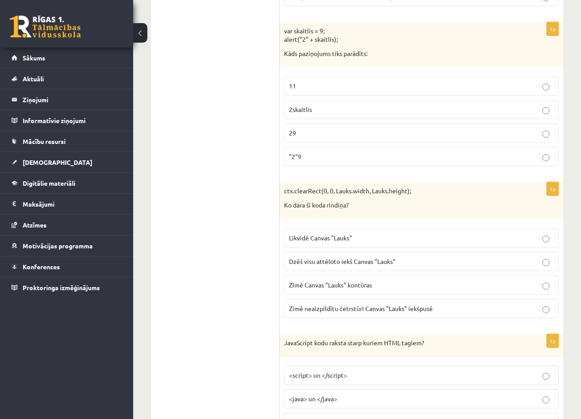
scroll to position [1886, 0]
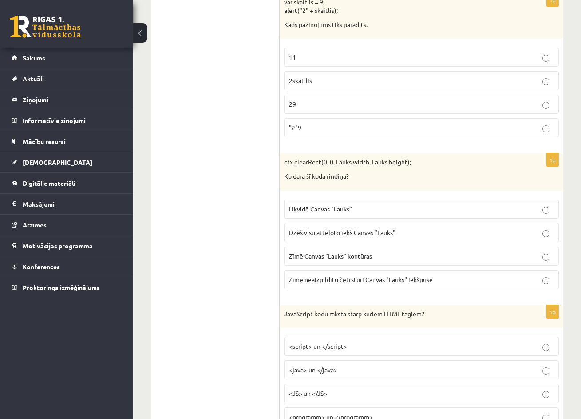
click at [550, 228] on p "Dzēš visu attēloto iekš Canvas "Lauks"" at bounding box center [421, 232] width 265 height 9
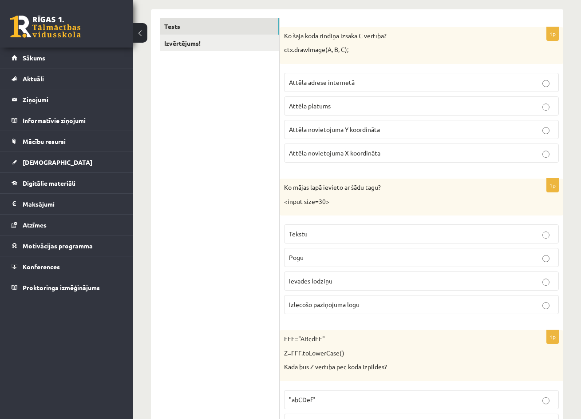
scroll to position [0, 0]
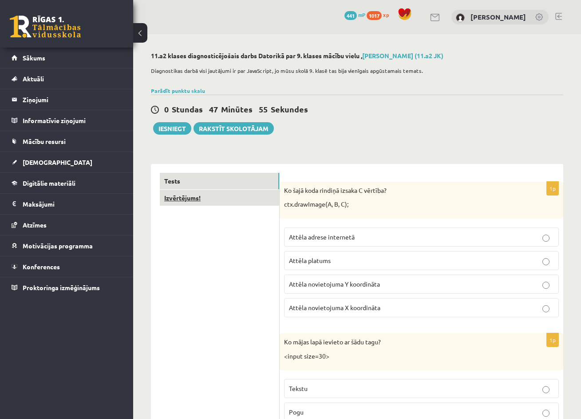
click at [186, 203] on link "Izvērtējums!" at bounding box center [219, 198] width 119 height 16
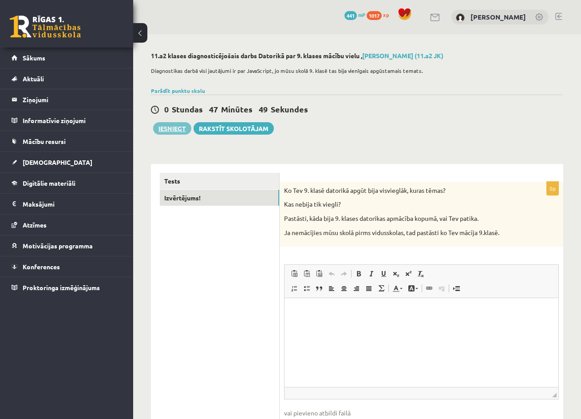
click at [177, 128] on button "Iesniegt" at bounding box center [172, 128] width 38 height 12
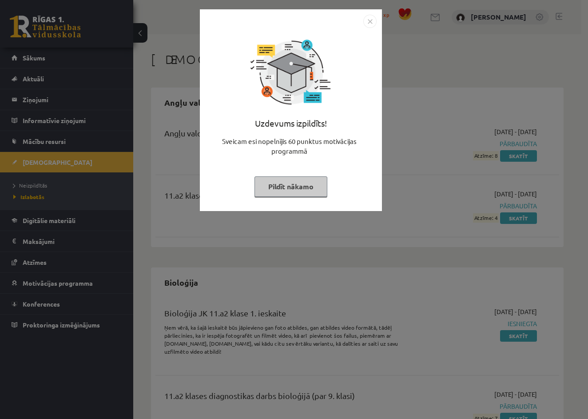
click at [291, 189] on button "Pildīt nākamo" at bounding box center [290, 186] width 73 height 20
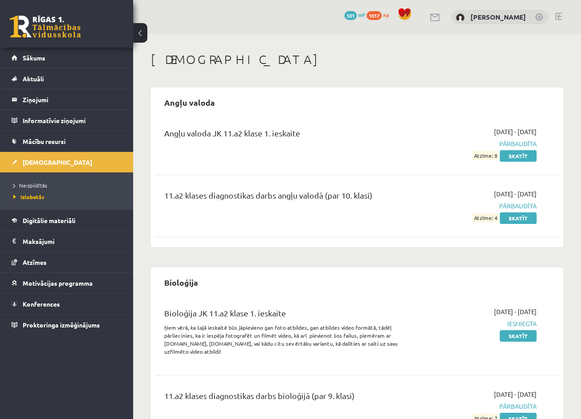
click at [59, 30] on link at bounding box center [45, 27] width 71 height 22
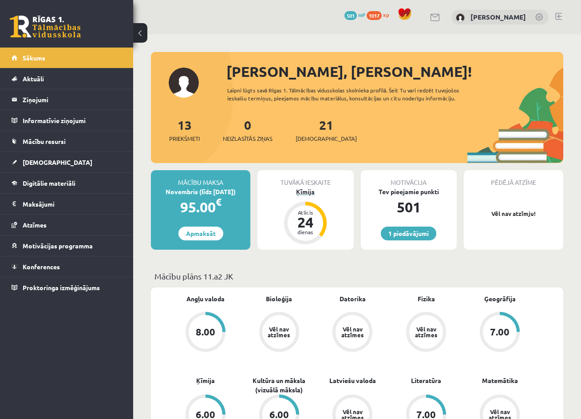
click at [303, 222] on div "24" at bounding box center [305, 222] width 27 height 14
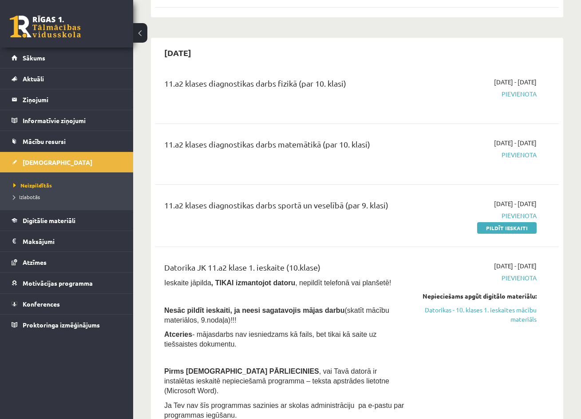
scroll to position [570, 0]
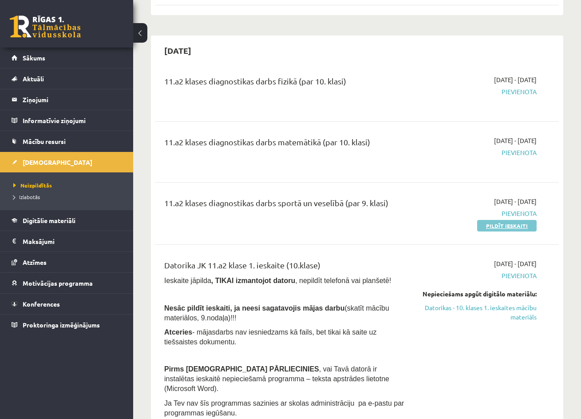
click at [509, 220] on link "Pildīt ieskaiti" at bounding box center [506, 226] width 59 height 12
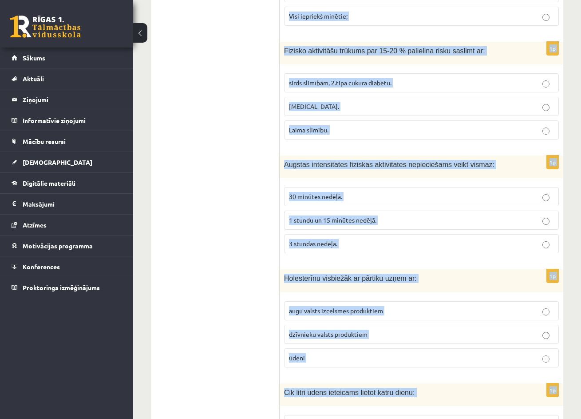
scroll to position [3296, 0]
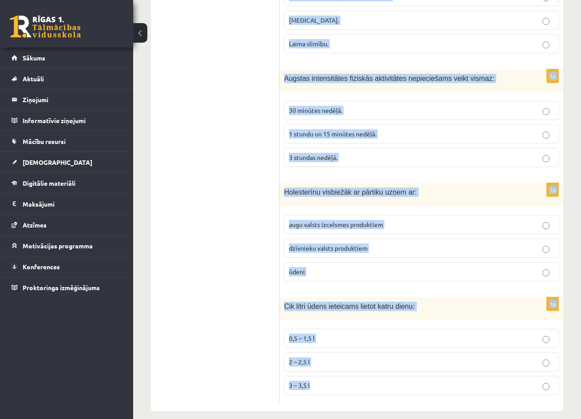
drag, startPoint x: 286, startPoint y: 175, endPoint x: 605, endPoint y: 475, distance: 437.4
copy form "atvijā lielākā daļa sporta organizāciju ir: nevalstiskās organizācijas – biedrī…"
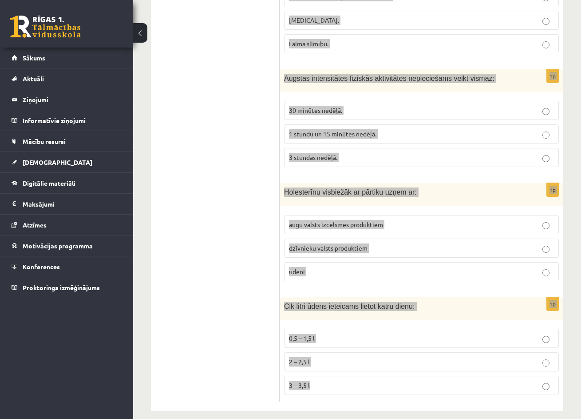
click at [508, 380] on p "3 – 3,5 l" at bounding box center [421, 384] width 265 height 9
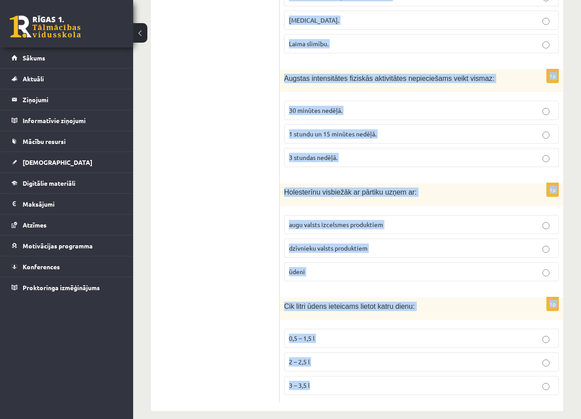
click at [508, 382] on label "3 – 3,5 l" at bounding box center [421, 385] width 275 height 19
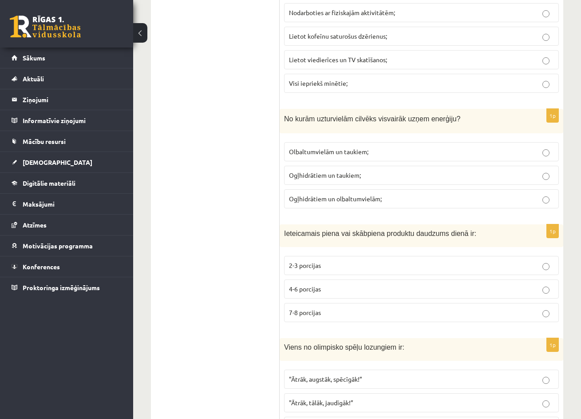
scroll to position [0, 0]
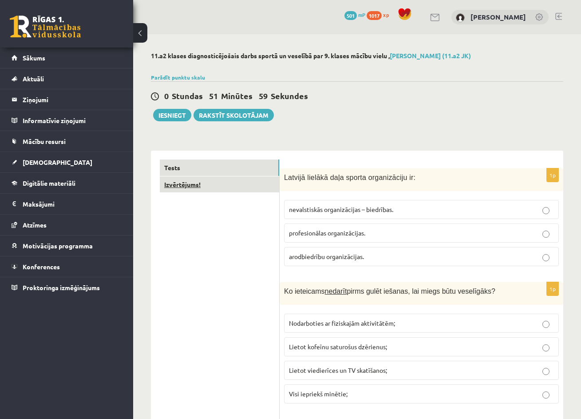
click at [190, 183] on link "Izvērtējums!" at bounding box center [219, 184] width 119 height 16
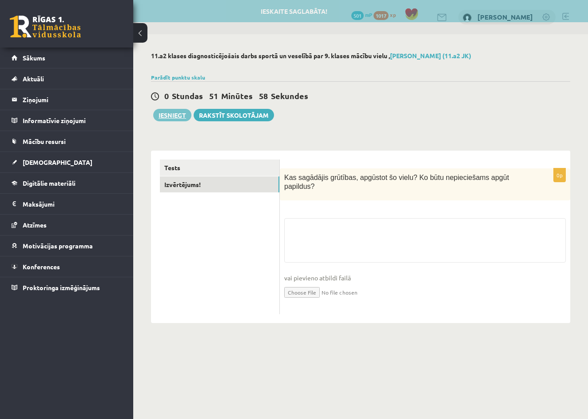
click at [177, 116] on button "Iesniegt" at bounding box center [172, 115] width 38 height 12
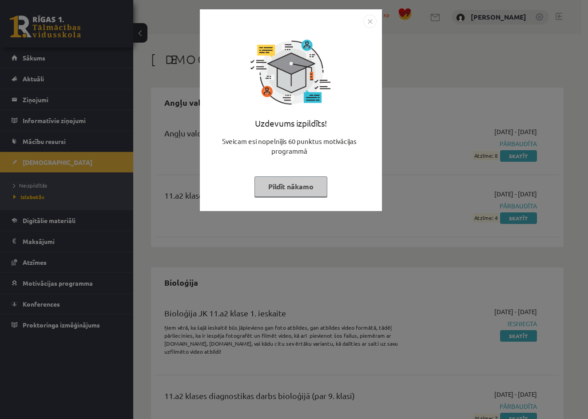
click at [302, 185] on button "Pildīt nākamo" at bounding box center [290, 186] width 73 height 20
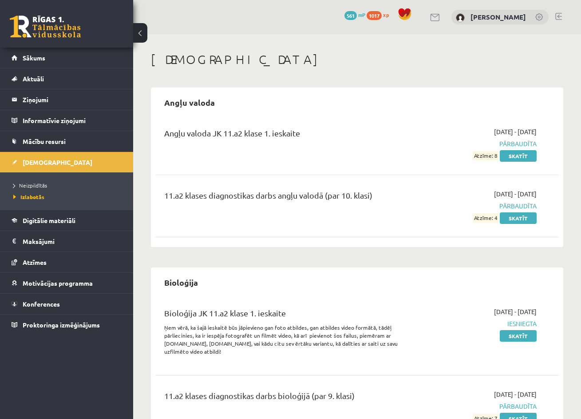
click at [38, 27] on link at bounding box center [45, 27] width 71 height 22
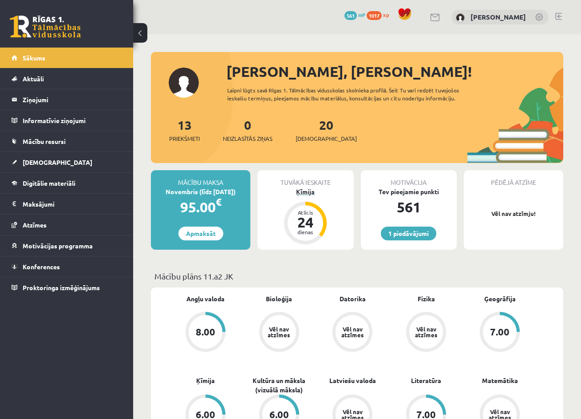
click at [298, 219] on div "24" at bounding box center [305, 222] width 27 height 14
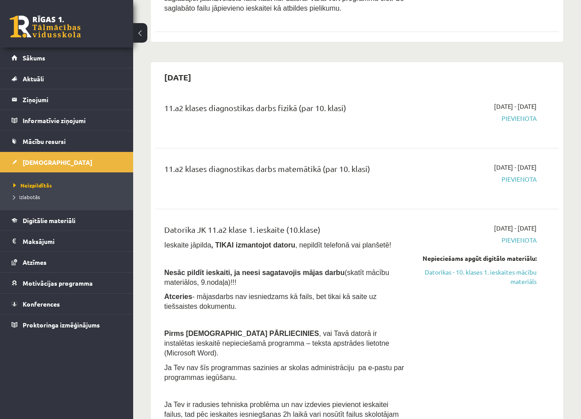
scroll to position [612, 0]
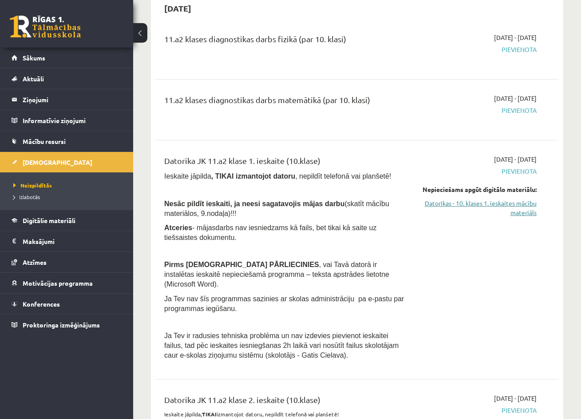
click at [459, 202] on link "Datorikas - 10. klases 1. ieskaites mācību materiāls" at bounding box center [478, 207] width 115 height 19
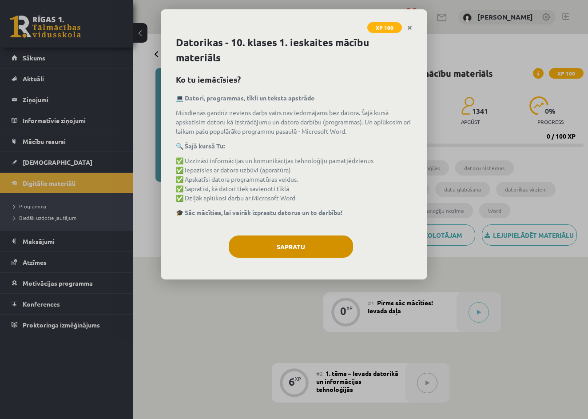
click at [292, 243] on button "Sapratu" at bounding box center [291, 246] width 124 height 22
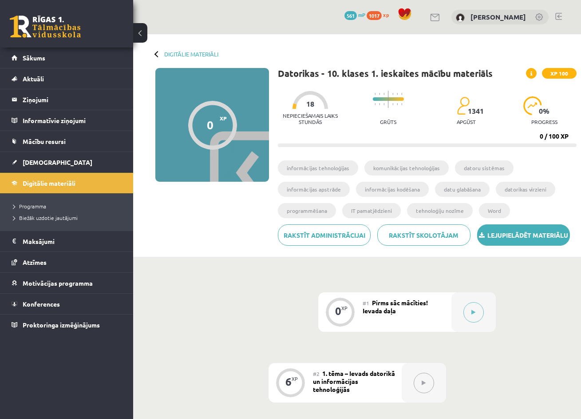
click at [536, 236] on link "Lejupielādēt materiālu" at bounding box center [523, 234] width 93 height 21
click at [45, 26] on link at bounding box center [45, 27] width 71 height 22
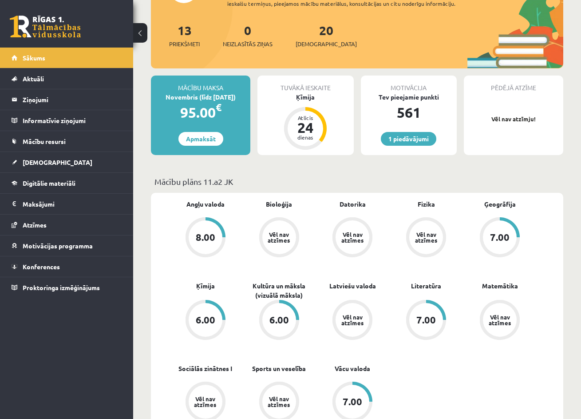
scroll to position [98, 0]
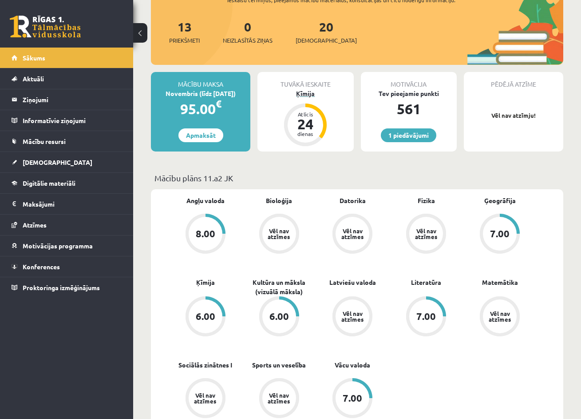
click at [310, 131] on div "dienas" at bounding box center [305, 133] width 27 height 5
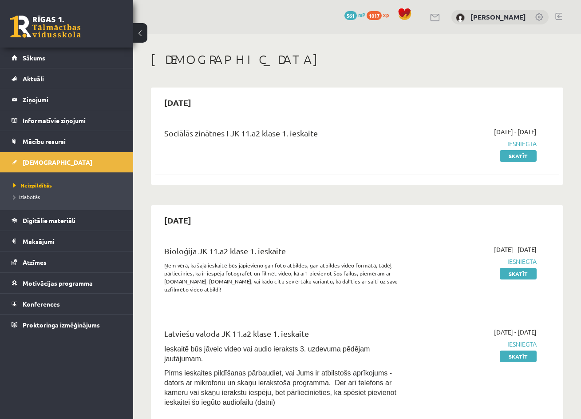
click at [558, 16] on link at bounding box center [558, 16] width 7 height 7
